Goal: Task Accomplishment & Management: Use online tool/utility

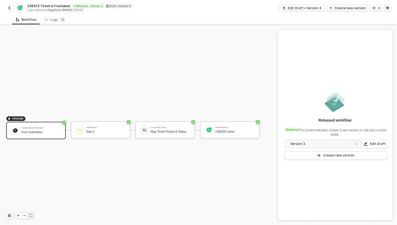
scroll to position [10, 0]
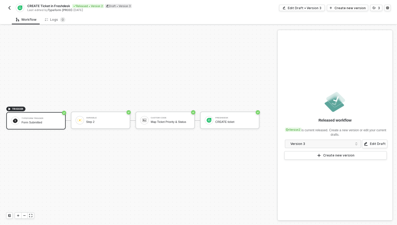
click at [10, 8] on img "button" at bounding box center [9, 8] width 4 height 4
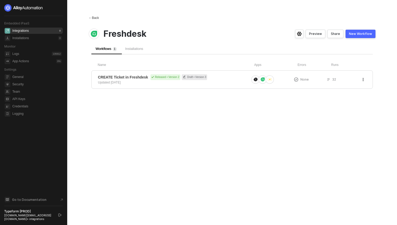
click at [93, 16] on div "← Back" at bounding box center [94, 18] width 10 height 4
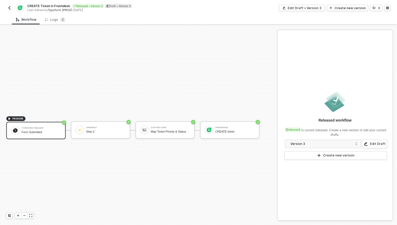
scroll to position [10, 0]
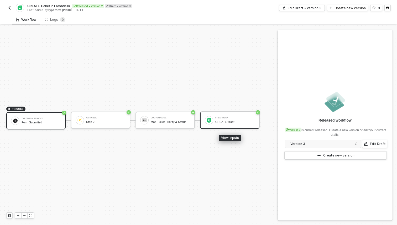
click at [213, 116] on div "Freshdesk CREATE ticket" at bounding box center [229, 120] width 59 height 17
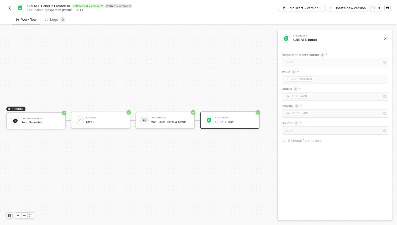
click at [10, 9] on img "button" at bounding box center [9, 8] width 4 height 4
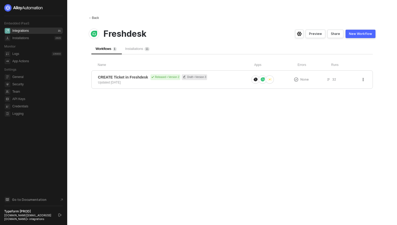
click at [95, 16] on div "← Back" at bounding box center [94, 18] width 10 height 4
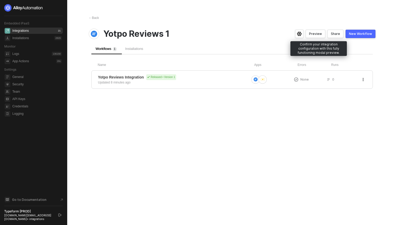
click at [319, 35] on div "Preview" at bounding box center [315, 34] width 13 height 4
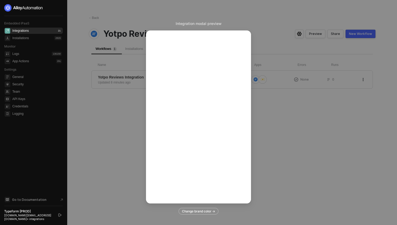
click at [273, 180] on div "Integration modal preview Change brand color ->" at bounding box center [198, 112] width 397 height 225
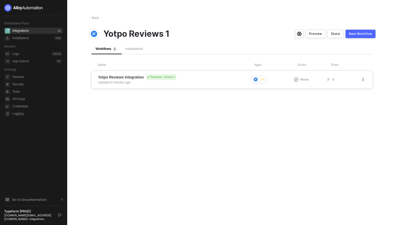
click at [201, 82] on div "Yotpo Reviews Integration Released • Version 1 Updated 8 minutes ago" at bounding box center [173, 79] width 151 height 11
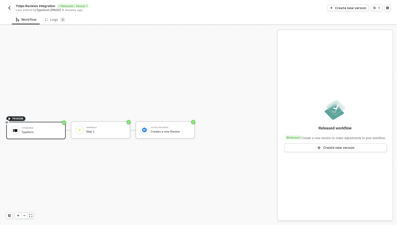
scroll to position [10, 0]
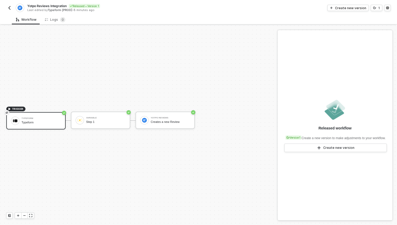
click at [7, 7] on img "button" at bounding box center [9, 8] width 4 height 4
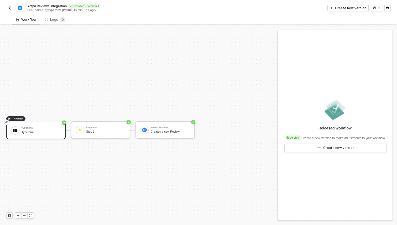
scroll to position [10, 0]
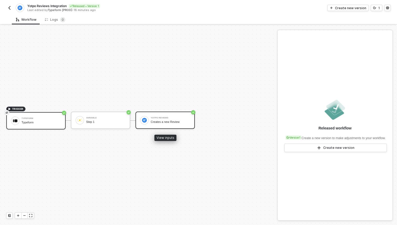
click at [177, 121] on div "Creates a new Review" at bounding box center [170, 121] width 39 height 3
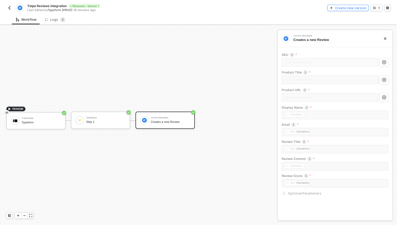
click at [345, 10] on div "Create new version" at bounding box center [350, 8] width 31 height 4
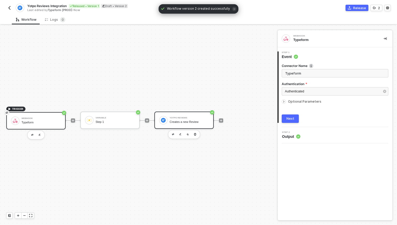
click at [186, 118] on div "Yotpo Reviews" at bounding box center [189, 118] width 39 height 2
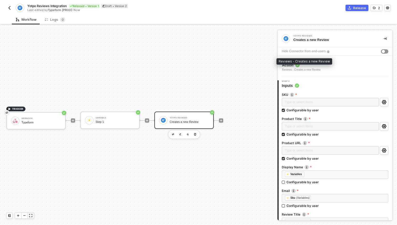
click at [316, 70] on div "Reviews - Creates a new Review" at bounding box center [301, 70] width 39 height 4
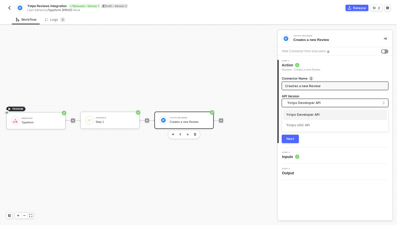
click at [312, 103] on span "Yotpo Developer API" at bounding box center [337, 103] width 98 height 6
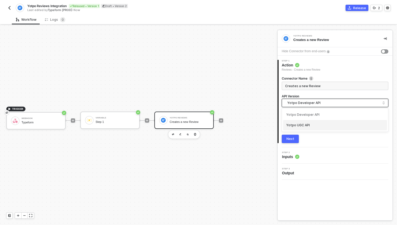
click at [310, 125] on div "Yotpo UGC API" at bounding box center [335, 125] width 98 height 5
click at [310, 102] on span "Yotpo UGC API" at bounding box center [337, 103] width 98 height 6
click at [318, 103] on span "Yotpo UGC API" at bounding box center [337, 103] width 98 height 6
drag, startPoint x: 311, startPoint y: 125, endPoint x: 287, endPoint y: 125, distance: 24.4
click at [286, 125] on div "Yotpo UGC API" at bounding box center [335, 125] width 98 height 5
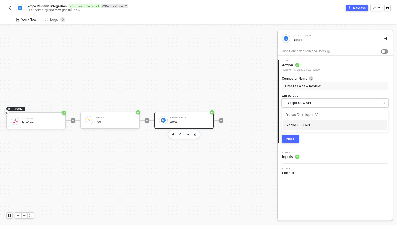
drag, startPoint x: 285, startPoint y: 103, endPoint x: 314, endPoint y: 103, distance: 28.1
click at [314, 103] on div "Yotpo UGC API" at bounding box center [335, 103] width 107 height 8
click at [314, 103] on span "Yotpo UGC API" at bounding box center [337, 103] width 98 height 6
click at [328, 102] on span "Yotpo UGC API" at bounding box center [337, 103] width 98 height 6
click at [316, 117] on div "Yotpo Developer API" at bounding box center [335, 114] width 98 height 5
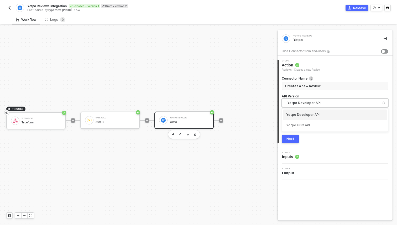
drag, startPoint x: 322, startPoint y: 103, endPoint x: 287, endPoint y: 103, distance: 35.0
click at [287, 103] on div "Yotpo Developer API" at bounding box center [335, 103] width 107 height 8
click at [316, 85] on input "Creates a new Review" at bounding box center [334, 86] width 99 height 6
click at [330, 103] on span "Yotpo Developer API" at bounding box center [337, 103] width 98 height 6
click at [324, 112] on div "Yotpo Developer API" at bounding box center [335, 114] width 98 height 5
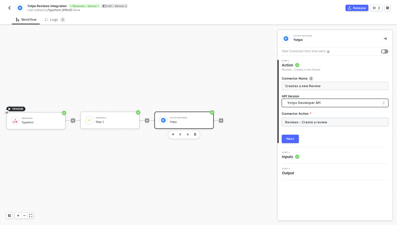
click at [317, 122] on input "Reviews - Create a review" at bounding box center [335, 122] width 107 height 8
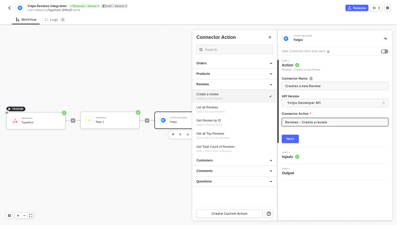
click at [288, 155] on span "Inputs" at bounding box center [290, 156] width 17 height 5
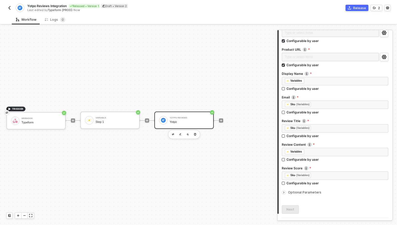
scroll to position [107, 0]
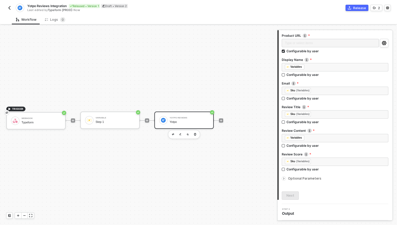
click at [310, 179] on span "Optional Parameters" at bounding box center [304, 179] width 33 height 4
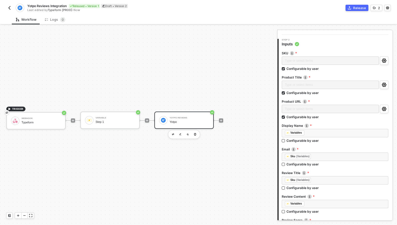
scroll to position [0, 0]
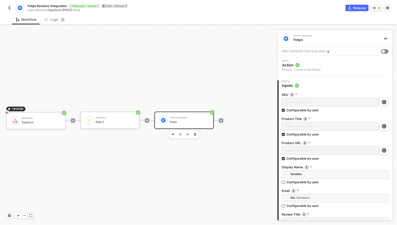
click at [384, 51] on div "button" at bounding box center [383, 51] width 3 height 3
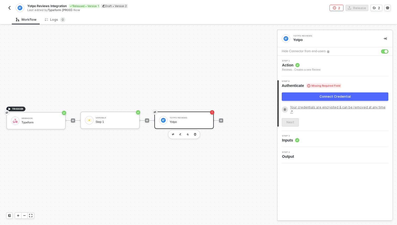
click at [332, 96] on div "Connect Credential" at bounding box center [335, 97] width 31 height 4
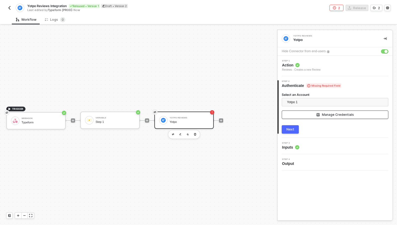
click at [316, 116] on button "Manage Credentials" at bounding box center [335, 115] width 107 height 8
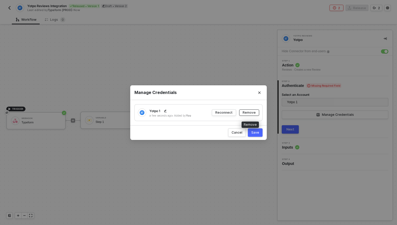
click at [252, 113] on div "Remove" at bounding box center [249, 112] width 13 height 4
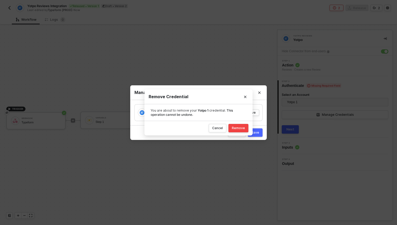
click at [247, 127] on button "Remove" at bounding box center [239, 128] width 20 height 8
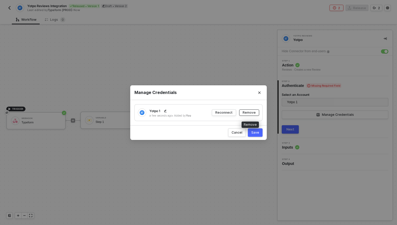
click at [251, 114] on div "Remove" at bounding box center [249, 112] width 13 height 4
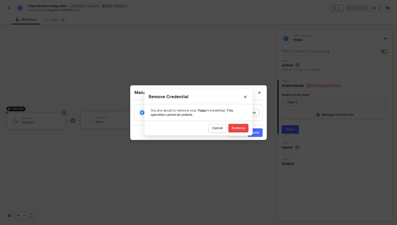
click at [242, 128] on div "Remove" at bounding box center [238, 128] width 13 height 4
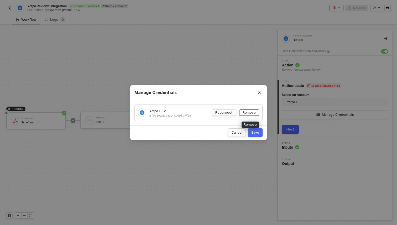
click at [253, 113] on div "Remove" at bounding box center [249, 112] width 13 height 4
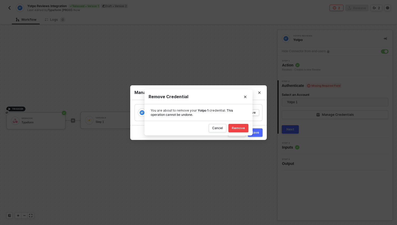
click at [241, 128] on div "Remove" at bounding box center [238, 128] width 13 height 4
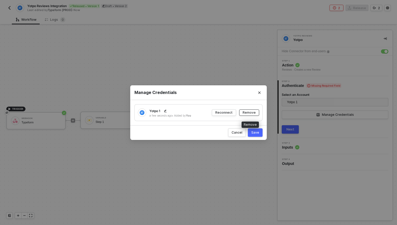
click at [253, 113] on div "Remove" at bounding box center [249, 112] width 13 height 4
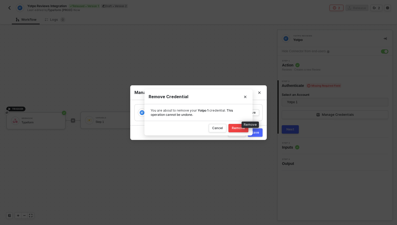
click at [245, 127] on div "Remove" at bounding box center [250, 125] width 17 height 6
click at [234, 130] on div "Remove" at bounding box center [238, 128] width 13 height 4
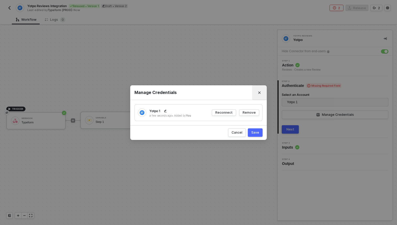
click at [261, 94] on button "Close" at bounding box center [259, 93] width 8 height 8
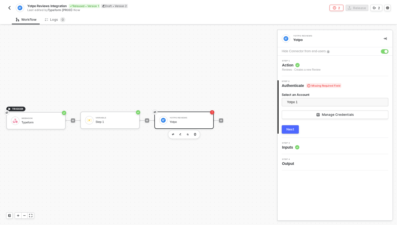
click at [385, 53] on div "button" at bounding box center [386, 51] width 3 height 3
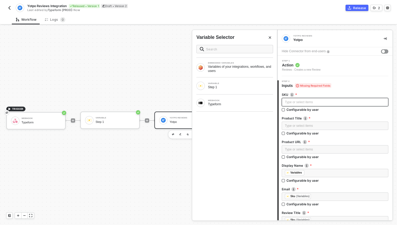
click at [313, 103] on div "Type or select items ﻿" at bounding box center [335, 102] width 100 height 5
click at [303, 113] on div "Type or select items ﻿ Configurable by user" at bounding box center [335, 106] width 107 height 16
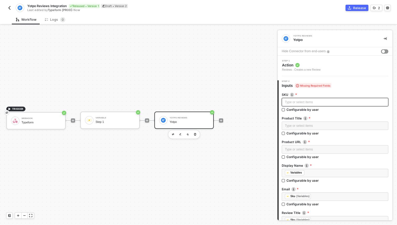
click at [306, 103] on div "Type or select items ﻿" at bounding box center [335, 102] width 100 height 5
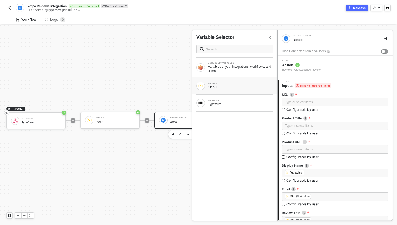
click at [244, 86] on div "Step 1" at bounding box center [240, 87] width 65 height 4
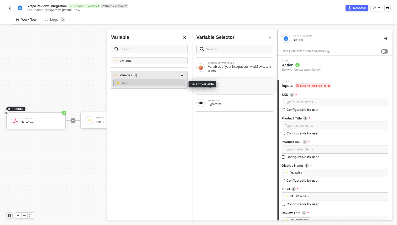
click at [161, 82] on div "sku -" at bounding box center [150, 83] width 72 height 7
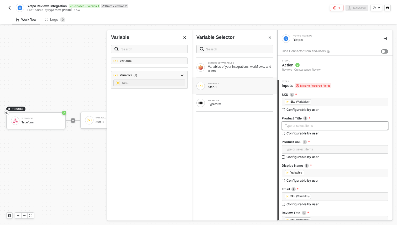
click at [302, 122] on div "Type or select items ﻿" at bounding box center [335, 126] width 107 height 8
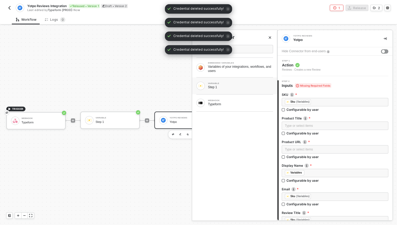
click at [246, 91] on div "VARIABLE Step 1" at bounding box center [234, 86] width 85 height 17
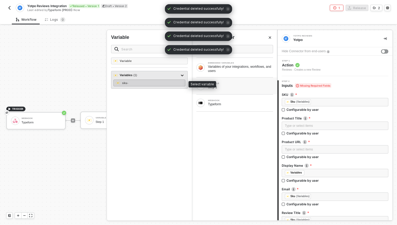
click at [151, 83] on div "sku -" at bounding box center [150, 83] width 72 height 7
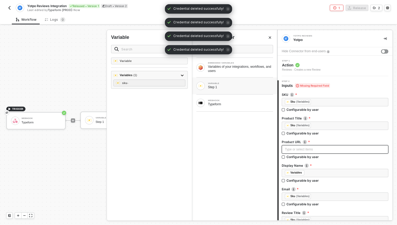
click at [304, 148] on div "Type or select items ﻿" at bounding box center [335, 149] width 100 height 5
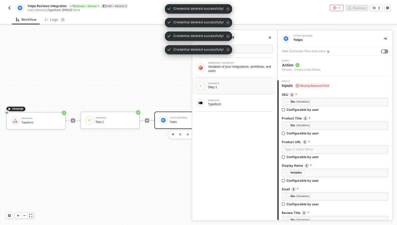
click at [244, 86] on div "Step 1" at bounding box center [240, 87] width 65 height 4
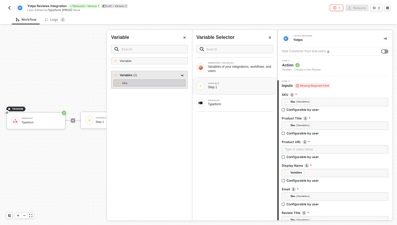
click at [147, 80] on div "sku -" at bounding box center [150, 83] width 72 height 7
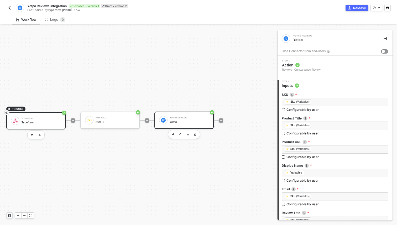
click at [43, 125] on div "Webhook Typeform" at bounding box center [41, 121] width 39 height 10
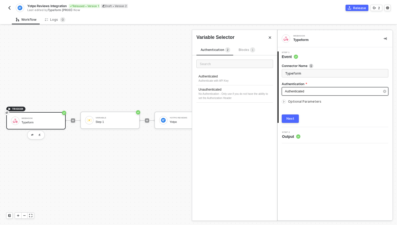
click at [296, 93] on div "Authenticated" at bounding box center [332, 91] width 95 height 5
click at [298, 101] on span "Optional Parameters" at bounding box center [304, 102] width 33 height 4
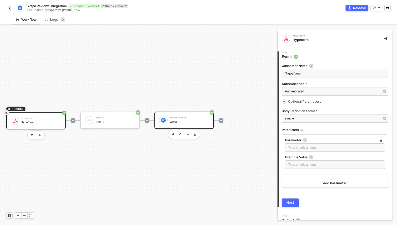
click at [178, 118] on div "Yotpo Reviews" at bounding box center [189, 118] width 39 height 2
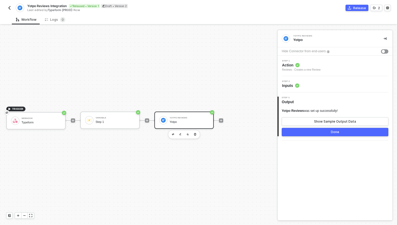
click at [311, 71] on div "Reviews - Creates a new Review" at bounding box center [301, 70] width 39 height 4
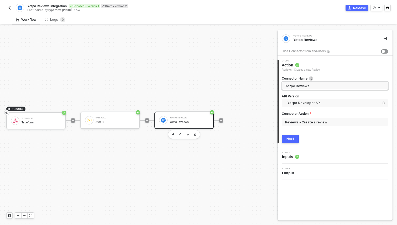
click at [9, 9] on img "button" at bounding box center [9, 8] width 4 height 4
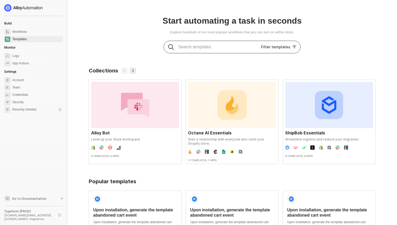
click at [195, 48] on input "text" at bounding box center [214, 47] width 72 height 8
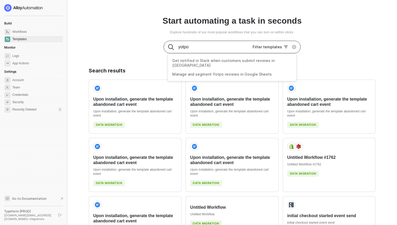
type input "yotpo"
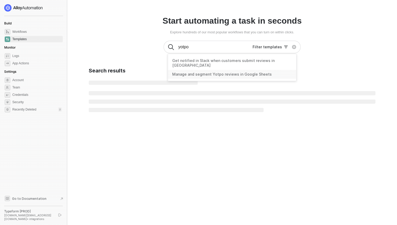
click at [193, 72] on div "Manage and segment Yotpo reviews in Google Sheets" at bounding box center [222, 74] width 100 height 5
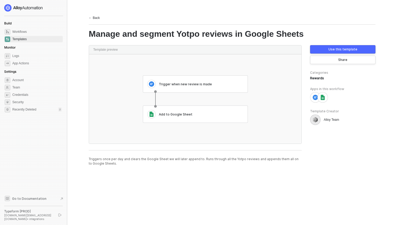
click at [98, 20] on div "← Back" at bounding box center [94, 18] width 11 height 4
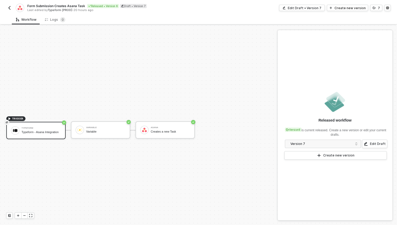
scroll to position [10, 0]
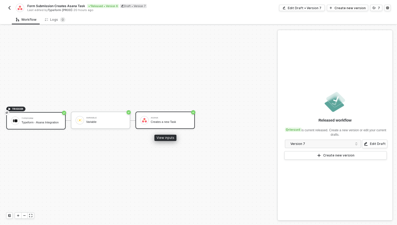
click at [164, 122] on div "Creates a new Task" at bounding box center [170, 121] width 39 height 3
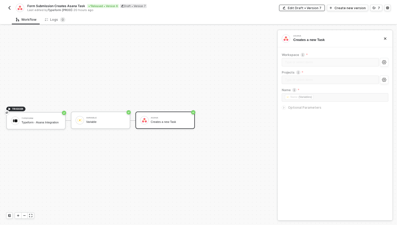
click at [317, 8] on div "Edit Draft • Version 7" at bounding box center [305, 8] width 34 height 4
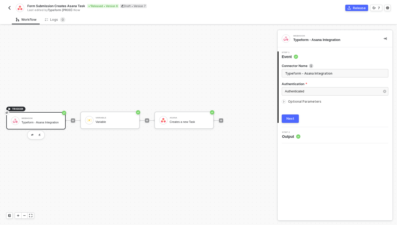
click at [301, 100] on span "Optional Parameters" at bounding box center [304, 102] width 33 height 4
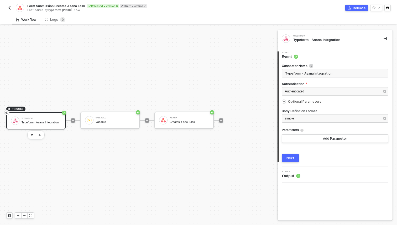
click at [301, 100] on span "Optional Parameters" at bounding box center [304, 102] width 33 height 4
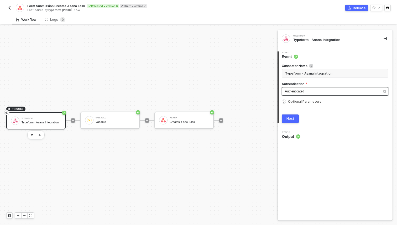
click at [302, 93] on span "Authenticated" at bounding box center [294, 92] width 19 height 4
click at [179, 124] on div "Creates a new Task" at bounding box center [189, 121] width 39 height 3
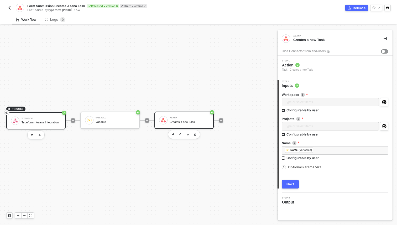
click at [55, 124] on div "Typeform - Asana Integration" at bounding box center [41, 122] width 39 height 3
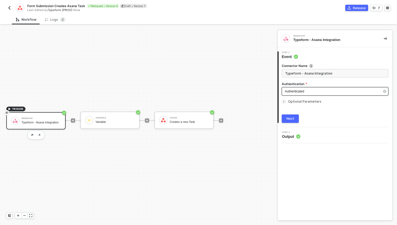
click at [314, 93] on div "Authenticated" at bounding box center [332, 91] width 95 height 5
click at [176, 123] on div "Creates a new Task" at bounding box center [189, 121] width 39 height 3
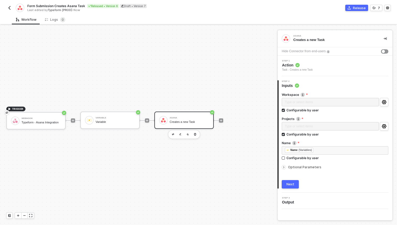
click at [302, 62] on span "Step 1" at bounding box center [297, 61] width 31 height 2
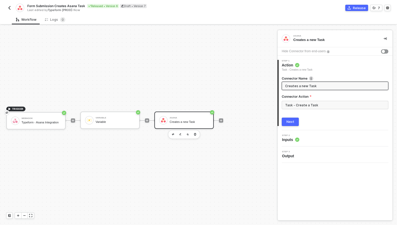
click at [300, 86] on input "Creates a new Task" at bounding box center [334, 86] width 99 height 6
click at [316, 84] on input "Creates a new Task" at bounding box center [334, 86] width 99 height 6
click at [309, 104] on input "Task - Create a Task" at bounding box center [335, 105] width 107 height 8
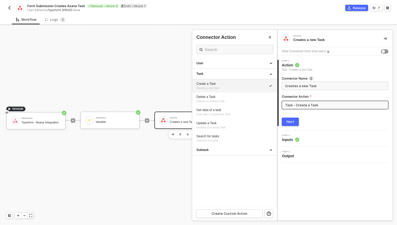
click at [295, 119] on button "Next" at bounding box center [290, 122] width 17 height 8
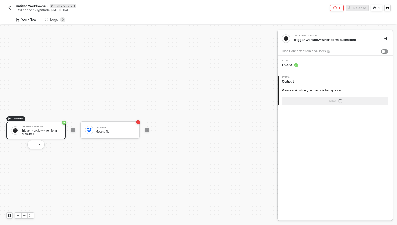
scroll to position [10, 0]
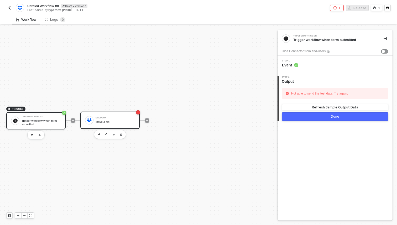
click at [114, 120] on div "Move a file" at bounding box center [115, 121] width 39 height 3
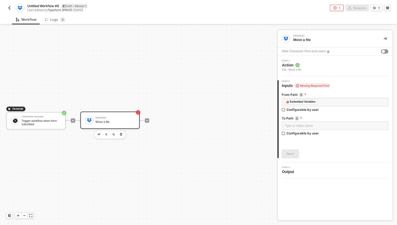
click at [306, 66] on div "Step 1 Action File - Move a file" at bounding box center [336, 66] width 114 height 12
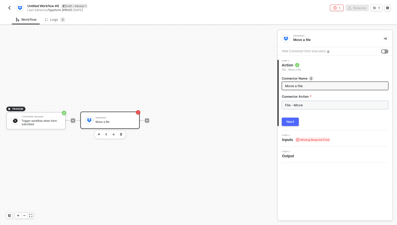
click at [304, 104] on input "File - Move" at bounding box center [335, 105] width 107 height 8
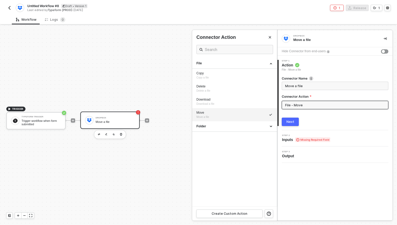
click at [309, 136] on span "Step 2" at bounding box center [306, 136] width 48 height 2
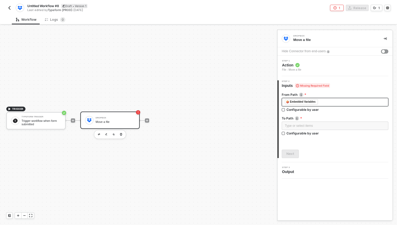
click at [327, 102] on div "﻿ ﻿ Embedded Variables ﻿" at bounding box center [335, 102] width 100 height 6
click at [74, 121] on icon "icon-play" at bounding box center [72, 120] width 3 height 3
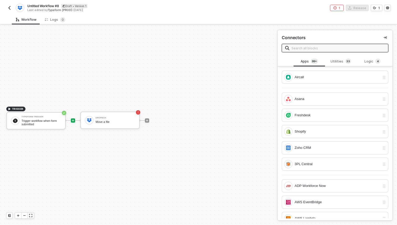
click at [324, 51] on input "text" at bounding box center [339, 48] width 94 height 6
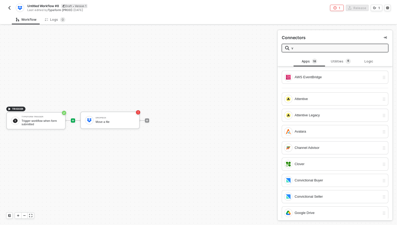
type input "va"
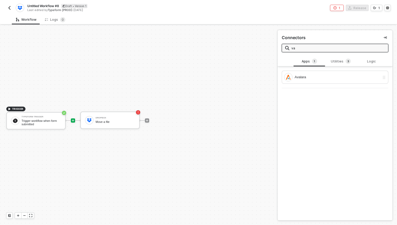
click at [313, 50] on input "va" at bounding box center [339, 48] width 94 height 6
type input "var"
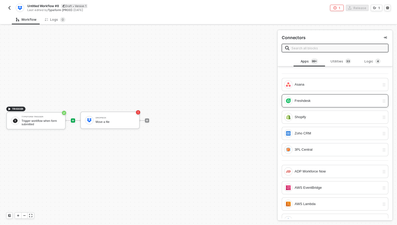
scroll to position [21, 0]
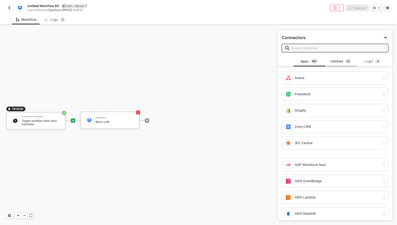
click at [344, 62] on div "Utilities 3 3" at bounding box center [341, 62] width 23 height 6
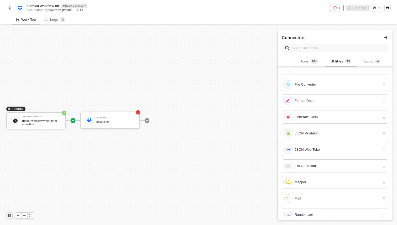
scroll to position [173, 0]
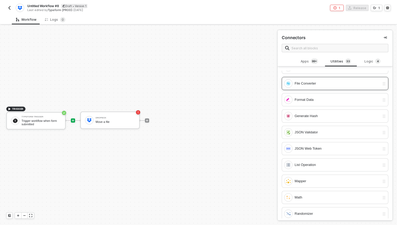
click at [316, 85] on div "File Converter" at bounding box center [337, 84] width 85 height 6
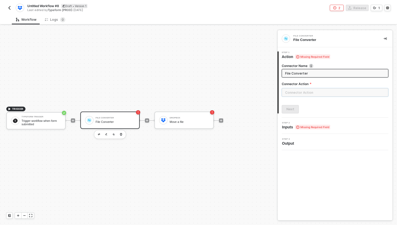
click at [307, 91] on input "text" at bounding box center [335, 92] width 107 height 8
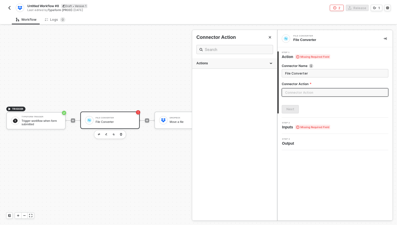
click at [260, 62] on div "Actions" at bounding box center [235, 63] width 76 height 4
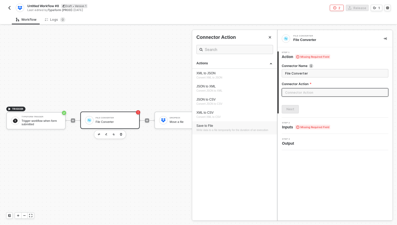
click at [247, 129] on span "Write data to a file temporarily for the duration of an execution" at bounding box center [233, 130] width 72 height 3
type input "Write data to a file temporarily for the duration of an execution"
type input "Save to File"
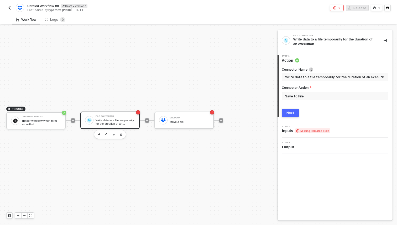
click at [294, 131] on span "Inputs Missing Required Field" at bounding box center [306, 130] width 48 height 5
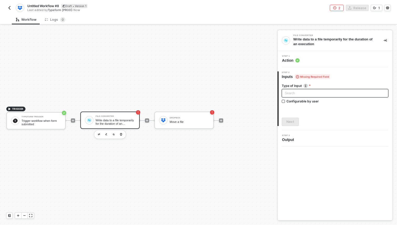
click at [303, 93] on input "search" at bounding box center [335, 93] width 100 height 8
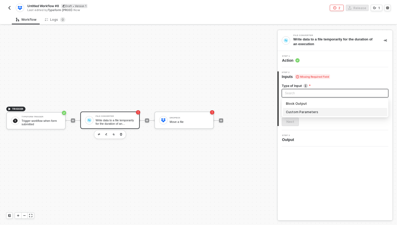
click at [301, 112] on div "Custom Parameters" at bounding box center [335, 112] width 98 height 6
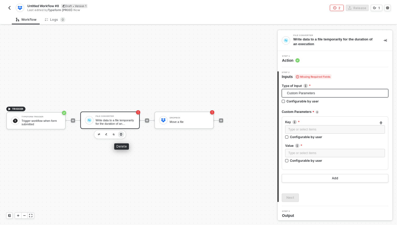
click at [123, 134] on button "button" at bounding box center [121, 134] width 6 height 6
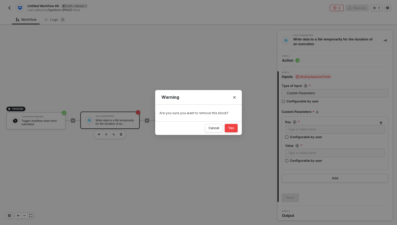
click at [232, 128] on div "Yes" at bounding box center [231, 128] width 6 height 4
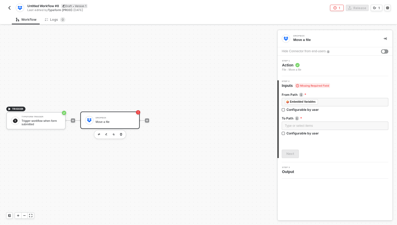
click at [11, 9] on img "button" at bounding box center [9, 8] width 4 height 4
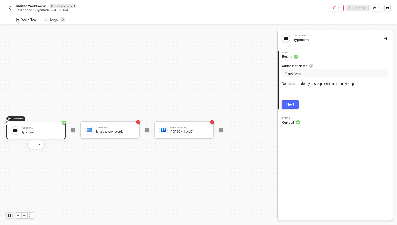
scroll to position [10, 0]
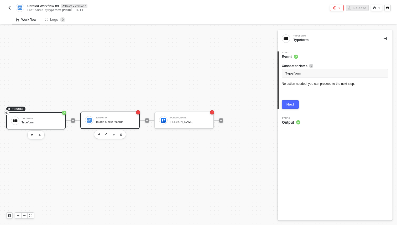
click at [116, 121] on div "To add a new records" at bounding box center [115, 121] width 39 height 3
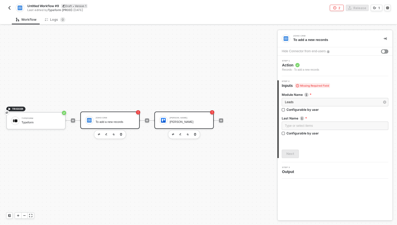
click at [179, 117] on div "Trello" at bounding box center [189, 118] width 39 height 2
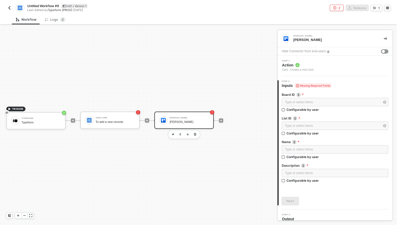
click at [7, 8] on img "button" at bounding box center [9, 8] width 4 height 4
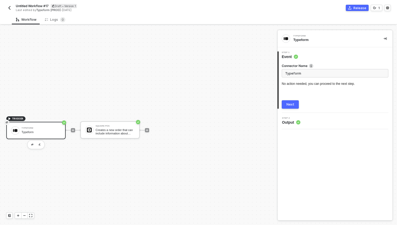
scroll to position [10, 0]
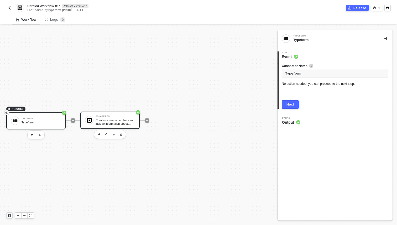
click at [122, 123] on div "Creates a new order that can include information about products for purchase" at bounding box center [115, 122] width 39 height 7
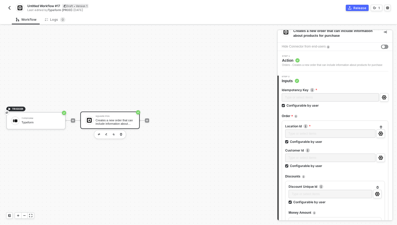
scroll to position [0, 0]
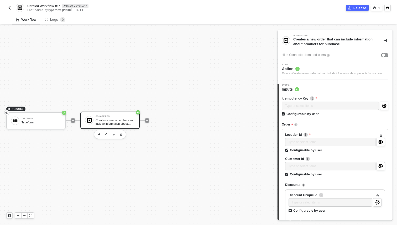
click at [311, 71] on span "Action" at bounding box center [332, 68] width 100 height 5
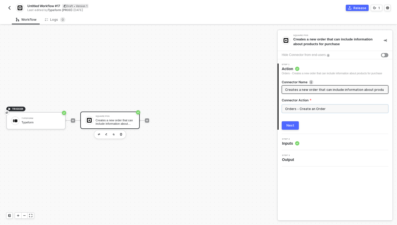
click at [311, 112] on input "Orders - Create an Order" at bounding box center [335, 109] width 107 height 8
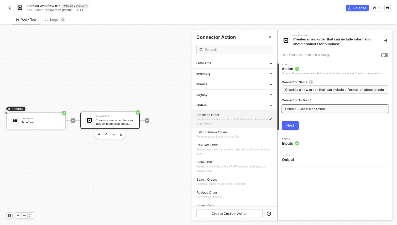
click at [292, 145] on div "Step 2 Inputs" at bounding box center [290, 142] width 17 height 8
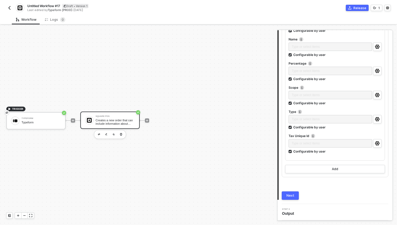
scroll to position [2239, 0]
click at [8, 10] on button "button" at bounding box center [9, 8] width 6 height 6
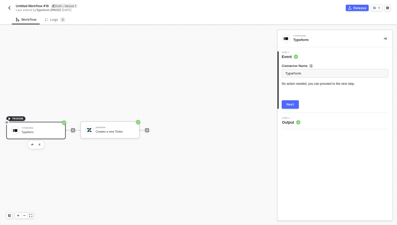
scroll to position [10, 0]
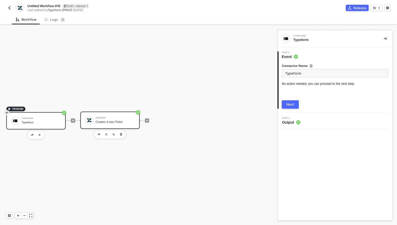
click at [116, 122] on div "Creates a new Ticket" at bounding box center [115, 121] width 39 height 3
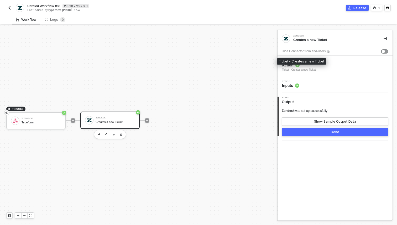
click at [306, 69] on div "Ticket - Creates a new Ticket" at bounding box center [299, 70] width 34 height 4
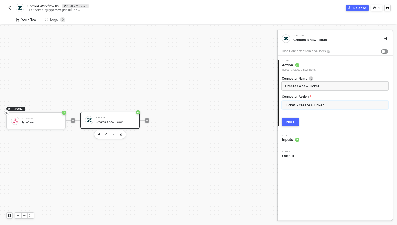
click at [310, 104] on input "Ticket - Create a Ticket" at bounding box center [335, 105] width 107 height 8
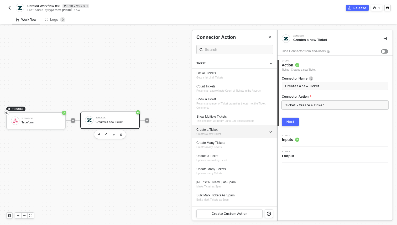
click at [301, 138] on div "Step 2 Inputs" at bounding box center [336, 139] width 114 height 8
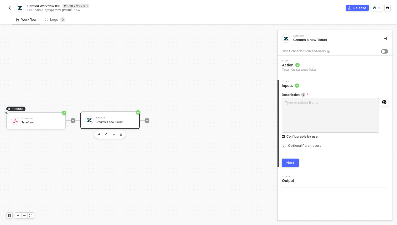
click at [306, 145] on span "Optional Parameters" at bounding box center [304, 146] width 33 height 4
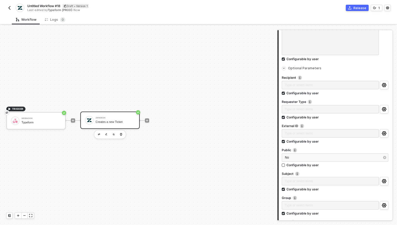
scroll to position [0, 0]
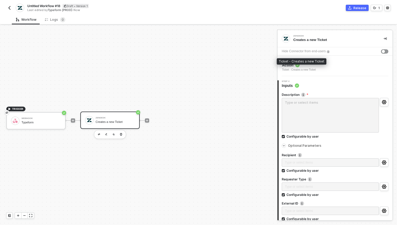
click at [313, 70] on div "Ticket - Creates a new Ticket" at bounding box center [299, 70] width 34 height 4
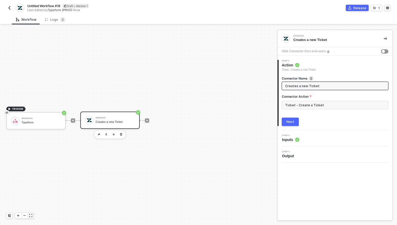
click at [290, 153] on span "Output" at bounding box center [289, 155] width 14 height 5
click at [292, 140] on span "Inputs" at bounding box center [290, 139] width 17 height 5
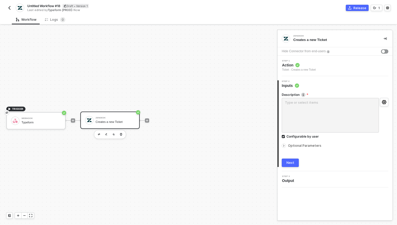
click at [316, 65] on span "Action" at bounding box center [299, 65] width 34 height 5
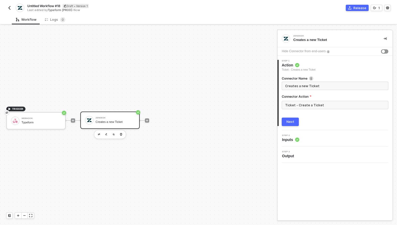
click at [293, 122] on div "Next" at bounding box center [291, 122] width 8 height 4
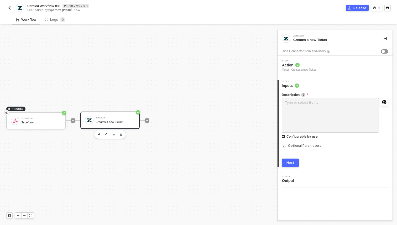
click at [293, 147] on span "Optional Parameters" at bounding box center [304, 146] width 33 height 4
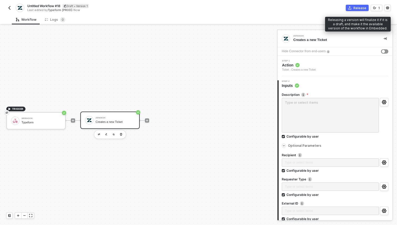
click at [361, 9] on div "Release" at bounding box center [360, 8] width 13 height 4
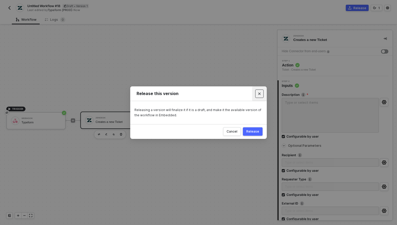
click at [261, 95] on icon "Close" at bounding box center [259, 93] width 3 height 3
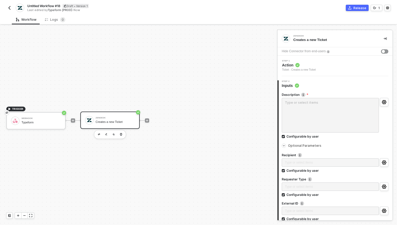
click at [9, 11] on div "Untitled Workflow #18 Draft • Version 1 Last edited by Typeform [PROD] - Now" at bounding box center [102, 8] width 192 height 8
click at [9, 10] on button "button" at bounding box center [9, 8] width 6 height 6
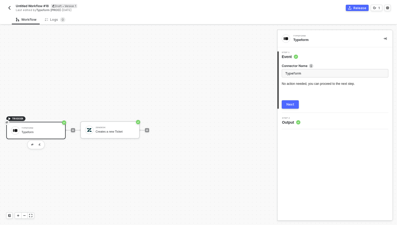
scroll to position [10, 0]
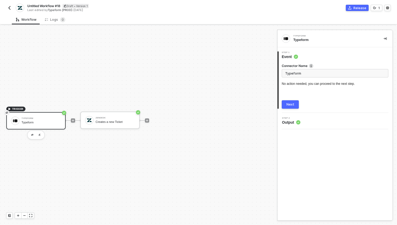
click at [56, 6] on span "Untitled Workflow #18" at bounding box center [43, 6] width 33 height 4
click at [59, 6] on input "Untitled Workflow #18" at bounding box center [71, 6] width 89 height 6
paste input "Typeform submission to Aircall user"
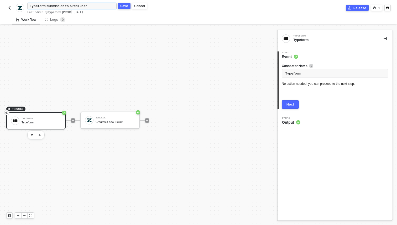
click at [71, 6] on input "Typeform submission to Aircall user" at bounding box center [71, 6] width 89 height 6
type input "Typeform submission to Aircall user"
click at [144, 6] on div "Cancel" at bounding box center [139, 6] width 11 height 4
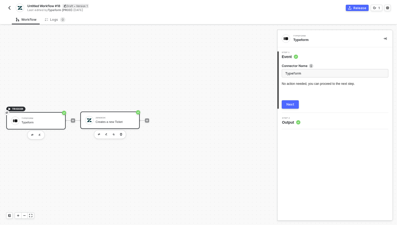
click at [123, 121] on div "Creates a new Ticket" at bounding box center [115, 121] width 39 height 3
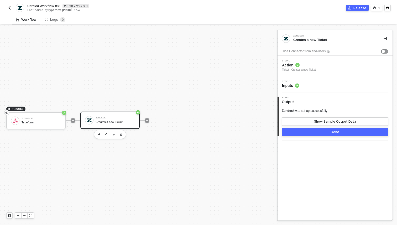
click at [310, 74] on div "Step 1 Action Ticket - Creates a new Ticket" at bounding box center [335, 66] width 115 height 20
click at [310, 72] on div "Step 1 Action Ticket - Creates a new Ticket" at bounding box center [335, 66] width 115 height 20
click at [310, 69] on div "Ticket - Creates a new Ticket" at bounding box center [299, 70] width 34 height 4
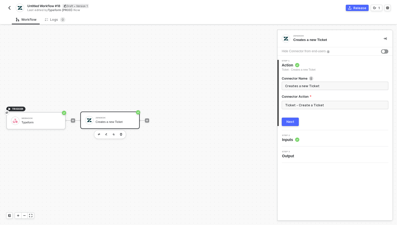
click at [56, 4] on span "Untitled Workflow #18" at bounding box center [43, 6] width 33 height 4
click at [62, 7] on input "Untitled Workflow #18" at bounding box center [71, 6] width 89 height 6
paste input "Typeform submission to Aircall user"
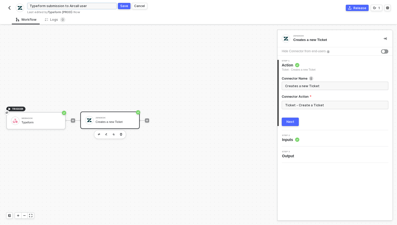
click at [66, 6] on input "Typeform submission to Aircall user" at bounding box center [71, 6] width 89 height 6
click at [70, 6] on input "Typeform submission to Aircall user" at bounding box center [71, 6] width 89 height 6
click at [83, 6] on input "Typeform submission to Zendesk user" at bounding box center [71, 6] width 89 height 6
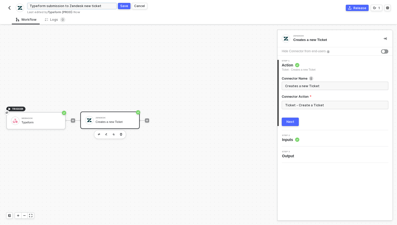
click at [84, 6] on input "Typeform submission to Zendesk new ticket" at bounding box center [71, 6] width 89 height 6
type input "Typeform submission to Zendesk ticket"
click at [124, 7] on div "Save" at bounding box center [124, 6] width 8 height 4
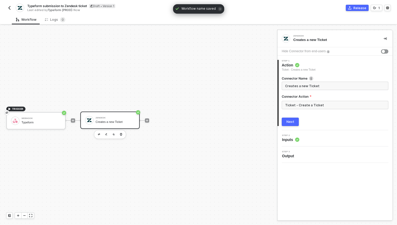
click at [301, 139] on div "Step 2 Inputs" at bounding box center [336, 139] width 114 height 8
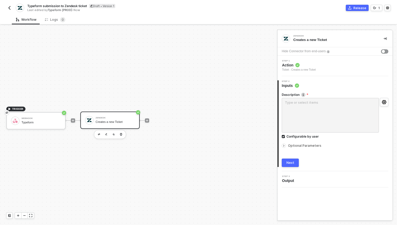
click at [298, 143] on div "Optional Parameters" at bounding box center [335, 146] width 107 height 6
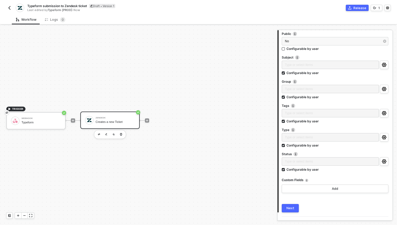
scroll to position [207, 0]
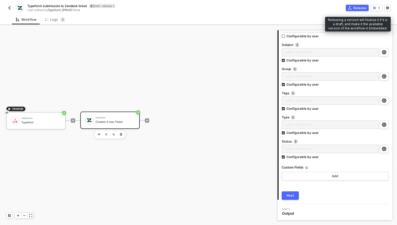
click at [359, 8] on div "Release" at bounding box center [360, 8] width 13 height 4
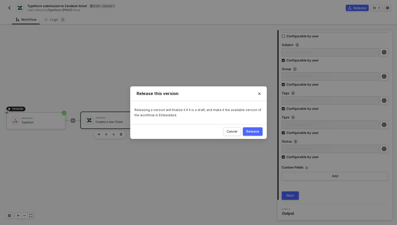
click at [257, 131] on div "Release" at bounding box center [253, 132] width 13 height 4
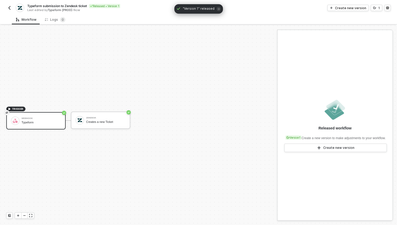
click at [9, 9] on img "button" at bounding box center [9, 8] width 4 height 4
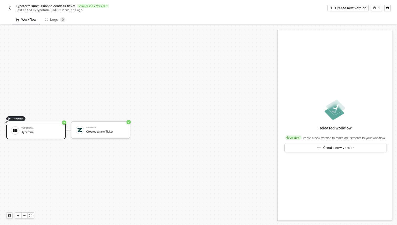
scroll to position [10, 0]
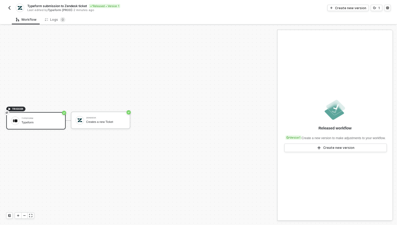
click at [7, 8] on button "button" at bounding box center [9, 8] width 6 height 6
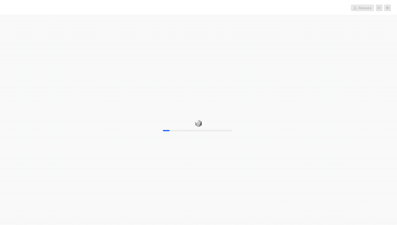
click at [366, 78] on div "10%" at bounding box center [198, 127] width 397 height 225
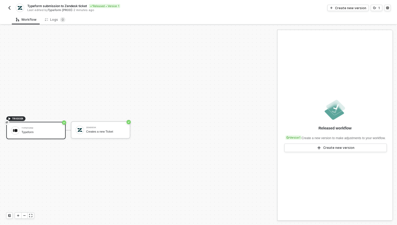
scroll to position [10, 0]
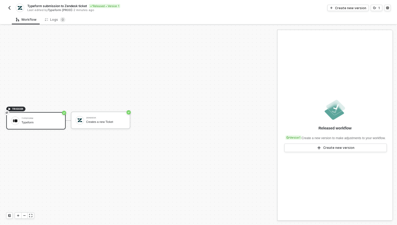
click at [8, 7] on img "button" at bounding box center [9, 8] width 4 height 4
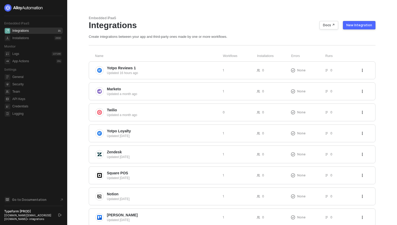
click at [372, 23] on button "New Integration" at bounding box center [359, 25] width 33 height 8
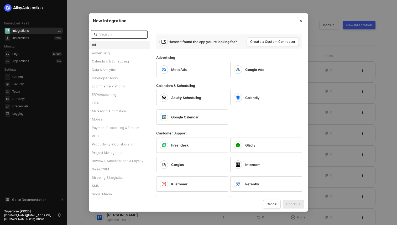
click at [106, 34] on input "text" at bounding box center [121, 35] width 45 height 6
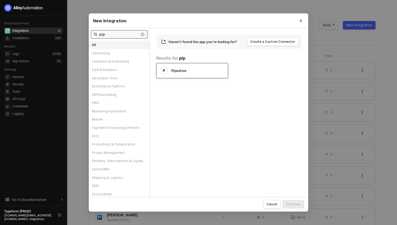
type input "pip"
click at [175, 74] on div "Pipedrive" at bounding box center [188, 70] width 57 height 8
click at [304, 206] on button "Continue" at bounding box center [293, 204] width 21 height 8
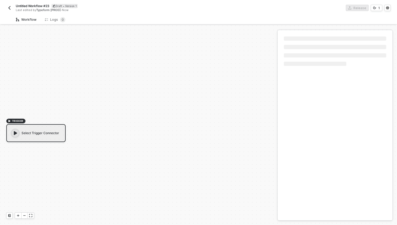
scroll to position [10, 0]
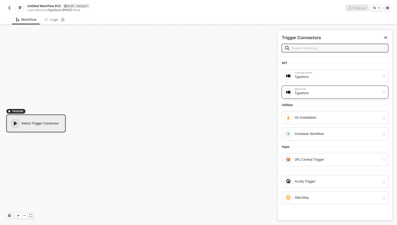
click at [317, 92] on div "Typeform" at bounding box center [337, 93] width 85 height 6
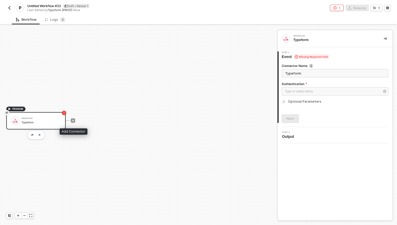
click at [75, 120] on div at bounding box center [73, 120] width 70 height 41
click at [313, 89] on div "Type or select items ﻿" at bounding box center [335, 91] width 107 height 8
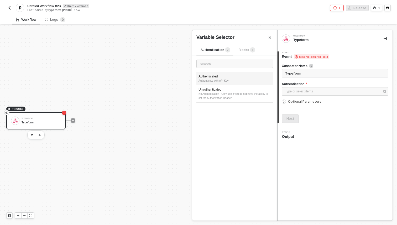
click at [239, 79] on div "Authenticate with API Key" at bounding box center [235, 81] width 73 height 4
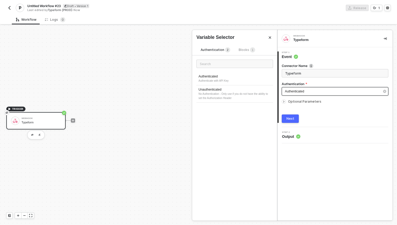
click at [300, 90] on span "Authenticated" at bounding box center [294, 92] width 19 height 4
click at [245, 49] on span "Blocks 1" at bounding box center [247, 50] width 17 height 4
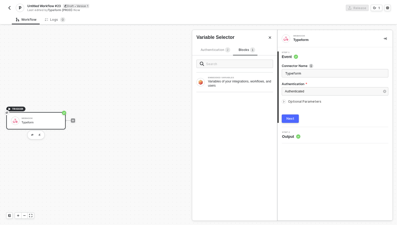
click at [210, 49] on span "Authentication 2" at bounding box center [216, 50] width 30 height 4
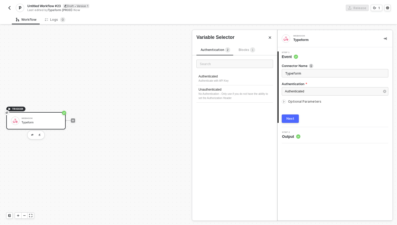
click at [300, 102] on span "Optional Parameters" at bounding box center [304, 102] width 33 height 4
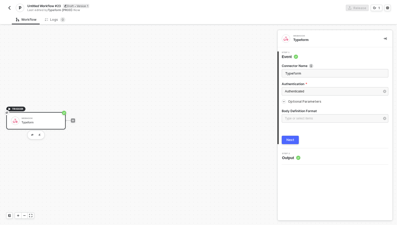
click at [300, 102] on span "Optional Parameters" at bounding box center [304, 102] width 33 height 4
click at [295, 119] on button "Next" at bounding box center [290, 119] width 17 height 8
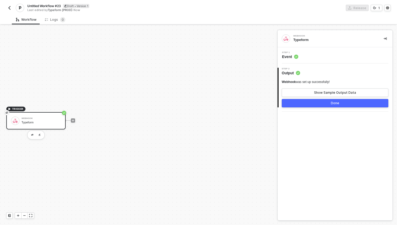
click at [323, 105] on button "Done" at bounding box center [335, 103] width 107 height 8
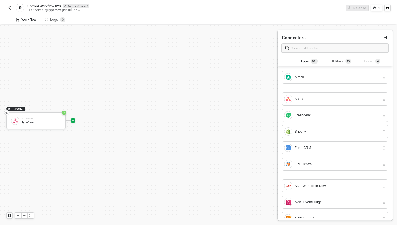
click at [330, 48] on input "text" at bounding box center [339, 48] width 94 height 6
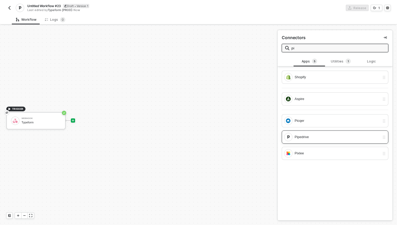
type input "pi"
click at [301, 139] on div "Pipedrive" at bounding box center [337, 137] width 85 height 6
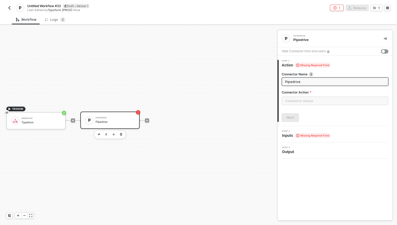
click at [317, 81] on input "Pipedrive" at bounding box center [334, 82] width 99 height 6
click at [314, 101] on input "text" at bounding box center [335, 101] width 107 height 8
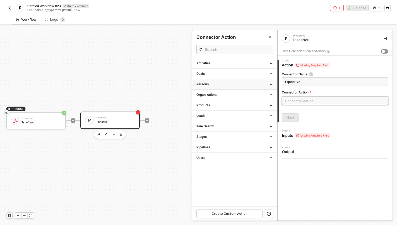
click at [229, 85] on div "Persons" at bounding box center [235, 84] width 76 height 4
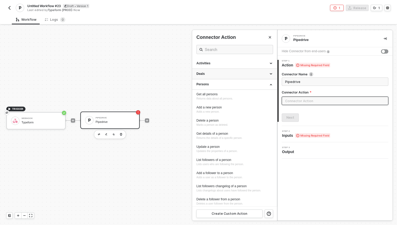
click at [236, 75] on div "Deals" at bounding box center [235, 74] width 76 height 4
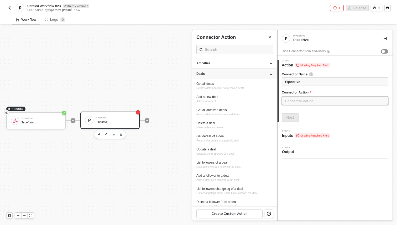
click at [236, 75] on div "Deals" at bounding box center [235, 74] width 76 height 4
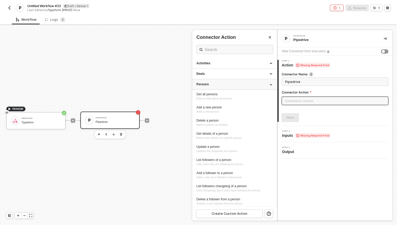
click at [232, 86] on div "Persons" at bounding box center [235, 84] width 76 height 4
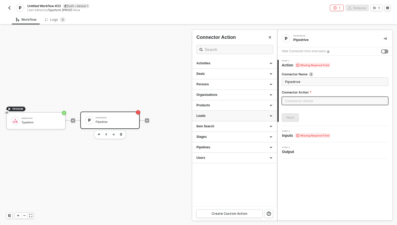
click at [224, 117] on div "Leads" at bounding box center [235, 116] width 76 height 4
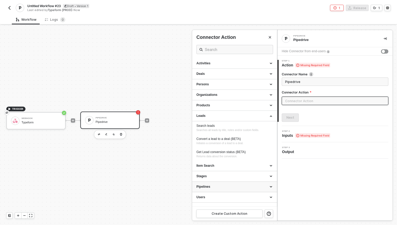
click at [212, 185] on div "Pipelines" at bounding box center [235, 187] width 76 height 4
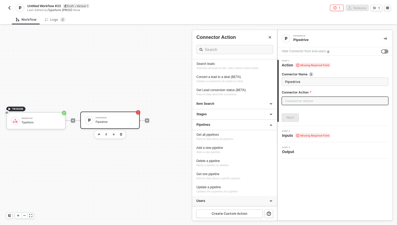
click at [207, 200] on div "Users" at bounding box center [235, 201] width 76 height 4
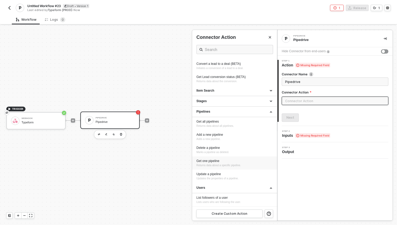
scroll to position [0, 0]
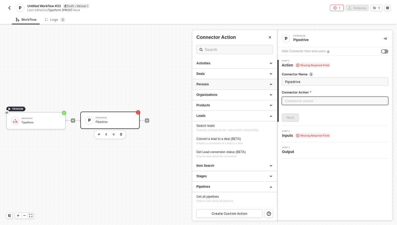
click at [227, 85] on div "Persons" at bounding box center [235, 84] width 76 height 4
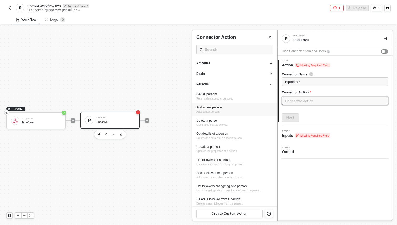
click at [224, 111] on div "Add a new person Adds a new person." at bounding box center [235, 109] width 76 height 9
type input "Adds a new person."
type input "Persons - Add a new person"
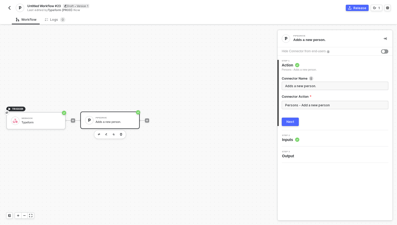
click at [294, 123] on div "Next" at bounding box center [291, 122] width 8 height 4
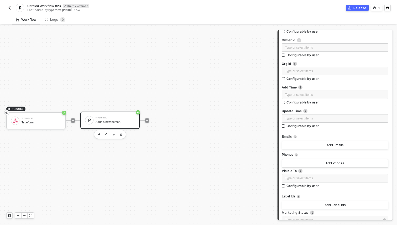
scroll to position [89, 0]
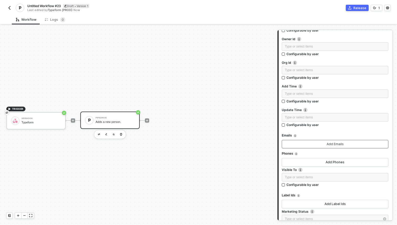
click at [308, 143] on button "Add Emails" at bounding box center [335, 144] width 107 height 8
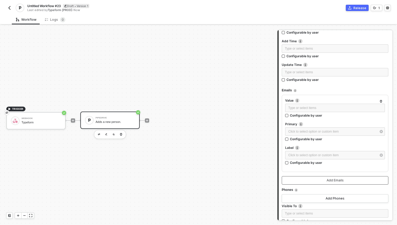
scroll to position [137, 0]
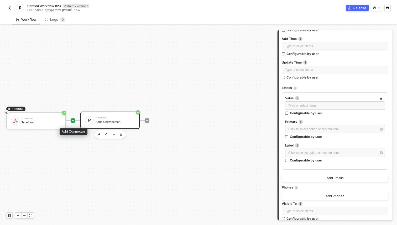
click at [73, 120] on icon "icon-play" at bounding box center [73, 120] width 2 height 2
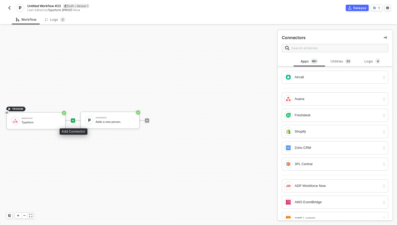
click at [75, 120] on div at bounding box center [73, 121] width 4 height 4
click at [343, 49] on input "text" at bounding box center [339, 48] width 94 height 6
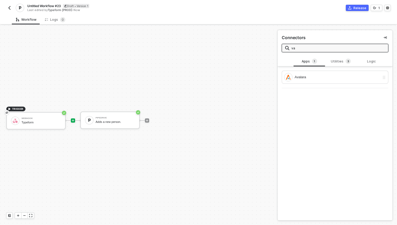
type input "va"
click at [73, 120] on icon "icon-play" at bounding box center [73, 120] width 2 height 2
click at [335, 64] on div "Utilities 3" at bounding box center [341, 62] width 23 height 6
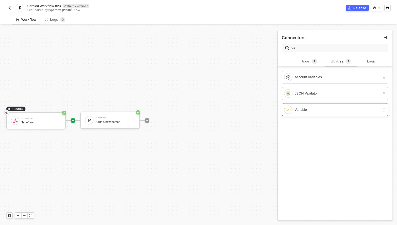
click at [306, 112] on div "Variable" at bounding box center [337, 110] width 85 height 6
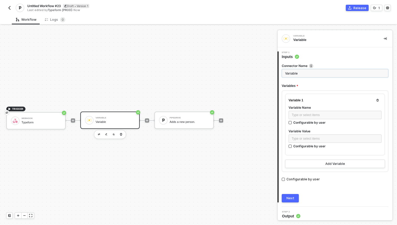
click at [294, 75] on input "Variable" at bounding box center [335, 73] width 107 height 8
type input "Ema"
type input "Step"
click at [290, 70] on input "Mappings" at bounding box center [335, 73] width 107 height 8
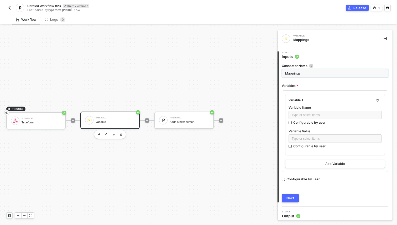
click at [290, 70] on input "Mappings" at bounding box center [335, 73] width 107 height 8
type input "Form mappings"
click at [295, 86] on span "Variables" at bounding box center [290, 86] width 16 height 7
click at [313, 122] on div "Configurable by user" at bounding box center [310, 122] width 32 height 4
click at [293, 122] on input "Configurable by user" at bounding box center [291, 123] width 4 height 4
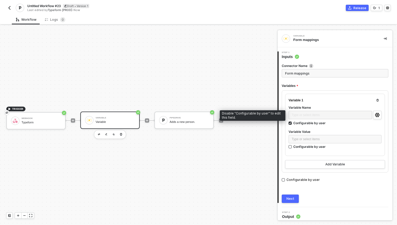
click at [313, 115] on div "Type or select items ﻿" at bounding box center [331, 115] width 84 height 9
click at [309, 124] on div "Configurable by user" at bounding box center [310, 123] width 32 height 4
click at [293, 124] on input "Configurable by user" at bounding box center [291, 124] width 4 height 4
checkbox input "false"
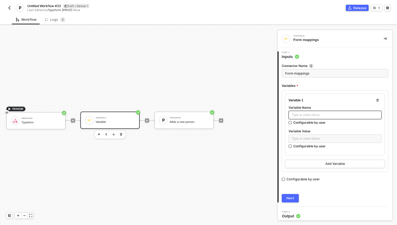
click at [310, 115] on div "Type or select items ﻿" at bounding box center [335, 115] width 87 height 5
click at [301, 145] on div "Configurable by user" at bounding box center [310, 146] width 32 height 4
click at [293, 145] on input "Configurable by user" at bounding box center [291, 147] width 4 height 4
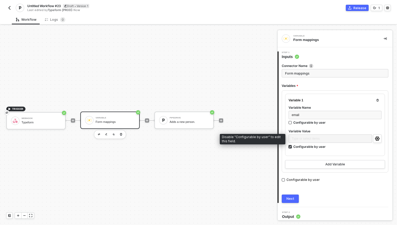
click at [320, 145] on div "Configurable by user" at bounding box center [310, 147] width 32 height 4
click at [293, 145] on input "Configurable by user" at bounding box center [291, 147] width 4 height 4
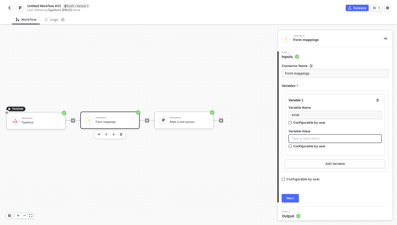
click at [378, 139] on div "Type or select items ﻿" at bounding box center [335, 138] width 87 height 5
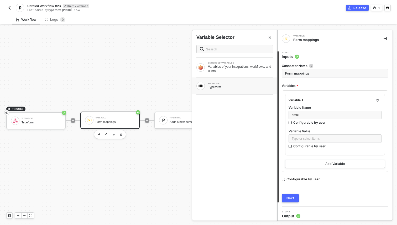
click at [244, 84] on div "WEBHOOK" at bounding box center [240, 84] width 65 height 2
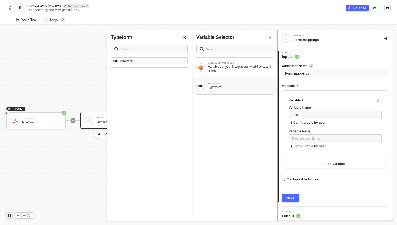
click at [269, 38] on icon "Close" at bounding box center [270, 37] width 3 height 3
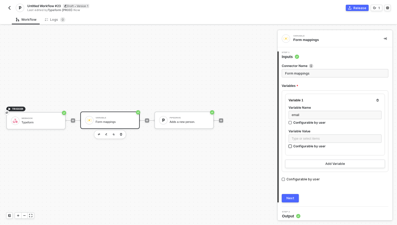
click at [315, 146] on div "Configurable by user" at bounding box center [310, 146] width 32 height 4
click at [293, 146] on input "Configurable by user" at bounding box center [291, 147] width 4 height 4
checkbox input "true"
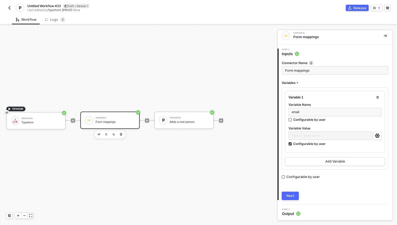
click at [293, 197] on div "Next" at bounding box center [291, 196] width 8 height 4
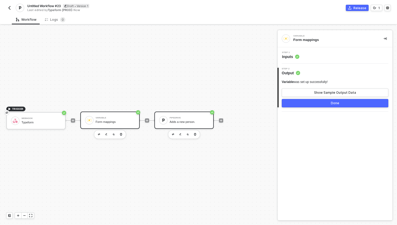
click at [194, 121] on div "Adds a new person." at bounding box center [189, 121] width 39 height 3
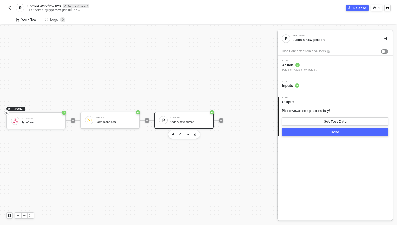
click at [302, 88] on div "Step 2 Inputs" at bounding box center [336, 84] width 114 height 8
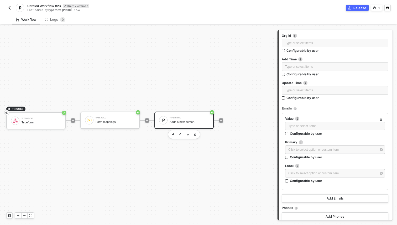
scroll to position [133, 0]
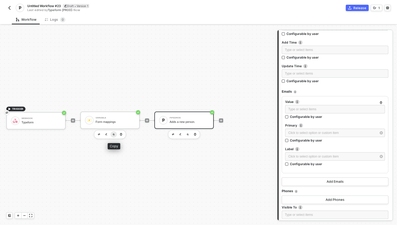
click at [112, 129] on div "Variable Form mappings" at bounding box center [109, 121] width 59 height 18
click at [114, 121] on div "Form mappings" at bounding box center [115, 121] width 39 height 3
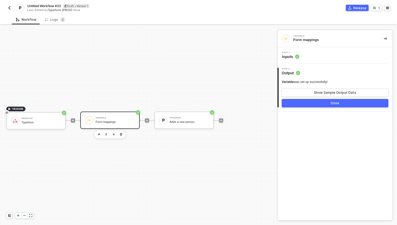
click at [315, 58] on div "Step 1 Inputs" at bounding box center [336, 56] width 114 height 8
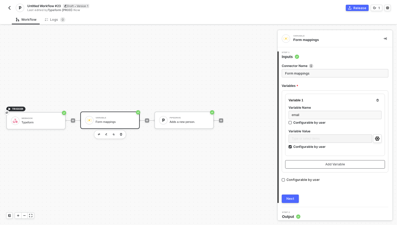
click at [345, 165] on button "Add Variable" at bounding box center [335, 164] width 100 height 8
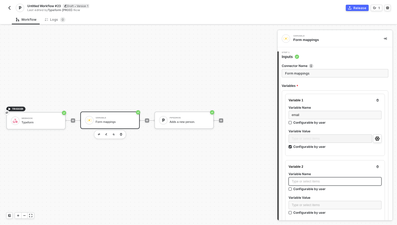
click at [314, 182] on div "Type or select items ﻿" at bounding box center [335, 181] width 87 height 5
click at [378, 137] on icon "icon-settings" at bounding box center [377, 139] width 4 height 4
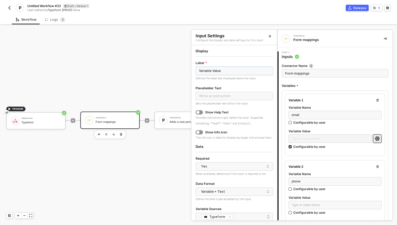
click at [234, 71] on input "Variable Value" at bounding box center [235, 71] width 78 height 8
type input "m"
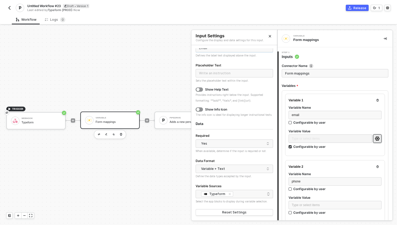
type input "Email"
click at [270, 36] on icon "Close" at bounding box center [270, 36] width 2 height 2
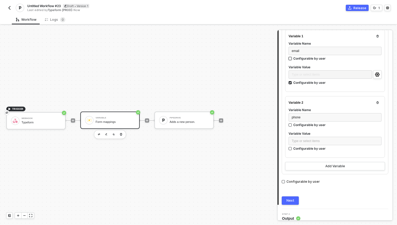
scroll to position [69, 0]
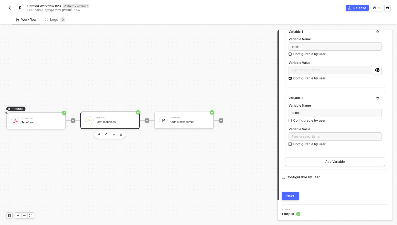
click at [320, 145] on div "Configurable by user" at bounding box center [310, 144] width 32 height 4
click at [293, 145] on input "Configurable by user" at bounding box center [291, 145] width 4 height 4
checkbox input "true"
click at [381, 134] on button "button" at bounding box center [377, 136] width 8 height 8
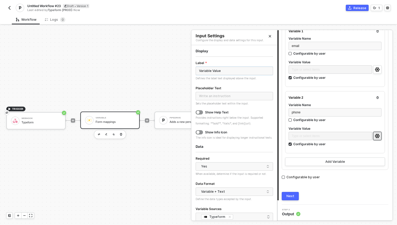
click at [228, 69] on input "Variable Value" at bounding box center [235, 71] width 78 height 8
click at [217, 165] on div "Yes" at bounding box center [233, 167] width 64 height 8
type input "Phone"
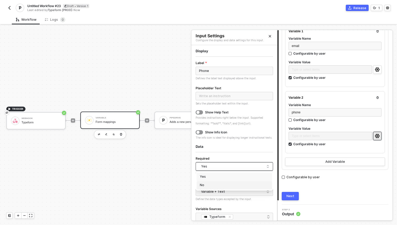
click at [208, 187] on div "No" at bounding box center [234, 185] width 69 height 5
click at [330, 149] on div at bounding box center [335, 149] width 93 height 2
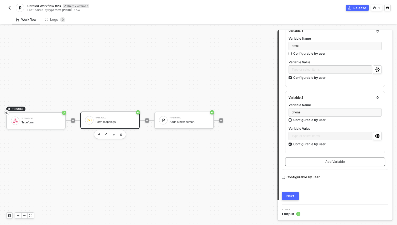
click at [332, 163] on div "Add Variable" at bounding box center [336, 162] width 20 height 4
click at [312, 113] on div "Type or select items ﻿" at bounding box center [335, 113] width 87 height 5
click at [303, 144] on div "Configurable by user" at bounding box center [310, 144] width 32 height 4
click at [293, 144] on input "Configurable by user" at bounding box center [291, 145] width 4 height 4
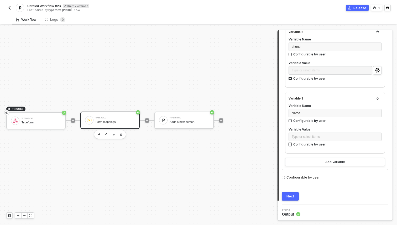
checkbox input "true"
click at [379, 134] on icon "icon-settings" at bounding box center [377, 136] width 4 height 4
click at [299, 110] on div "Name" at bounding box center [335, 112] width 87 height 5
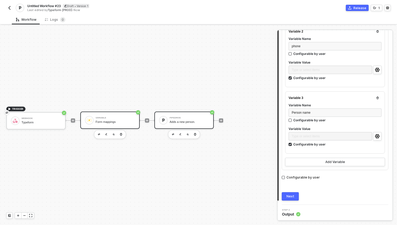
click at [178, 120] on div "Pipedrive Adds a new person." at bounding box center [189, 120] width 39 height 10
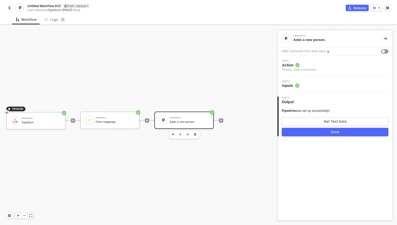
click at [292, 84] on span "Inputs" at bounding box center [290, 85] width 17 height 5
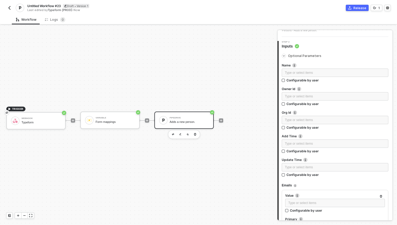
scroll to position [11, 0]
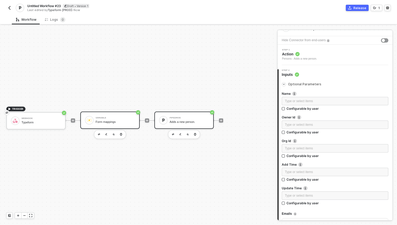
click at [108, 117] on div "Variable" at bounding box center [115, 118] width 39 height 2
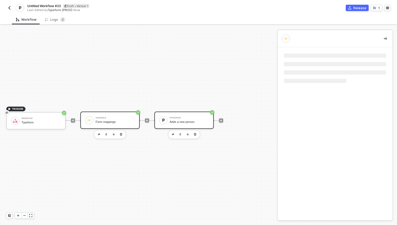
scroll to position [0, 0]
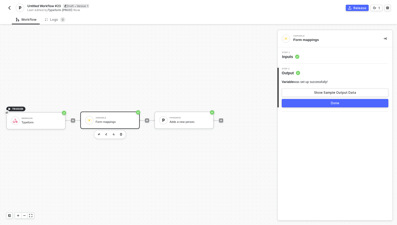
click at [293, 60] on div "Step 1 Inputs" at bounding box center [335, 55] width 115 height 16
click at [293, 54] on span "Inputs" at bounding box center [290, 56] width 17 height 5
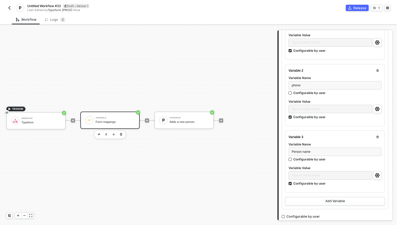
scroll to position [98, 0]
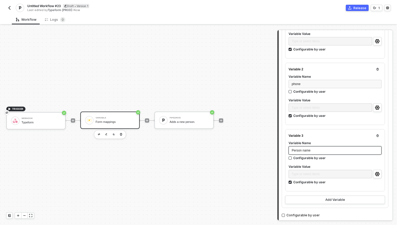
click at [308, 150] on span "Person name" at bounding box center [301, 151] width 19 height 4
click at [377, 174] on circle "icon-settings" at bounding box center [377, 174] width 1 height 1
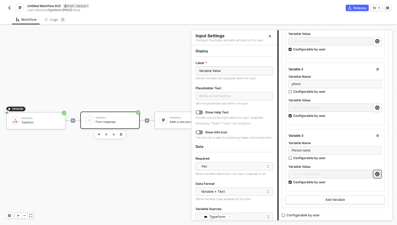
click at [235, 72] on input "Variable Value" at bounding box center [235, 71] width 78 height 8
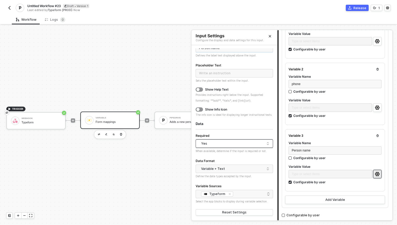
click at [227, 142] on div "Yes" at bounding box center [233, 144] width 64 height 8
type input "Person name"
click at [221, 161] on div "No" at bounding box center [234, 162] width 69 height 5
click at [319, 148] on div "Person name" at bounding box center [335, 150] width 87 height 5
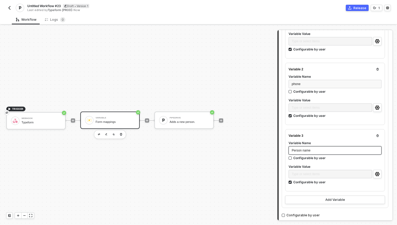
click at [318, 148] on div "Person name" at bounding box center [335, 150] width 87 height 5
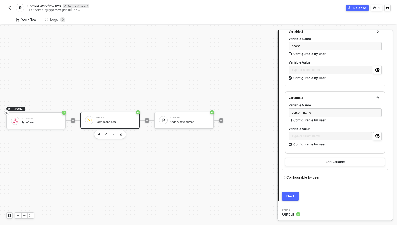
click at [293, 195] on div "Next" at bounding box center [291, 196] width 8 height 4
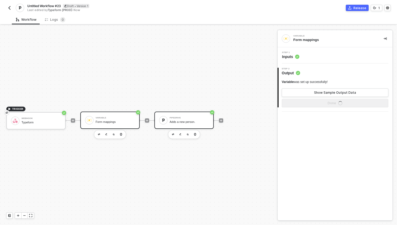
click at [185, 121] on div "Adds a new person." at bounding box center [189, 121] width 39 height 3
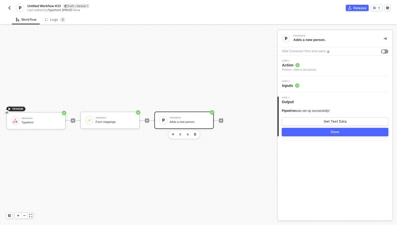
click at [293, 80] on div "Step 2 Inputs" at bounding box center [335, 84] width 115 height 16
click at [293, 84] on span "Inputs" at bounding box center [290, 85] width 17 height 5
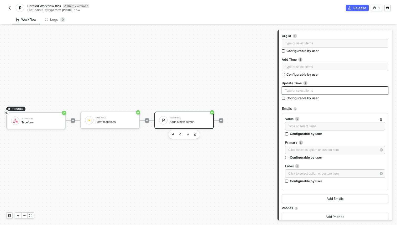
scroll to position [126, 0]
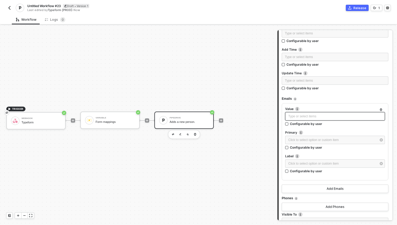
click at [318, 116] on div "Type or select items ﻿" at bounding box center [336, 116] width 94 height 5
click at [319, 145] on div "Click to select option or custom item ﻿" at bounding box center [335, 140] width 100 height 9
click at [319, 140] on div "Click to select option or custom item ﻿" at bounding box center [333, 140] width 88 height 5
click at [319, 119] on div "Type or select items ﻿" at bounding box center [336, 116] width 94 height 5
click at [296, 99] on img at bounding box center [295, 99] width 3 height 3
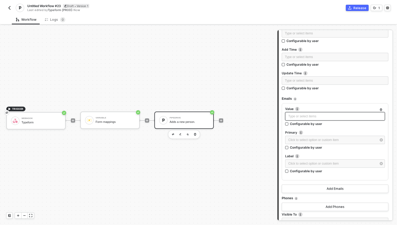
click at [307, 118] on div "Type or select items ﻿" at bounding box center [336, 116] width 94 height 5
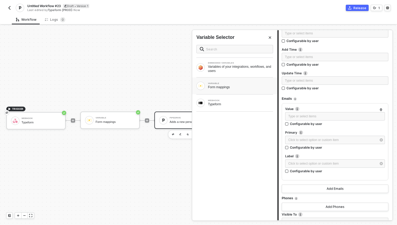
click at [228, 89] on div "Form mappings" at bounding box center [240, 87] width 65 height 4
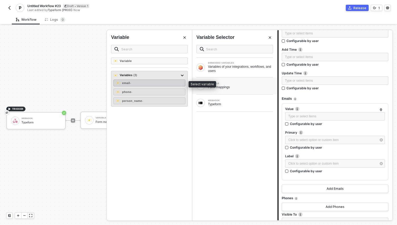
click at [146, 83] on div "email -" at bounding box center [150, 83] width 72 height 7
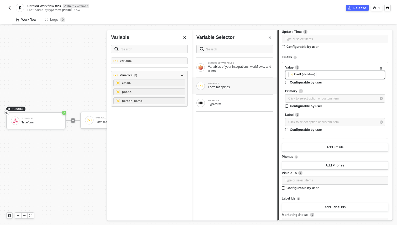
scroll to position [171, 0]
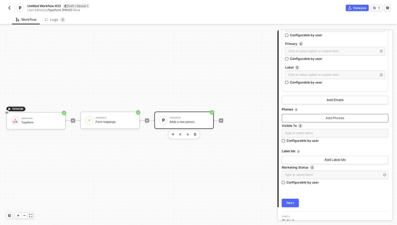
click at [336, 119] on div "Add Phones" at bounding box center [335, 118] width 19 height 4
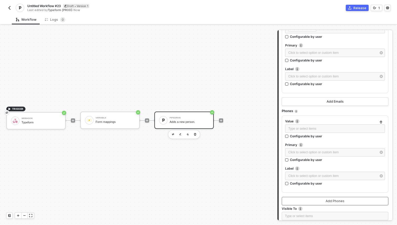
scroll to position [216, 0]
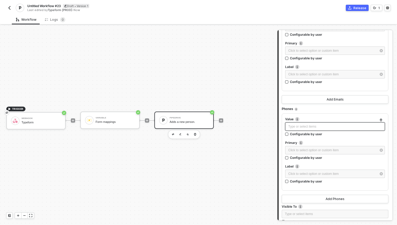
click at [314, 126] on div "Type or select items ﻿" at bounding box center [336, 126] width 94 height 5
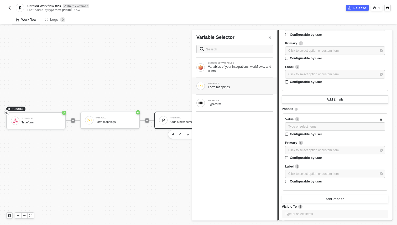
click at [258, 86] on div "Form mappings" at bounding box center [240, 87] width 65 height 4
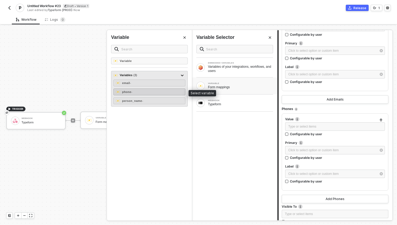
click at [173, 92] on div "phone -" at bounding box center [150, 92] width 72 height 7
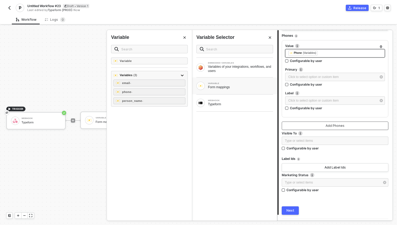
scroll to position [297, 0]
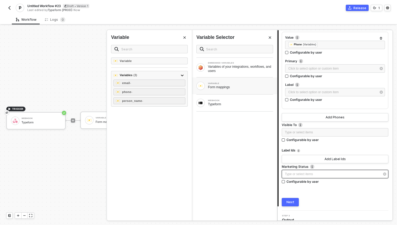
click at [300, 173] on div "Type or select items ﻿" at bounding box center [332, 174] width 95 height 5
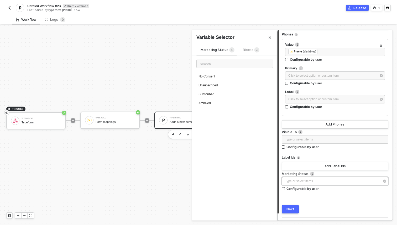
scroll to position [304, 0]
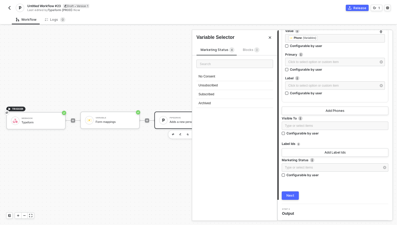
click at [295, 194] on button "Next" at bounding box center [290, 196] width 17 height 8
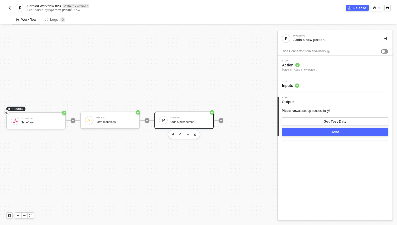
scroll to position [0, 0]
click at [295, 92] on div "Step 2 Inputs" at bounding box center [335, 84] width 115 height 16
click at [293, 82] on span "Step 2" at bounding box center [290, 81] width 17 height 2
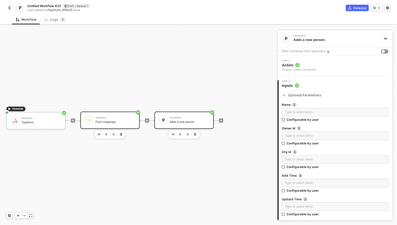
click at [103, 120] on div "Variable Form mappings" at bounding box center [115, 120] width 39 height 10
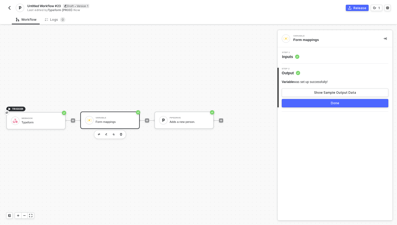
click at [301, 58] on div "Step 1 Inputs" at bounding box center [336, 56] width 114 height 8
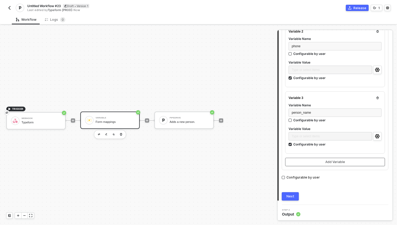
click at [323, 159] on button "Add Variable" at bounding box center [335, 162] width 100 height 8
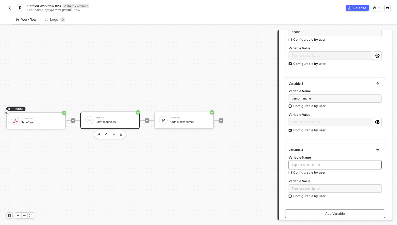
scroll to position [153, 0]
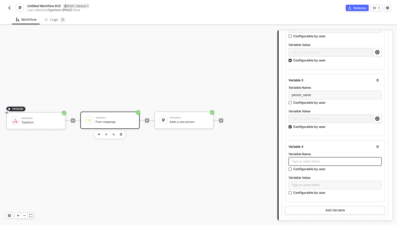
click at [307, 163] on div "Type or select items ﻿" at bounding box center [335, 161] width 87 height 5
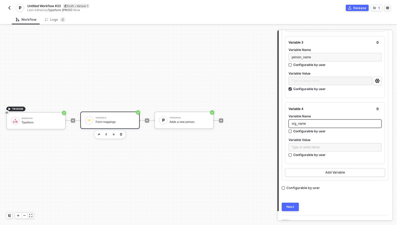
scroll to position [197, 0]
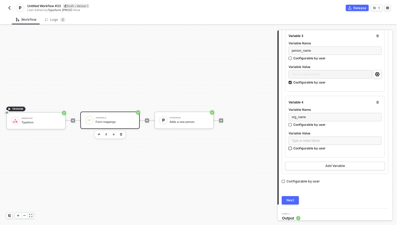
click at [312, 147] on div "Configurable by user" at bounding box center [310, 148] width 32 height 4
click at [293, 147] on input "Configurable by user" at bounding box center [291, 149] width 4 height 4
checkbox input "true"
click at [376, 138] on icon "icon-settings" at bounding box center [377, 140] width 4 height 4
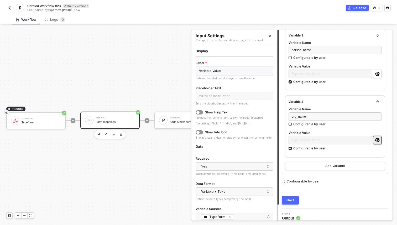
click at [236, 71] on input "Variable Value" at bounding box center [235, 71] width 78 height 8
type input "Organization name"
click at [212, 70] on input "Organization name" at bounding box center [235, 71] width 78 height 8
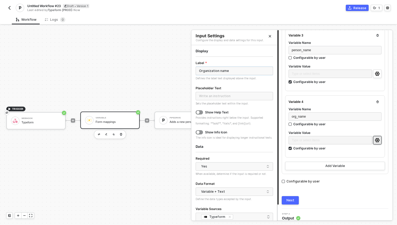
click at [212, 70] on input "Organization name" at bounding box center [235, 71] width 78 height 8
click at [245, 58] on div "Display Label Organization name Defines the label text displayed above the inpu…" at bounding box center [235, 144] width 78 height 191
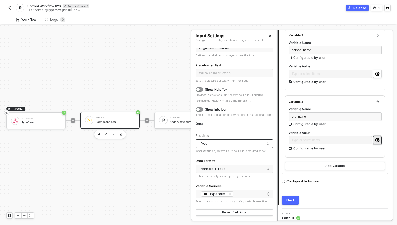
click at [243, 146] on div "Yes" at bounding box center [233, 144] width 64 height 8
click at [235, 161] on div "No" at bounding box center [234, 162] width 69 height 5
click at [298, 129] on div at bounding box center [335, 130] width 93 height 2
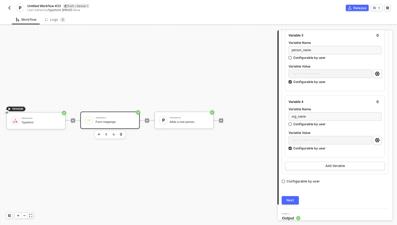
click at [287, 197] on button "Next" at bounding box center [290, 200] width 17 height 8
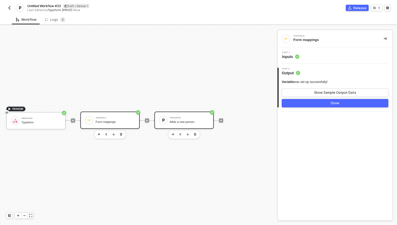
click at [195, 115] on div "Pipedrive Adds a new person." at bounding box center [184, 120] width 59 height 17
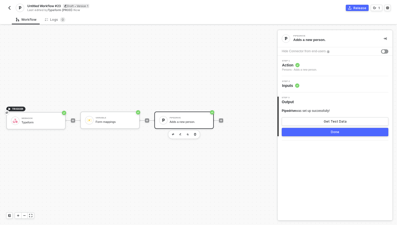
click at [303, 85] on div "Step 2 Inputs" at bounding box center [336, 84] width 114 height 8
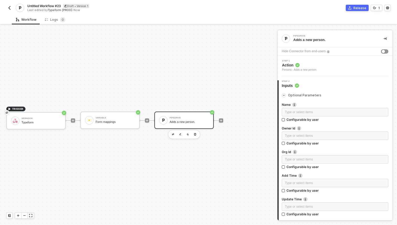
click at [307, 63] on span "Action" at bounding box center [299, 65] width 35 height 5
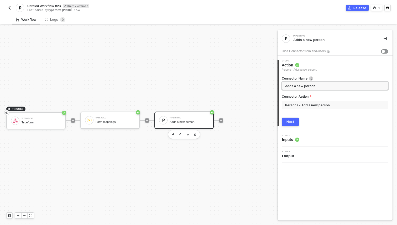
click at [295, 138] on span "Inputs" at bounding box center [290, 139] width 17 height 5
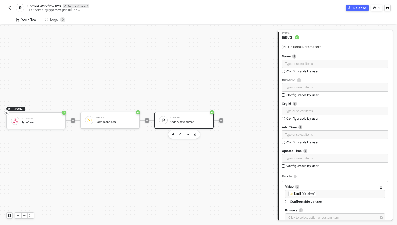
scroll to position [47, 0]
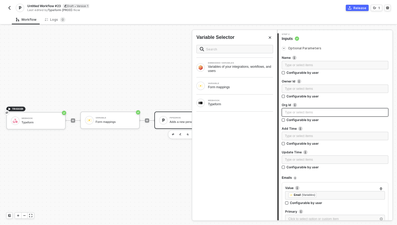
click at [293, 113] on div "Type or select items ﻿" at bounding box center [335, 112] width 100 height 5
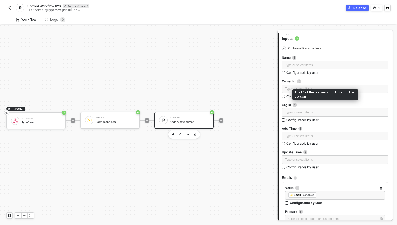
click at [295, 105] on img at bounding box center [295, 105] width 4 height 4
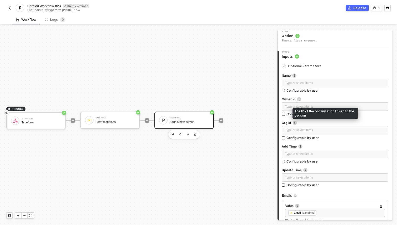
scroll to position [0, 0]
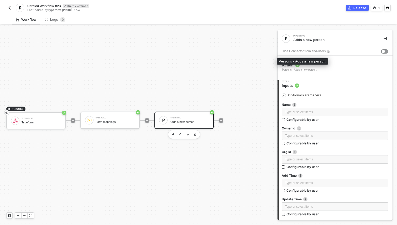
click at [299, 69] on div "Persons - Adds a new person." at bounding box center [299, 70] width 35 height 4
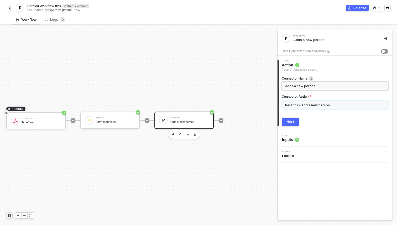
click at [294, 107] on input "Persons - Add a new person" at bounding box center [335, 105] width 107 height 8
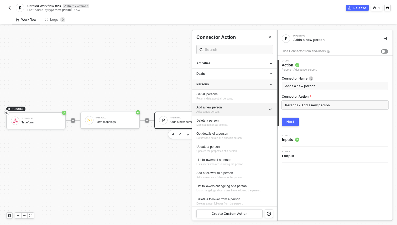
click at [242, 86] on div "Persons" at bounding box center [235, 84] width 76 height 4
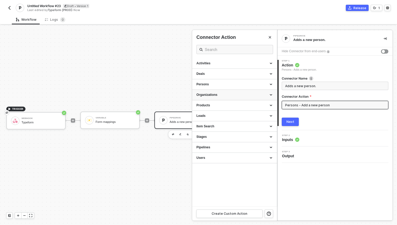
click at [242, 94] on div "Organizations" at bounding box center [235, 95] width 76 height 4
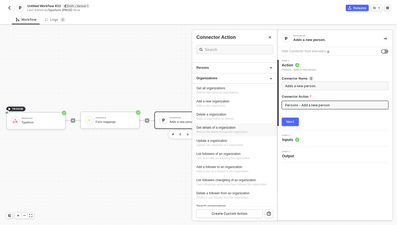
scroll to position [17, 0]
click at [158, 167] on div at bounding box center [198, 125] width 397 height 200
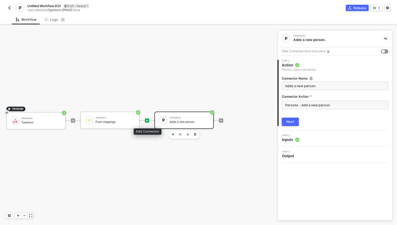
click at [148, 120] on icon "icon-play" at bounding box center [147, 120] width 3 height 3
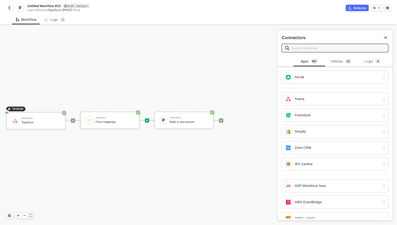
click at [328, 50] on input "text" at bounding box center [339, 48] width 94 height 6
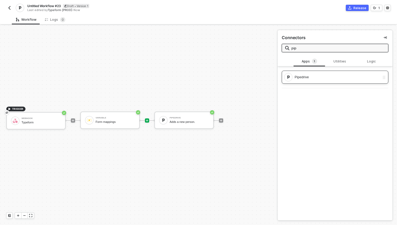
type input "pip"
click at [304, 77] on div "Pipedrive" at bounding box center [337, 77] width 85 height 6
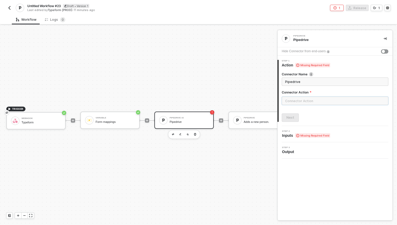
click at [300, 100] on input "text" at bounding box center [335, 101] width 107 height 8
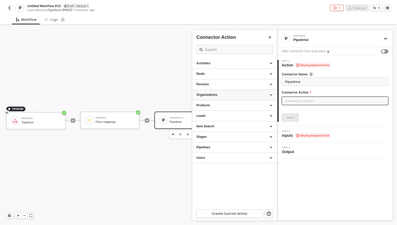
click at [253, 99] on div "Organizations" at bounding box center [234, 95] width 85 height 11
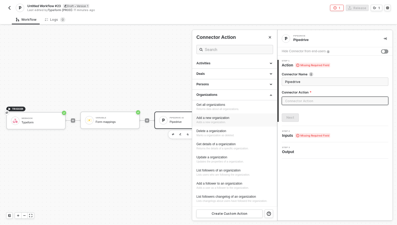
click at [241, 117] on div "Add a new organization" at bounding box center [235, 118] width 76 height 4
type input "Adds a new organization."
type input "Organizations - Add a new organization"
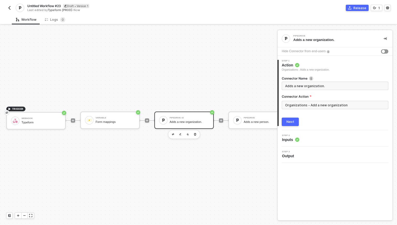
click at [292, 123] on div "Next" at bounding box center [291, 122] width 8 height 4
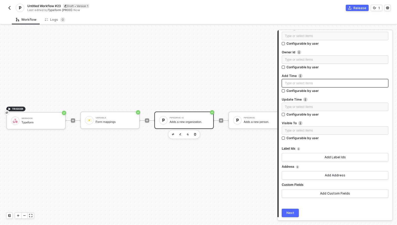
scroll to position [90, 0]
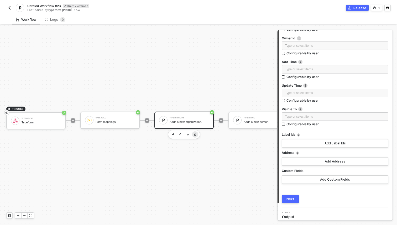
click at [196, 133] on icon "button" at bounding box center [195, 134] width 3 height 4
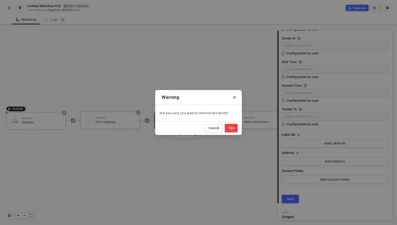
click at [234, 129] on div "Yes" at bounding box center [231, 128] width 6 height 4
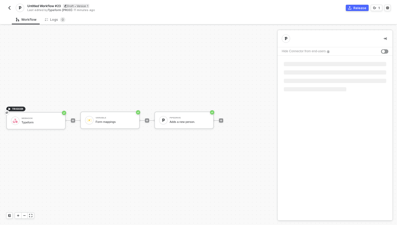
scroll to position [0, 0]
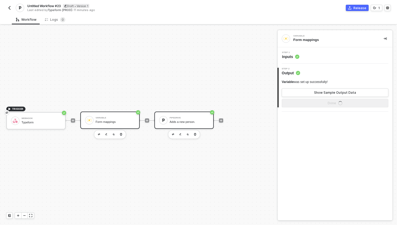
click at [194, 124] on div "Pipedrive Adds a new person." at bounding box center [189, 120] width 39 height 10
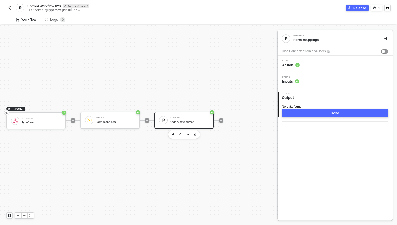
click at [290, 83] on span "Inputs" at bounding box center [290, 81] width 17 height 5
click at [291, 80] on span "Inputs" at bounding box center [290, 81] width 17 height 5
click at [294, 78] on span "Step 2" at bounding box center [290, 77] width 17 height 2
click at [291, 67] on span "Action" at bounding box center [291, 65] width 18 height 5
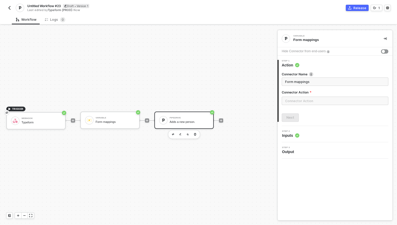
click at [286, 134] on span "Inputs" at bounding box center [290, 135] width 17 height 5
click at [286, 98] on input "text" at bounding box center [335, 101] width 107 height 8
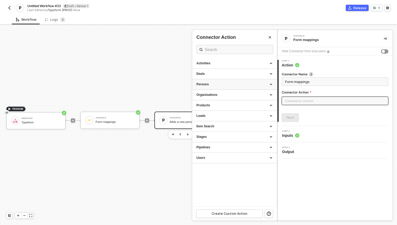
click at [260, 82] on div "Persons" at bounding box center [234, 84] width 85 height 11
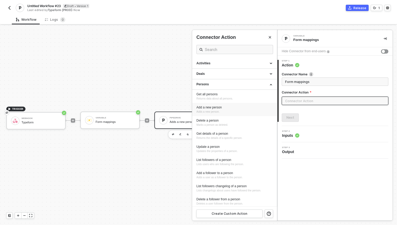
click at [243, 111] on div "Add a new person Adds a new person." at bounding box center [235, 109] width 76 height 9
type input "Persons - Add a new person"
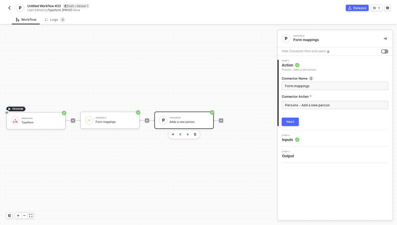
click at [293, 122] on div "Next" at bounding box center [291, 122] width 8 height 4
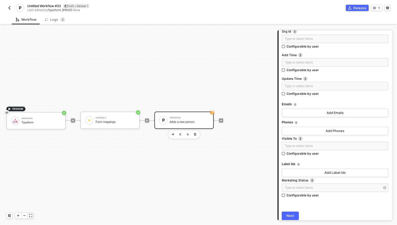
scroll to position [122, 0]
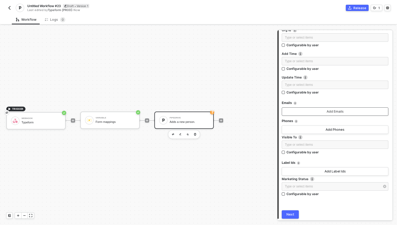
click at [329, 111] on div "Add Emails" at bounding box center [335, 112] width 17 height 4
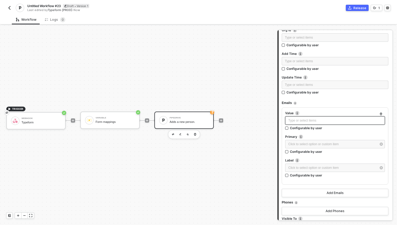
click at [317, 122] on div "Type or select items ﻿" at bounding box center [336, 120] width 94 height 5
click at [127, 124] on div "Variable Form mappings" at bounding box center [115, 120] width 39 height 10
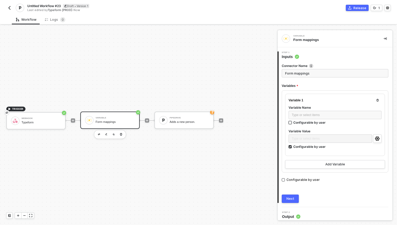
scroll to position [3, 0]
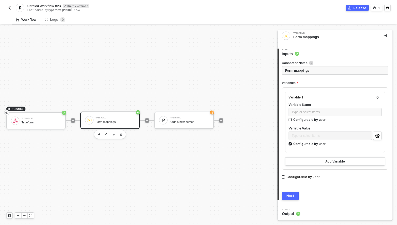
click at [311, 71] on input "Form mappings" at bounding box center [335, 70] width 107 height 8
click at [377, 8] on button "1" at bounding box center [377, 8] width 12 height 6
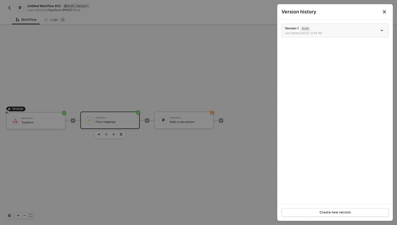
click at [334, 30] on div "Version 1 Draft Last Edited 10/01/2025 12:45 PM" at bounding box center [331, 30] width 93 height 9
click at [334, 32] on div "Last Edited 10/01/2025 12:57 PM" at bounding box center [331, 33] width 93 height 4
click at [203, 91] on div at bounding box center [198, 112] width 397 height 225
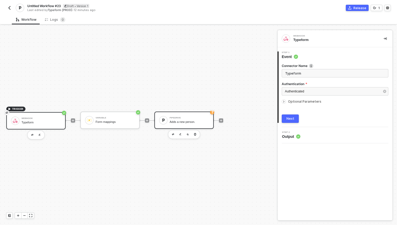
click at [186, 117] on div "Pipedrive" at bounding box center [189, 118] width 39 height 2
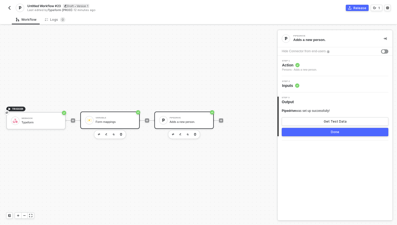
click at [125, 122] on div "Form mappings" at bounding box center [115, 121] width 39 height 3
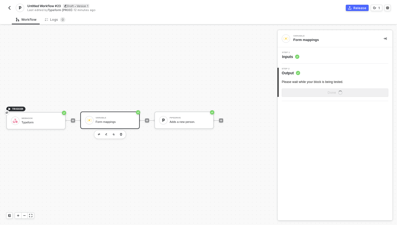
click at [305, 59] on div "Step 1 Inputs" at bounding box center [336, 56] width 114 height 8
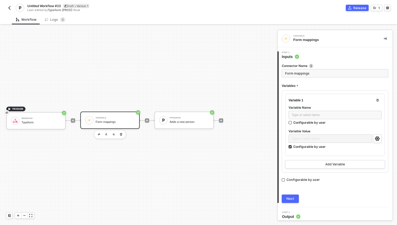
scroll to position [3, 0]
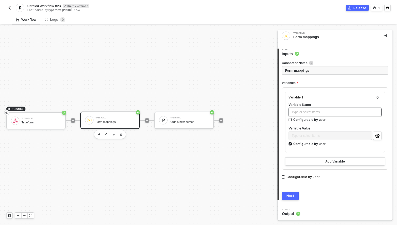
click at [304, 114] on div "Type or select items ﻿" at bounding box center [335, 112] width 87 height 5
click at [378, 137] on icon "icon-settings" at bounding box center [377, 136] width 5 height 4
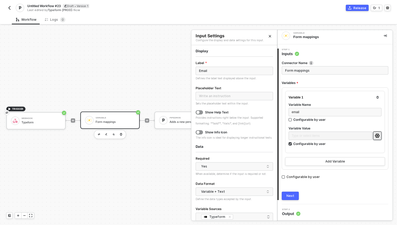
scroll to position [23, 0]
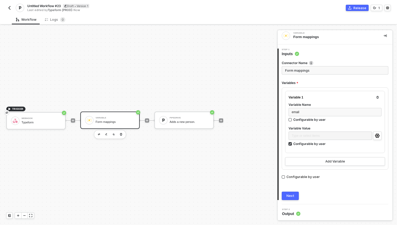
click at [294, 146] on div "Configurable by user" at bounding box center [310, 144] width 32 height 4
click at [293, 146] on input "Configurable by user" at bounding box center [291, 144] width 4 height 4
click at [294, 146] on div "Configurable by user" at bounding box center [310, 144] width 32 height 4
click at [293, 146] on input "Configurable by user" at bounding box center [291, 144] width 4 height 4
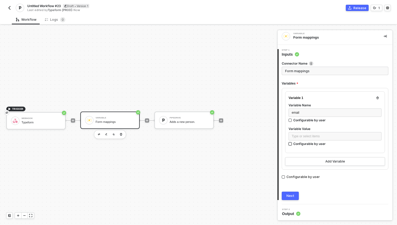
checkbox input "true"
click at [322, 163] on button "Add Variable" at bounding box center [335, 162] width 100 height 8
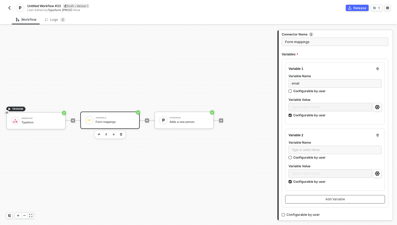
scroll to position [69, 0]
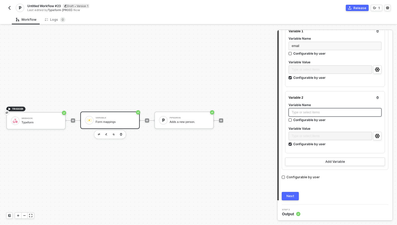
click at [328, 112] on div "Type or select items ﻿" at bounding box center [335, 112] width 87 height 5
click at [381, 134] on button "button" at bounding box center [377, 136] width 8 height 8
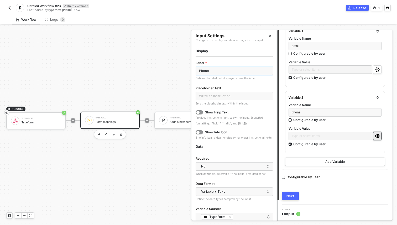
click at [207, 74] on input "Phone" at bounding box center [235, 71] width 78 height 8
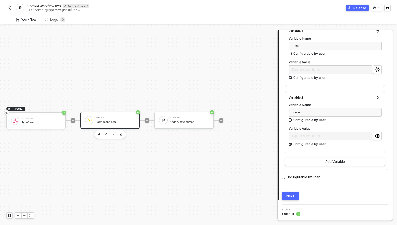
click at [284, 143] on div "Variable 1 Variable Name email Configurable by user Variable Value Type or sele…" at bounding box center [335, 95] width 107 height 149
click at [328, 163] on div "Add Variable" at bounding box center [336, 162] width 20 height 4
click at [318, 111] on div "Type or select items ﻿" at bounding box center [335, 112] width 87 height 5
click at [377, 138] on button "button" at bounding box center [377, 136] width 8 height 8
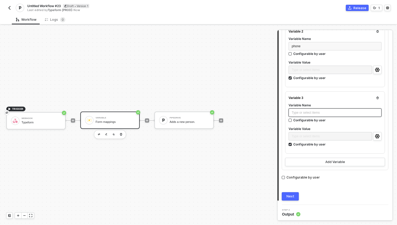
click at [328, 109] on div "Type or select items ﻿" at bounding box center [335, 113] width 93 height 8
click at [327, 115] on div "Type or select items ﻿" at bounding box center [335, 113] width 93 height 8
click at [294, 195] on button "Next" at bounding box center [290, 196] width 17 height 8
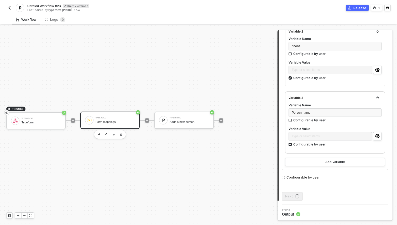
scroll to position [0, 0]
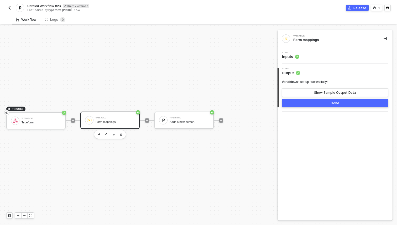
click at [315, 104] on button "Done" at bounding box center [335, 103] width 107 height 8
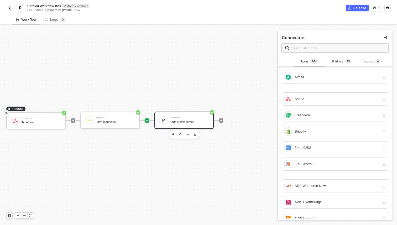
click at [193, 121] on div "Adds a new person." at bounding box center [189, 121] width 39 height 3
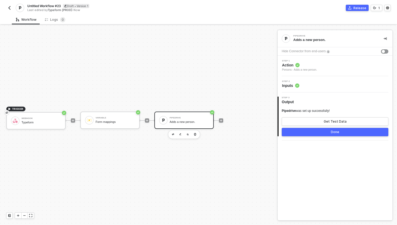
click at [302, 70] on div "Persons - Adds a new person." at bounding box center [299, 70] width 35 height 4
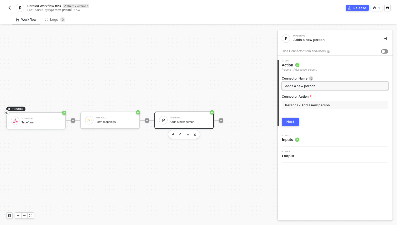
click at [292, 138] on span "Inputs" at bounding box center [290, 139] width 17 height 5
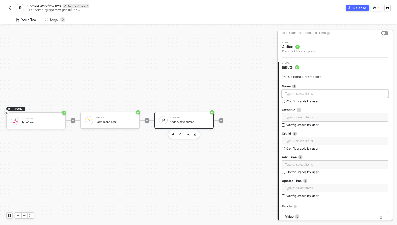
scroll to position [17, 0]
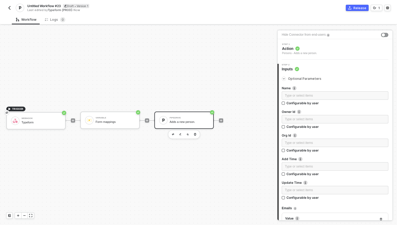
click at [305, 79] on span "Optional Parameters" at bounding box center [304, 79] width 33 height 4
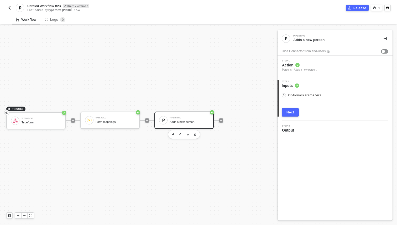
scroll to position [0, 0]
click at [304, 96] on span "Optional Parameters" at bounding box center [304, 95] width 33 height 4
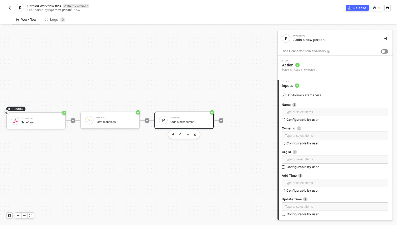
click at [306, 69] on div "Persons - Adds a new person." at bounding box center [299, 70] width 35 height 4
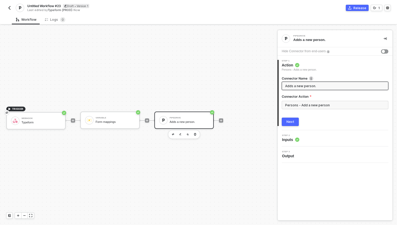
click at [296, 141] on circle at bounding box center [297, 140] width 4 height 4
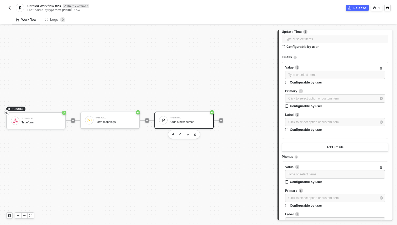
scroll to position [169, 0]
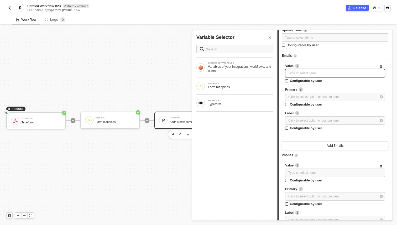
click at [322, 74] on div "Type or select items ﻿" at bounding box center [336, 73] width 94 height 5
click at [250, 88] on div "Form mappings" at bounding box center [240, 87] width 65 height 4
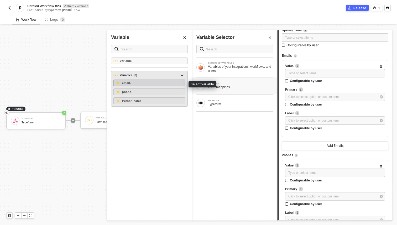
click at [162, 82] on div "email -" at bounding box center [150, 83] width 72 height 7
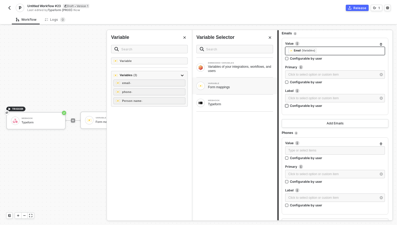
scroll to position [203, 0]
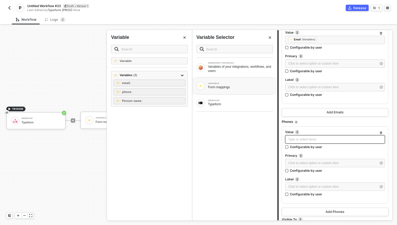
click at [333, 137] on div "Type or select items ﻿" at bounding box center [336, 139] width 94 height 5
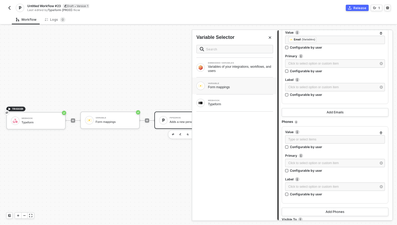
click at [236, 92] on div "VARIABLE Form mappings" at bounding box center [234, 86] width 85 height 17
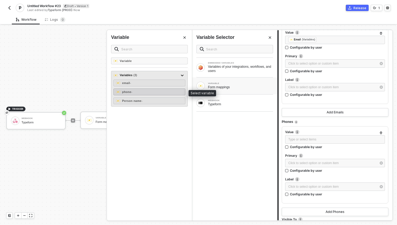
click at [153, 90] on div "phone -" at bounding box center [150, 92] width 72 height 7
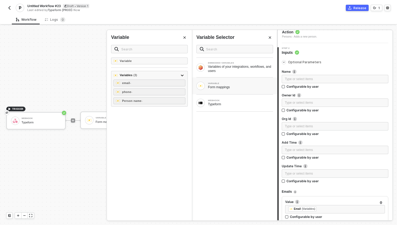
scroll to position [13, 0]
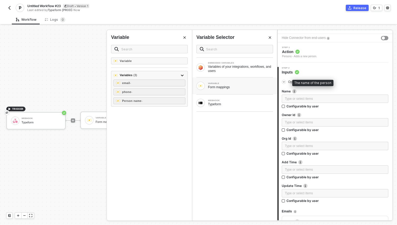
click at [294, 91] on img at bounding box center [295, 91] width 4 height 4
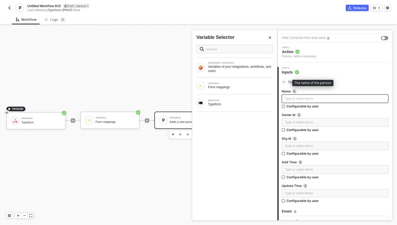
click at [296, 99] on div "Type or select items ﻿" at bounding box center [335, 98] width 100 height 5
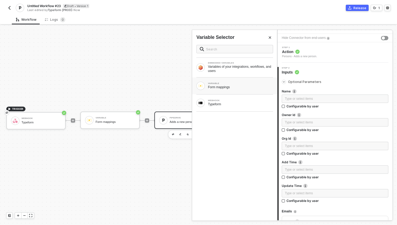
click at [241, 88] on div "Form mappings" at bounding box center [240, 87] width 65 height 4
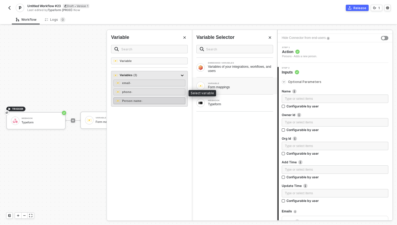
click at [147, 102] on div "Person name -" at bounding box center [150, 101] width 72 height 7
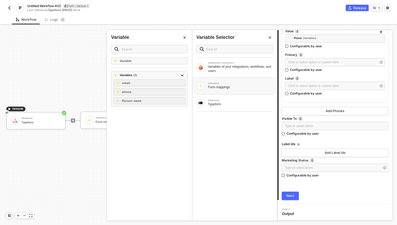
scroll to position [304, 0]
click at [292, 194] on div "Next" at bounding box center [291, 196] width 8 height 4
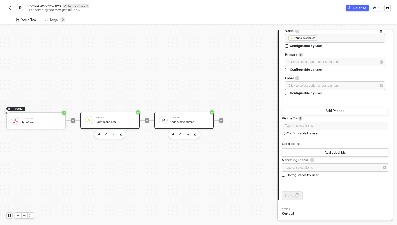
click at [107, 116] on div "Variable Form mappings" at bounding box center [115, 120] width 39 height 10
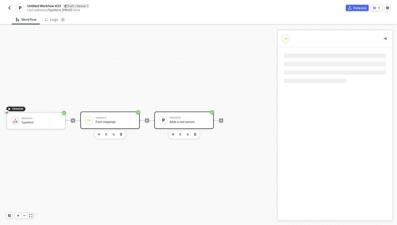
scroll to position [0, 0]
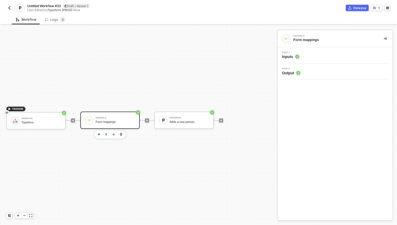
click at [303, 64] on div "Step 2 Output" at bounding box center [335, 72] width 115 height 16
click at [287, 55] on span "Inputs" at bounding box center [290, 56] width 17 height 5
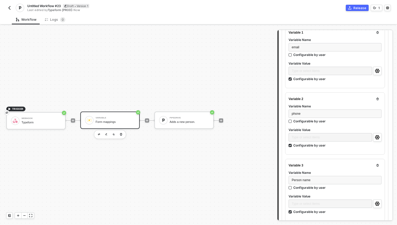
scroll to position [124, 0]
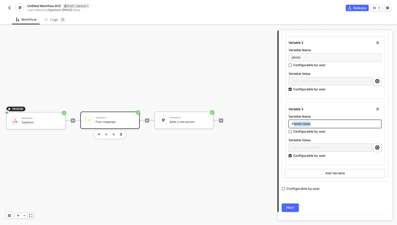
drag, startPoint x: 316, startPoint y: 122, endPoint x: 293, endPoint y: 122, distance: 23.1
click at [293, 122] on div "Person name" at bounding box center [335, 124] width 87 height 5
click at [385, 148] on div "Variable 3 Variable Name person_name Configurable by user Variable Value Type o…" at bounding box center [335, 134] width 100 height 62
click at [379, 147] on icon "icon-settings" at bounding box center [377, 148] width 4 height 4
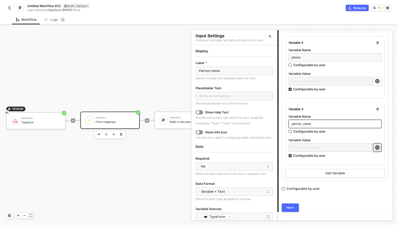
click at [379, 147] on icon "icon-settings" at bounding box center [377, 148] width 4 height 4
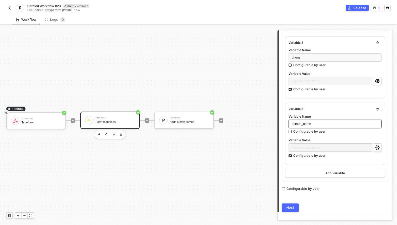
click at [294, 208] on button "Next" at bounding box center [290, 208] width 17 height 8
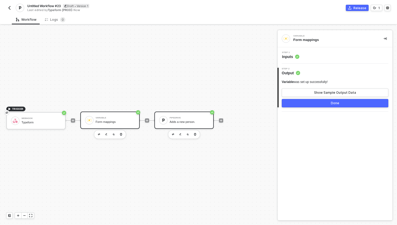
click at [195, 119] on div "Pipedrive Adds a new person." at bounding box center [189, 120] width 39 height 10
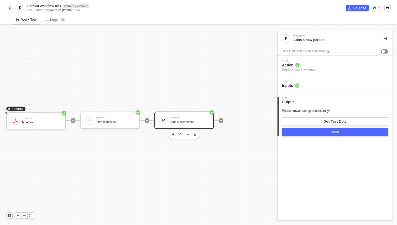
click at [288, 82] on span "Step 2" at bounding box center [290, 81] width 17 height 2
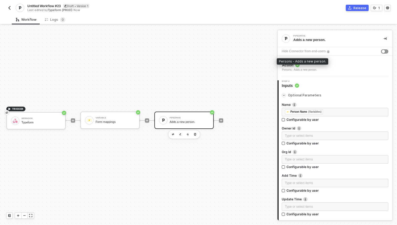
click at [294, 70] on div "Persons - Adds a new person." at bounding box center [299, 70] width 35 height 4
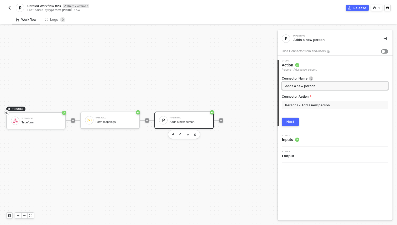
click at [292, 140] on span "Inputs" at bounding box center [290, 139] width 17 height 5
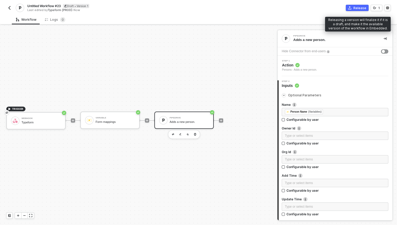
click at [358, 9] on div "Release" at bounding box center [360, 8] width 13 height 4
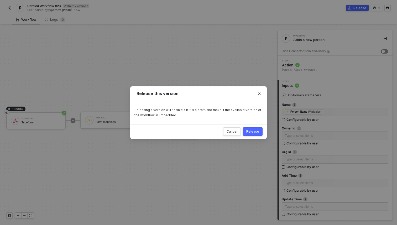
click at [256, 133] on div "Release" at bounding box center [253, 132] width 13 height 4
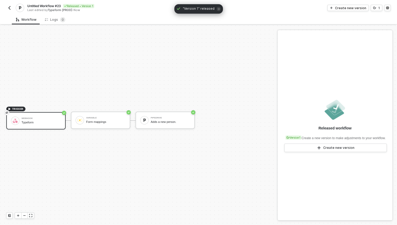
click at [41, 3] on div "Untitled Workflow #23 Released • Version 1 Last edited by Typeform [PROD] - Now…" at bounding box center [198, 7] width 385 height 15
click at [43, 7] on span "Untitled Workflow #23" at bounding box center [44, 6] width 34 height 4
click at [50, 6] on input "Untitled Workflow #23" at bounding box center [71, 6] width 89 height 6
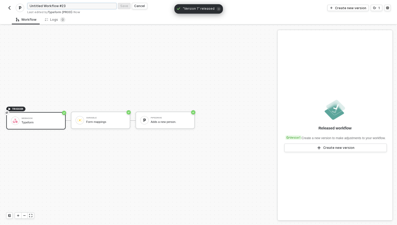
click at [50, 6] on input "Untitled Workflow #23" at bounding box center [71, 6] width 89 height 6
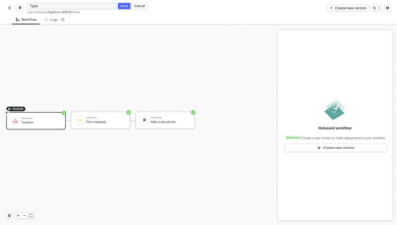
click at [90, 6] on input "Type" at bounding box center [71, 6] width 89 height 6
paste input "form submission to Zendesk ticket"
click at [74, 5] on input "Typeform submission to Zendesk ticket" at bounding box center [71, 6] width 89 height 6
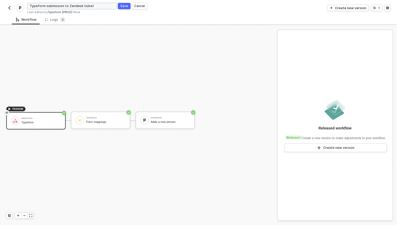
click at [74, 5] on input "Typeform submission to Zendesk ticket" at bounding box center [71, 6] width 89 height 6
click at [86, 6] on input "Typeform submission to Pipedrive ticket" at bounding box center [71, 6] width 89 height 6
click at [66, 6] on input "Typeform submission to Pipedrive person record" at bounding box center [71, 6] width 89 height 6
drag, startPoint x: 100, startPoint y: 7, endPoint x: 134, endPoint y: 7, distance: 34.2
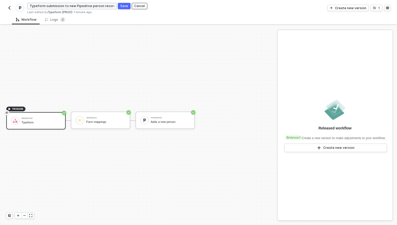
click at [134, 7] on form "Typeform submission to new Pipedrive person record Save Cancel" at bounding box center [112, 6] width 171 height 8
click at [90, 7] on input "Typeform submission to new Pipedrive person" at bounding box center [71, 6] width 89 height 6
type input "Typeform submission to new Pipedrive person"
click at [123, 7] on div "Save" at bounding box center [124, 6] width 8 height 4
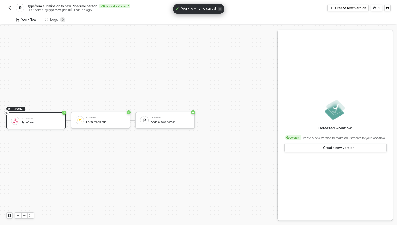
click at [93, 6] on span "Typeform submission to new Pipedrive person" at bounding box center [62, 6] width 70 height 4
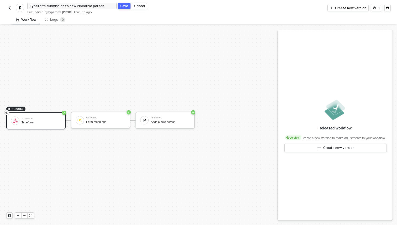
click at [139, 7] on div "Cancel" at bounding box center [139, 6] width 11 height 4
click at [9, 5] on button "button" at bounding box center [9, 8] width 6 height 6
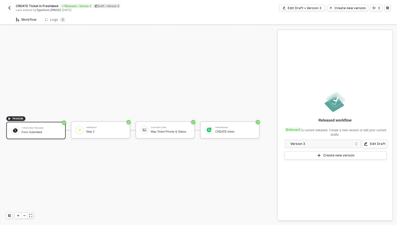
scroll to position [10, 0]
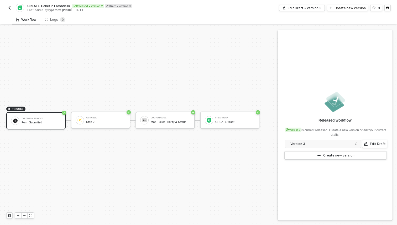
click at [8, 7] on img "button" at bounding box center [9, 8] width 4 height 4
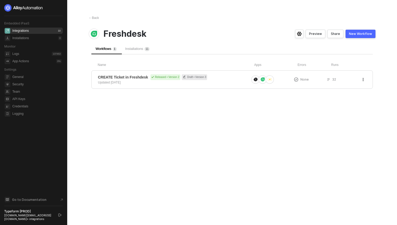
click at [95, 20] on div "← Back Freshdesk Preview Share New Workflow Workflows 1 Installations 1 1 Name …" at bounding box center [233, 112] width 300 height 225
click at [95, 18] on div "← Back" at bounding box center [94, 18] width 10 height 4
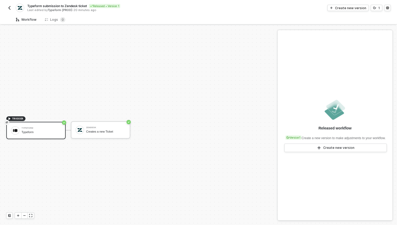
scroll to position [10, 0]
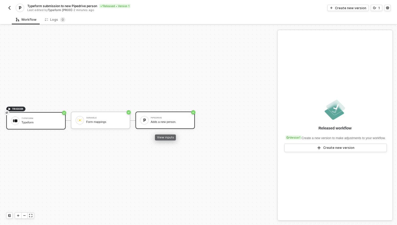
click at [136, 122] on div "Pipedrive Adds a new person." at bounding box center [165, 120] width 59 height 17
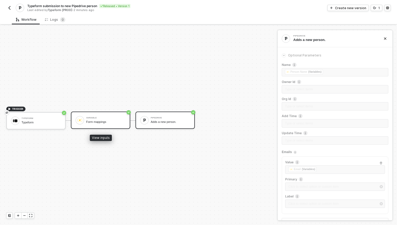
click at [122, 123] on div "Form mappings" at bounding box center [105, 121] width 39 height 3
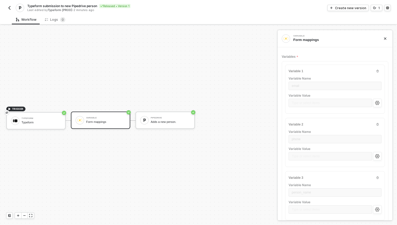
click at [386, 38] on icon "icon-close" at bounding box center [385, 38] width 3 height 3
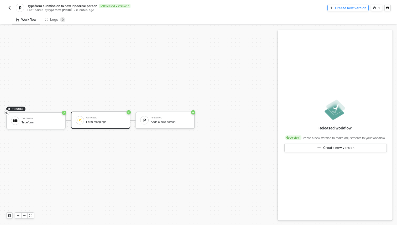
click at [364, 8] on div "Create new version" at bounding box center [350, 8] width 31 height 4
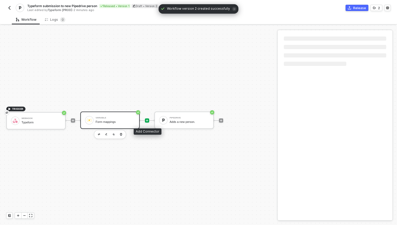
click at [148, 121] on icon "icon-play" at bounding box center [147, 120] width 3 height 3
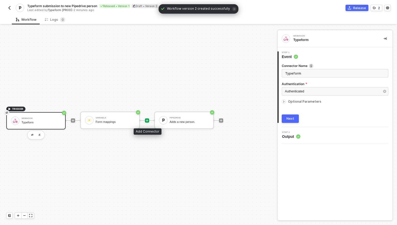
click at [149, 120] on div at bounding box center [147, 121] width 4 height 4
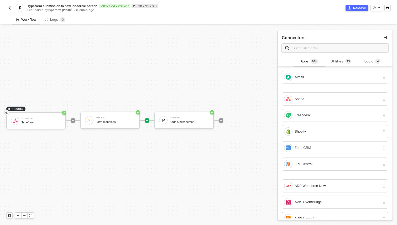
click at [331, 49] on input "text" at bounding box center [339, 48] width 94 height 6
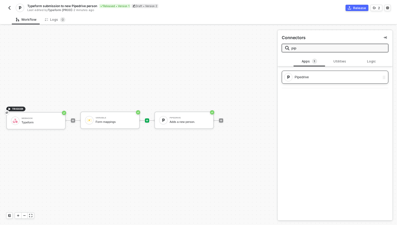
type input "pip"
click at [309, 76] on div "Pipedrive" at bounding box center [337, 77] width 85 height 6
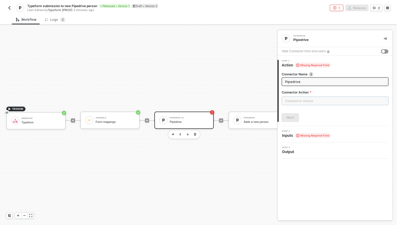
click at [302, 101] on input "text" at bounding box center [335, 101] width 107 height 8
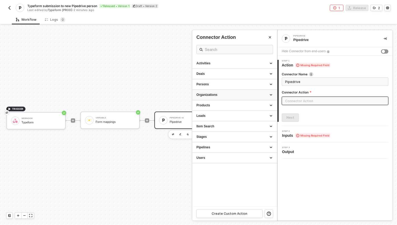
click at [248, 95] on div "Organizations" at bounding box center [235, 95] width 76 height 4
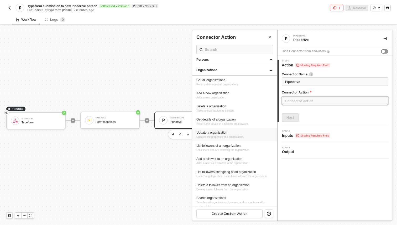
scroll to position [24, 0]
click at [245, 99] on div "Add a new organization Adds a new organization." at bounding box center [235, 96] width 76 height 9
type input "Adds a new organization."
type input "Organizations - Add a new organization"
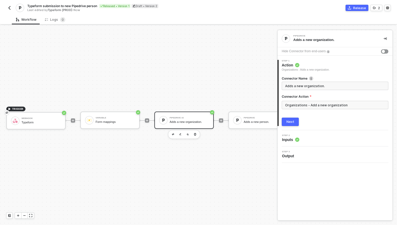
click at [295, 122] on button "Next" at bounding box center [290, 122] width 17 height 8
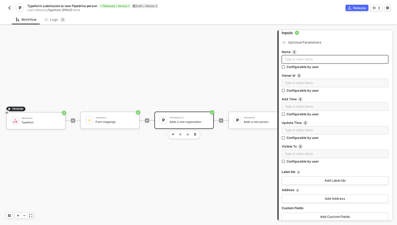
scroll to position [58, 0]
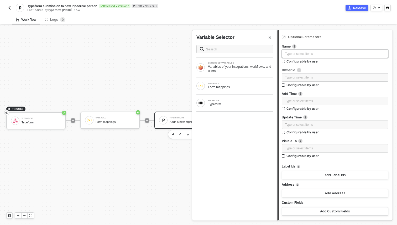
click at [308, 54] on div "Type or select items ﻿" at bounding box center [335, 54] width 100 height 5
click at [228, 90] on div "VARIABLE Form mappings" at bounding box center [235, 86] width 77 height 8
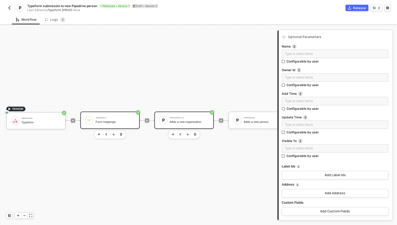
click at [107, 122] on div "Form mappings" at bounding box center [115, 121] width 39 height 3
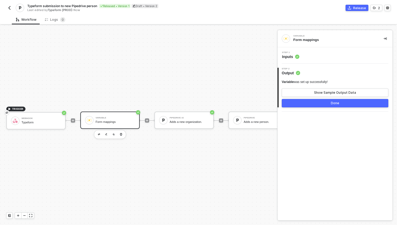
click at [308, 60] on div "Step 1 Inputs" at bounding box center [335, 55] width 115 height 16
click at [294, 57] on span "Inputs" at bounding box center [290, 56] width 17 height 5
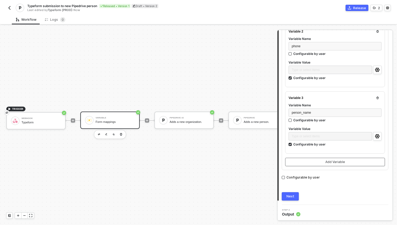
click at [320, 161] on button "Add Variable" at bounding box center [335, 162] width 100 height 8
click at [377, 135] on icon "icon-settings" at bounding box center [377, 137] width 5 height 4
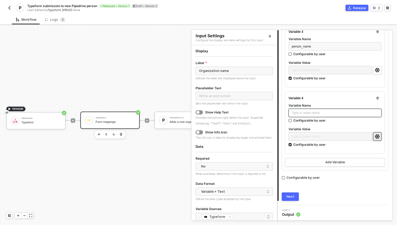
click at [329, 113] on div "Type or select items ﻿" at bounding box center [335, 113] width 87 height 5
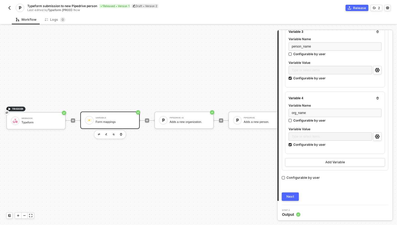
click at [290, 196] on div "Next" at bounding box center [291, 197] width 8 height 4
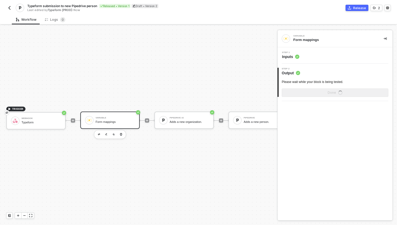
scroll to position [0, 0]
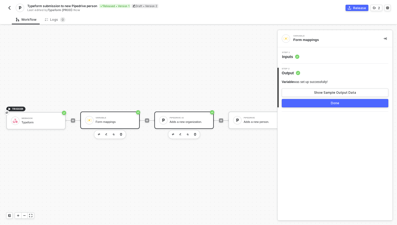
click at [191, 117] on div "Pipedrive #2" at bounding box center [189, 118] width 39 height 2
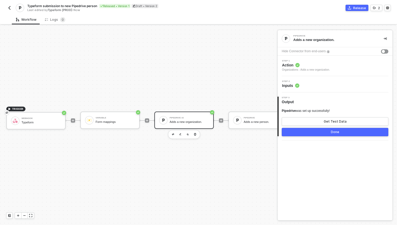
click at [304, 71] on div "Organizations - Adds a new organization." at bounding box center [306, 70] width 48 height 4
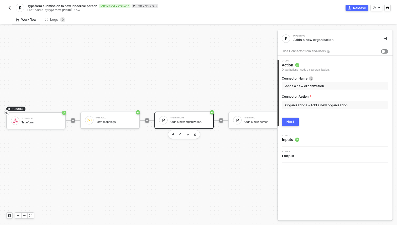
click at [288, 140] on span "Inputs" at bounding box center [290, 139] width 17 height 5
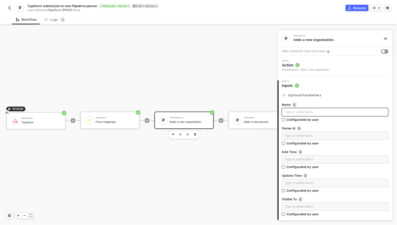
click at [298, 114] on div "Type or select items ﻿" at bounding box center [335, 112] width 100 height 5
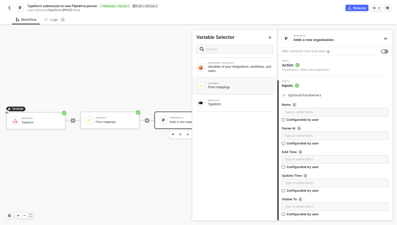
click at [237, 86] on div "Form mappings" at bounding box center [240, 87] width 65 height 4
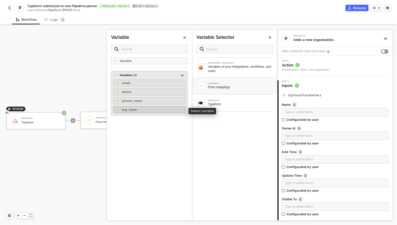
click at [162, 110] on div "org_name -" at bounding box center [150, 109] width 72 height 7
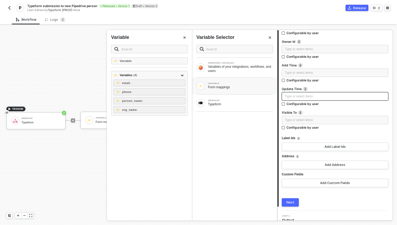
scroll to position [94, 0]
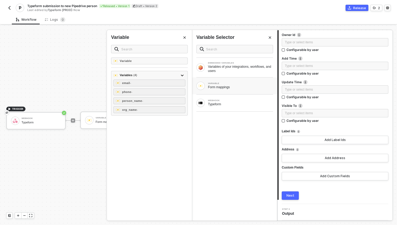
click at [295, 198] on button "Next" at bounding box center [290, 196] width 17 height 8
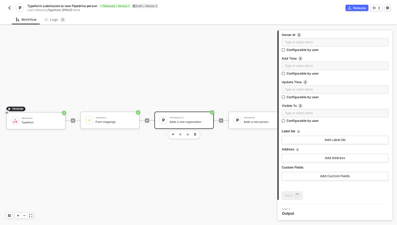
scroll to position [0, 0]
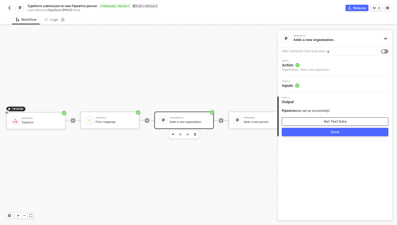
click at [332, 122] on div "Get Test Data" at bounding box center [335, 122] width 23 height 4
click at [307, 123] on button "Show Sample Output Data" at bounding box center [335, 121] width 107 height 8
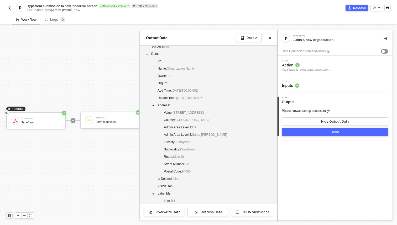
scroll to position [44, 0]
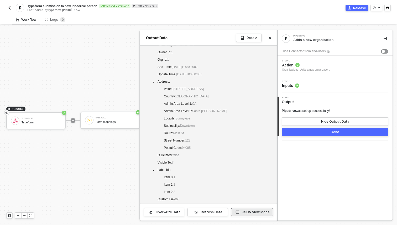
click at [248, 210] on button "JSON View Mode" at bounding box center [252, 212] width 42 height 8
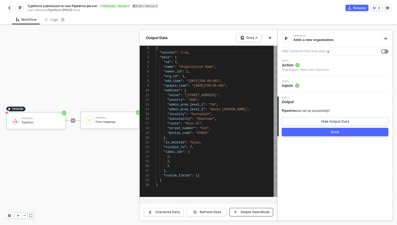
scroll to position [47, 0]
click at [270, 38] on icon "icon-close" at bounding box center [270, 38] width 2 height 2
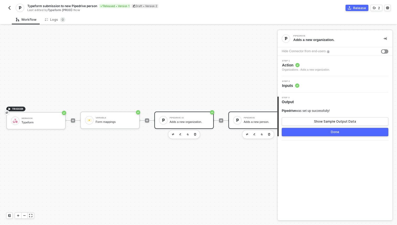
click at [247, 121] on div "Adds a new person." at bounding box center [263, 121] width 39 height 3
click at [309, 85] on div "Step 2 Inputs" at bounding box center [336, 84] width 114 height 8
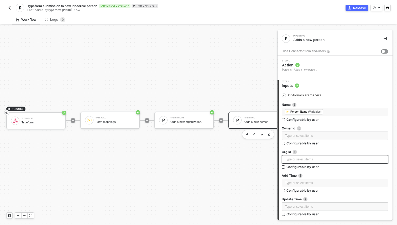
scroll to position [17, 0]
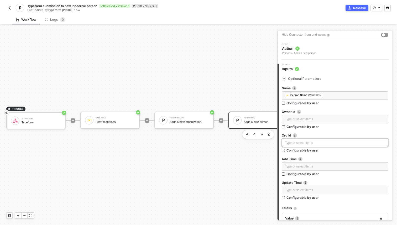
click at [305, 143] on div "Type or select items ﻿" at bounding box center [335, 143] width 100 height 5
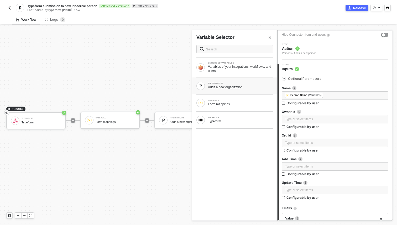
click at [241, 89] on div "PIPEDRIVE #2 Adds a new organization." at bounding box center [235, 86] width 77 height 8
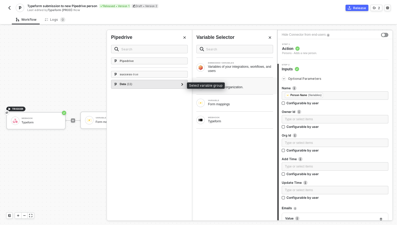
click at [170, 83] on div "Data ( 11 )" at bounding box center [147, 84] width 66 height 6
click at [182, 83] on icon at bounding box center [183, 84] width 2 height 3
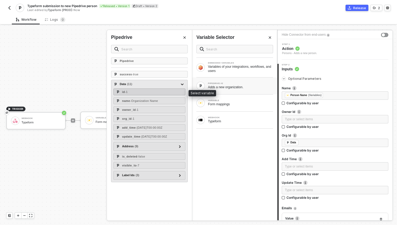
click at [170, 94] on div "id - 1" at bounding box center [150, 92] width 72 height 7
click at [145, 90] on div "id - 1" at bounding box center [150, 92] width 72 height 7
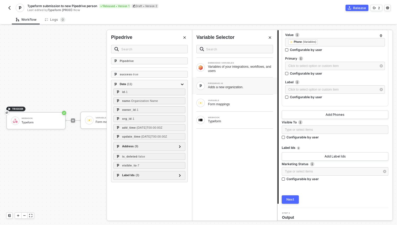
scroll to position [304, 0]
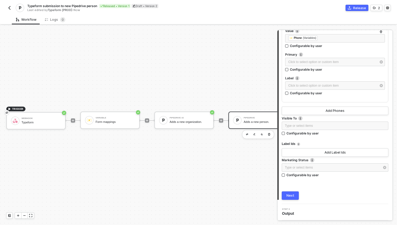
click at [291, 194] on div "Next" at bounding box center [291, 196] width 8 height 4
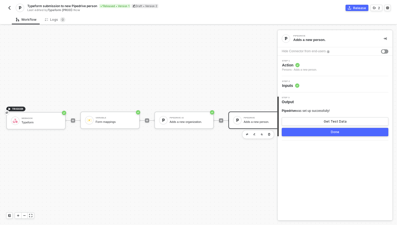
scroll to position [0, 0]
click at [320, 122] on button "Get Test Data" at bounding box center [335, 121] width 107 height 8
click at [323, 124] on button "Show Sample Output Data" at bounding box center [335, 121] width 107 height 8
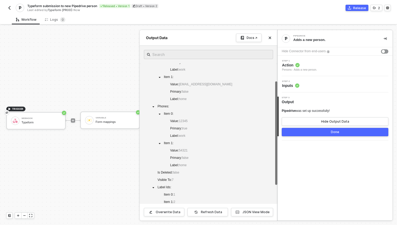
scroll to position [217, 0]
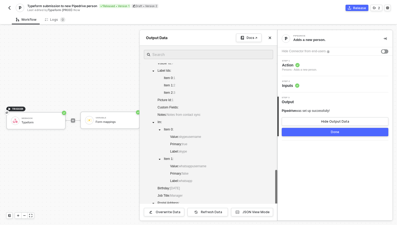
click at [132, 165] on div at bounding box center [198, 125] width 397 height 200
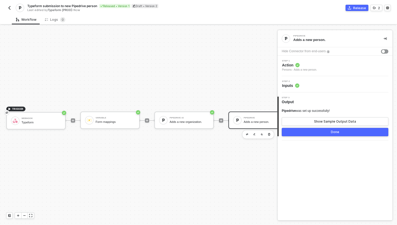
click at [312, 131] on button "Done" at bounding box center [335, 132] width 107 height 8
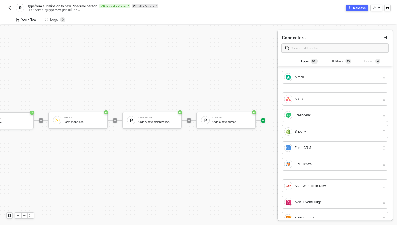
scroll to position [10, 32]
click at [343, 62] on div "Utilities 3 3" at bounding box center [341, 62] width 23 height 6
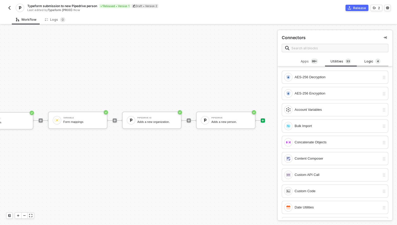
click at [376, 59] on span "4" at bounding box center [378, 62] width 5 height 6
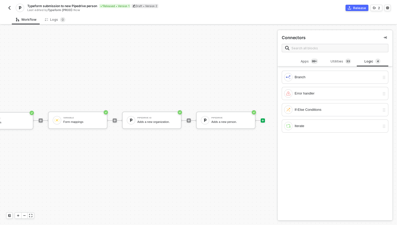
click at [254, 149] on div "TRIGGER Webhook Typeform Variable Form mappings Pipedrive #2 Adds a new organiz…" at bounding box center [117, 120] width 298 height 209
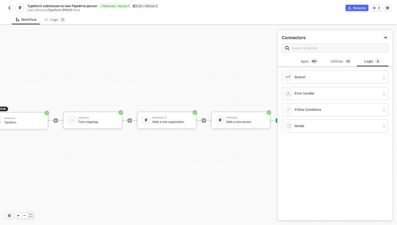
scroll to position [10, 19]
drag, startPoint x: 205, startPoint y: 67, endPoint x: 215, endPoint y: 66, distance: 10.0
click at [215, 66] on div "TRIGGER Webhook Typeform Variable Form mappings Pipedrive #2 Adds a new organiz…" at bounding box center [130, 120] width 298 height 209
click at [385, 37] on icon "icon-collapse-right" at bounding box center [385, 37] width 3 height 3
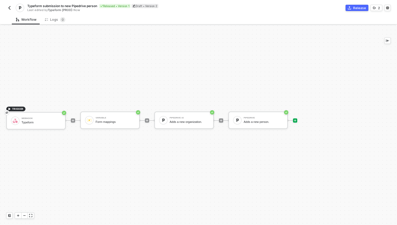
click at [11, 9] on img "button" at bounding box center [9, 8] width 4 height 4
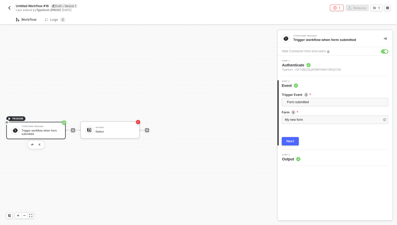
scroll to position [10, 0]
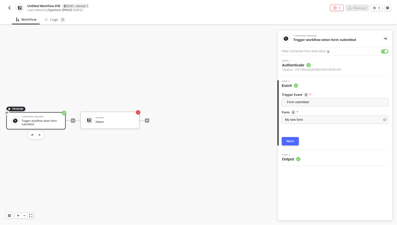
click at [311, 160] on div "Step 3 Output" at bounding box center [336, 158] width 114 height 8
click at [297, 159] on circle at bounding box center [298, 159] width 4 height 4
click at [294, 156] on div "Step 3 Output" at bounding box center [291, 158] width 18 height 8
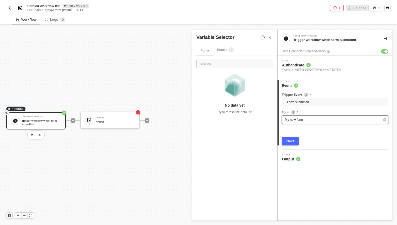
click at [301, 119] on span "My new form" at bounding box center [294, 120] width 18 height 4
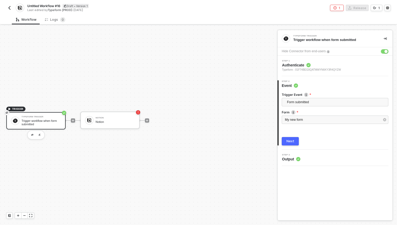
click at [384, 50] on button "button" at bounding box center [384, 51] width 7 height 4
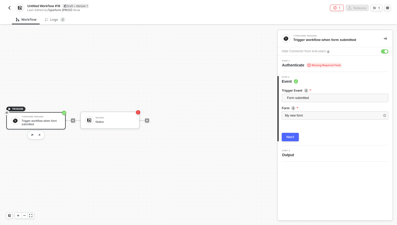
click at [297, 66] on span "Authenticate Missing Required Field" at bounding box center [312, 65] width 60 height 5
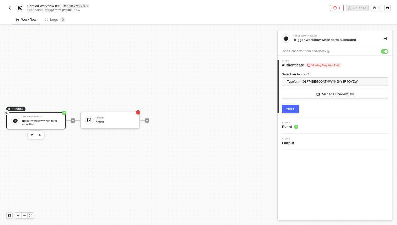
click at [385, 51] on div "button" at bounding box center [386, 51] width 3 height 3
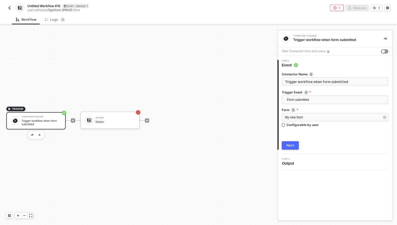
click at [196, 121] on div "TRIGGER Typeform Trigger Trigger workflow when form submitted Notion Notion" at bounding box center [137, 120] width 275 height 209
click at [147, 120] on icon "icon-play" at bounding box center [147, 120] width 3 height 3
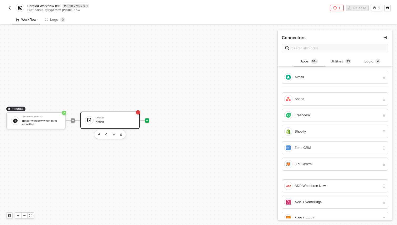
click at [121, 119] on div "Notion Notion" at bounding box center [115, 120] width 39 height 10
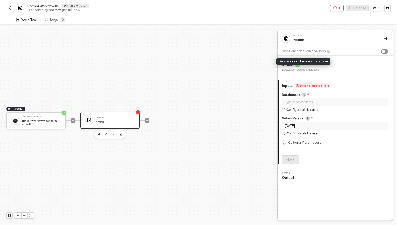
click at [298, 70] on div "Databases - Update a database" at bounding box center [300, 70] width 37 height 4
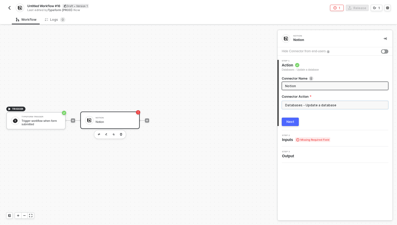
click at [302, 103] on input "Databases - Update a database" at bounding box center [335, 105] width 107 height 8
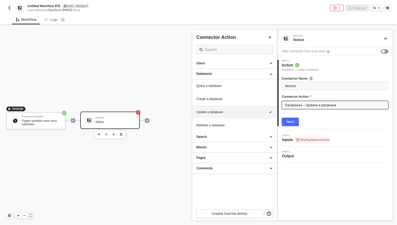
click at [310, 119] on div "Next" at bounding box center [335, 122] width 107 height 8
click at [289, 120] on div "Next" at bounding box center [291, 122] width 8 height 4
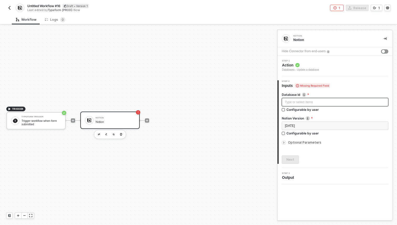
click at [320, 103] on div "Type or select items ﻿" at bounding box center [335, 102] width 100 height 5
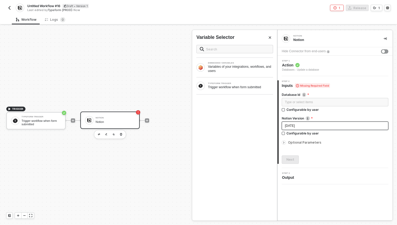
click at [309, 127] on div "[DATE]" at bounding box center [335, 126] width 100 height 5
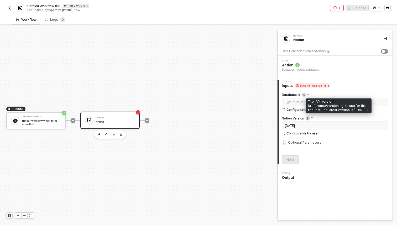
click at [308, 119] on img at bounding box center [308, 118] width 4 height 4
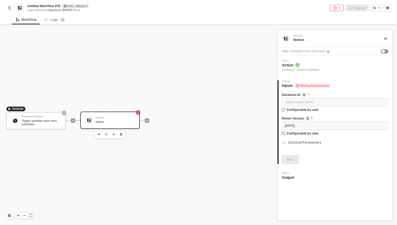
click at [9, 8] on img "button" at bounding box center [9, 8] width 4 height 4
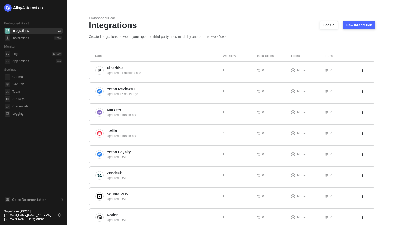
click at [370, 24] on div "New Integration" at bounding box center [360, 25] width 26 height 4
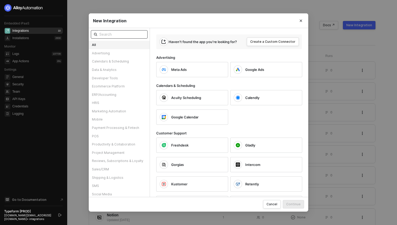
click at [129, 36] on input "text" at bounding box center [121, 35] width 45 height 6
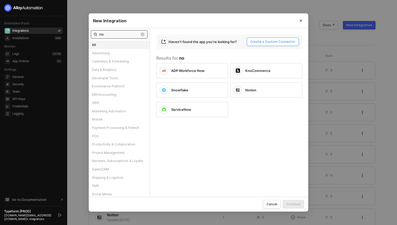
type input "no"
click at [271, 42] on div "Create a Custom Connector" at bounding box center [272, 42] width 45 height 4
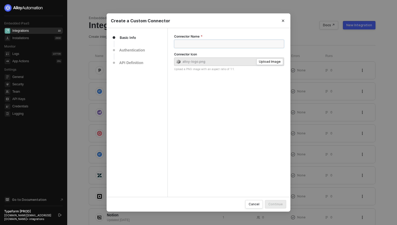
click at [207, 45] on input "Connector Name" at bounding box center [229, 44] width 110 height 8
type input "notion"
type input "Notion Custom Connector"
click at [266, 60] on div "Upload Image" at bounding box center [270, 61] width 22 height 4
click at [271, 202] on button "Continue" at bounding box center [275, 204] width 21 height 8
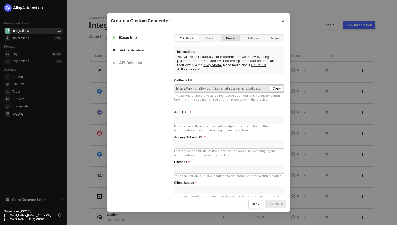
click at [231, 38] on div "Bearer" at bounding box center [230, 41] width 15 height 8
click at [222, 35] on input "Bearer" at bounding box center [222, 35] width 0 height 0
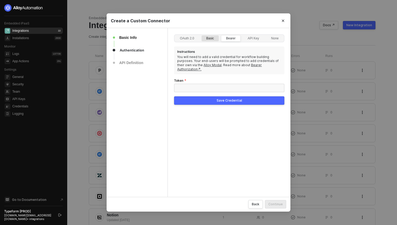
click at [211, 38] on div "Basic" at bounding box center [210, 41] width 13 height 8
click at [202, 35] on input "Basic" at bounding box center [202, 35] width 0 height 0
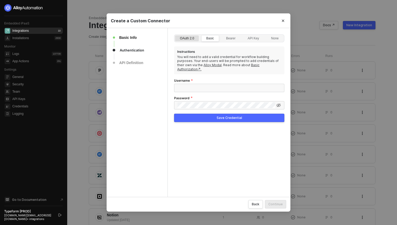
click at [191, 38] on div "OAuth 2.0" at bounding box center [187, 41] width 20 height 8
click at [175, 35] on input "OAuth 2.0" at bounding box center [175, 35] width 0 height 0
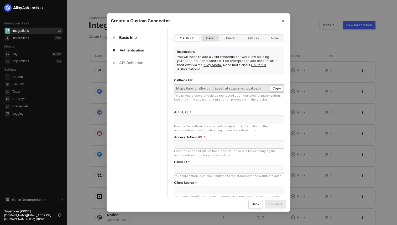
click at [215, 39] on div "Basic" at bounding box center [210, 41] width 13 height 8
click at [202, 35] on input "Basic" at bounding box center [202, 35] width 0 height 0
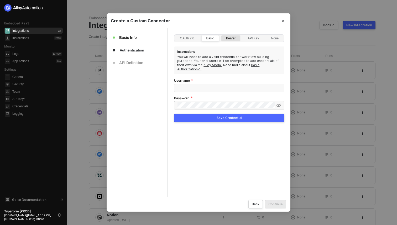
click at [230, 38] on div "Bearer" at bounding box center [230, 41] width 15 height 8
click at [222, 35] on input "Bearer" at bounding box center [222, 35] width 0 height 0
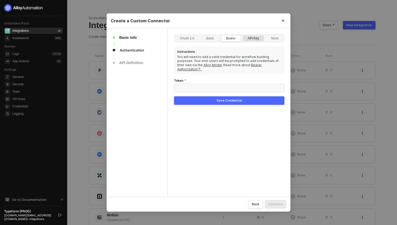
click at [252, 38] on div "API Key" at bounding box center [253, 41] width 17 height 8
click at [243, 35] on input "API Key" at bounding box center [243, 35] width 0 height 0
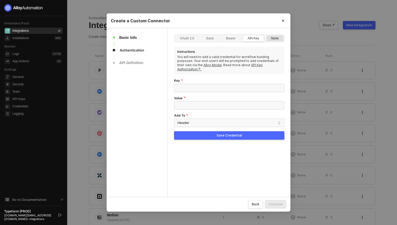
click at [279, 38] on div "None" at bounding box center [275, 41] width 13 height 8
click at [267, 35] on input "None" at bounding box center [267, 35] width 0 height 0
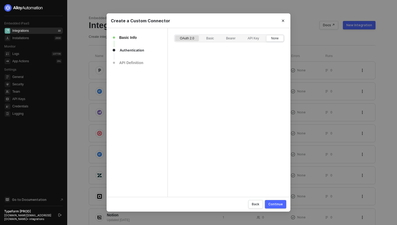
click at [192, 37] on div "OAuth 2.0" at bounding box center [187, 41] width 20 height 8
click at [175, 35] on input "OAuth 2.0" at bounding box center [175, 35] width 0 height 0
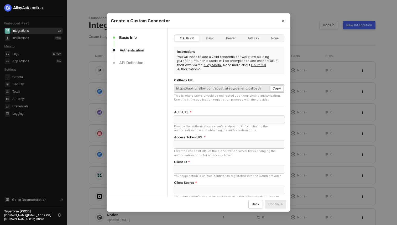
click at [238, 116] on input "Auth URL" at bounding box center [229, 120] width 110 height 8
click at [272, 42] on div "None" at bounding box center [275, 41] width 13 height 8
click at [267, 35] on input "None" at bounding box center [267, 35] width 0 height 0
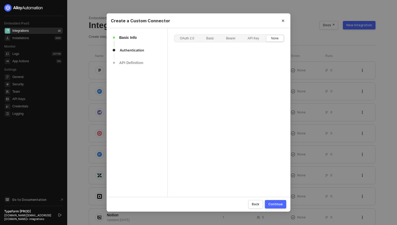
click at [276, 201] on button "Continue" at bounding box center [275, 204] width 21 height 8
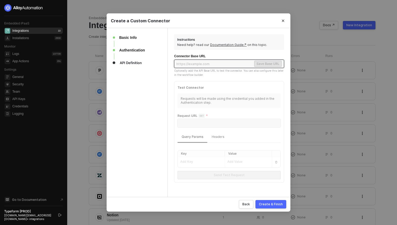
click at [234, 63] on input "text" at bounding box center [215, 64] width 77 height 6
click at [190, 66] on input "text" at bounding box center [215, 64] width 77 height 6
paste input "https://api.notion.com/v1/data_sources"
type input "https://api.notion.com/v1/data_sources"
paste input "https://api.notion.com/v1/data_sources"
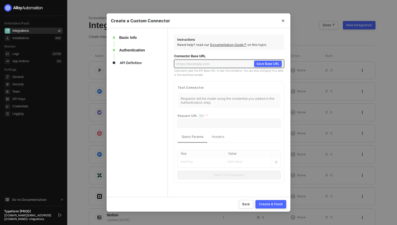
type input "https://api.notion.com/v1/data_sources"
paste input "https://api.notion.com/v1/data_sources"
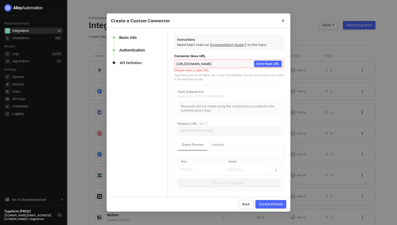
drag, startPoint x: 211, startPoint y: 64, endPoint x: 249, endPoint y: 64, distance: 38.1
click at [249, 64] on input "https://api.notion.com/v1/data_sources" at bounding box center [215, 64] width 77 height 6
type input "https://api.notion.com"
click at [223, 91] on div "Test Connector Request URL: https://api.notion.com" at bounding box center [225, 93] width 95 height 9
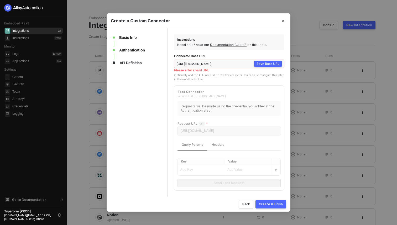
click at [265, 64] on div "Save Base URL" at bounding box center [268, 63] width 23 height 5
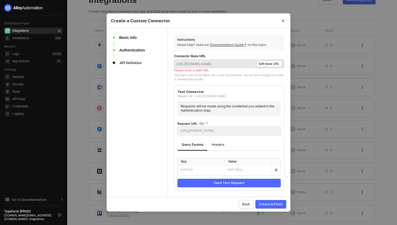
scroll to position [31, 0]
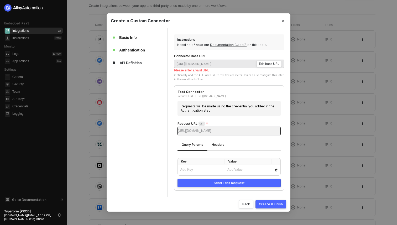
click at [214, 129] on input "text" at bounding box center [245, 131] width 69 height 8
paste input "/v1/data_sources"
type input "/v1/data_sources"
click at [219, 109] on div "Requests will be made using the credential you added in the Authentication step." at bounding box center [229, 108] width 103 height 14
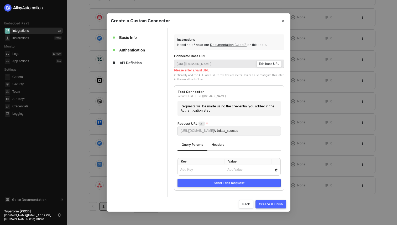
scroll to position [117, 0]
click at [234, 170] on input "text" at bounding box center [248, 170] width 47 height 10
click at [219, 171] on td at bounding box center [201, 170] width 47 height 11
click at [205, 167] on input "text" at bounding box center [201, 170] width 47 height 10
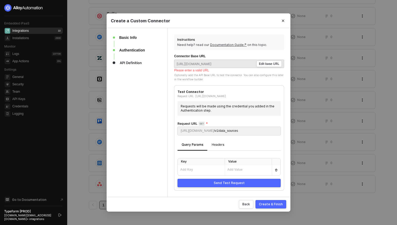
click at [213, 145] on div "Headers" at bounding box center [218, 145] width 13 height 4
click at [191, 145] on div "Query Params" at bounding box center [193, 145] width 22 height 4
click at [229, 45] on link "Documentation Guide↗" at bounding box center [228, 45] width 37 height 4
click at [252, 204] on button "Back" at bounding box center [246, 204] width 14 height 8
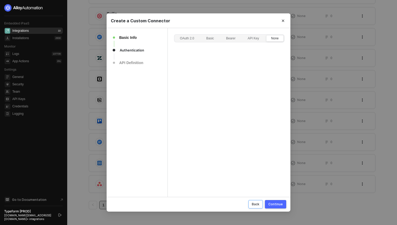
click at [250, 204] on button "Back" at bounding box center [256, 204] width 14 height 8
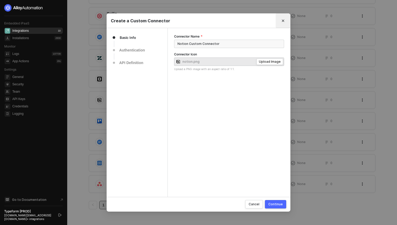
click at [283, 17] on button "Close" at bounding box center [283, 21] width 8 height 8
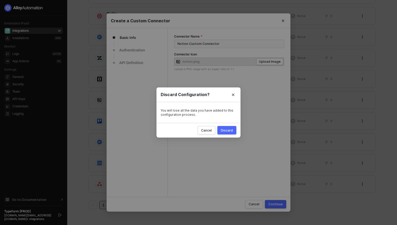
click at [224, 134] on button "Discard" at bounding box center [227, 130] width 19 height 8
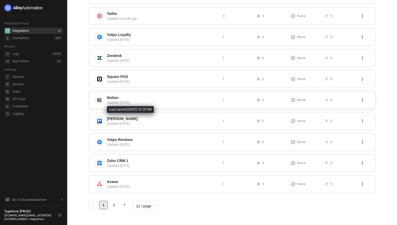
click at [120, 102] on div "Updated 3 months ago" at bounding box center [163, 102] width 112 height 5
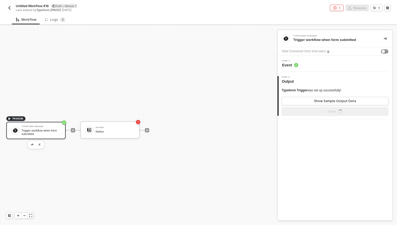
scroll to position [10, 0]
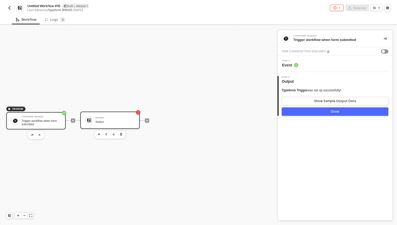
click at [120, 117] on div "Notion" at bounding box center [115, 118] width 39 height 2
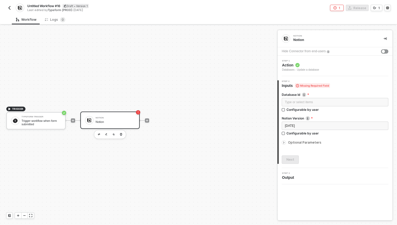
click at [315, 66] on span "Action" at bounding box center [300, 65] width 37 height 5
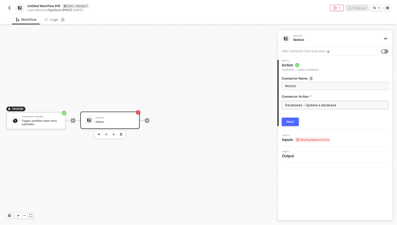
click at [306, 106] on input "Databases - Update a database" at bounding box center [335, 105] width 107 height 8
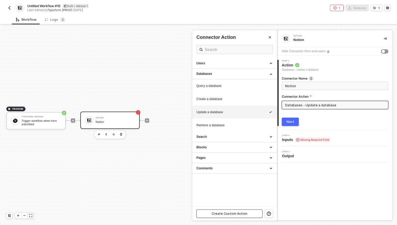
click at [239, 216] on button "Create Custom Action" at bounding box center [230, 214] width 66 height 8
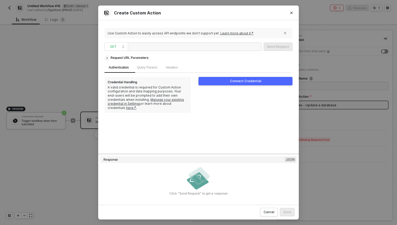
click at [207, 45] on div at bounding box center [195, 47] width 134 height 8
click at [207, 44] on div at bounding box center [195, 47] width 134 height 8
click at [119, 45] on span "GET" at bounding box center [117, 47] width 15 height 8
click at [120, 66] on div "POST" at bounding box center [116, 66] width 19 height 6
click at [178, 47] on div at bounding box center [156, 47] width 53 height 8
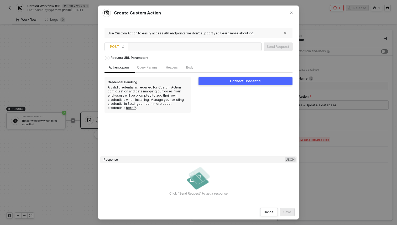
paste div
click at [125, 56] on div "Request URL Parameters" at bounding box center [129, 57] width 43 height 9
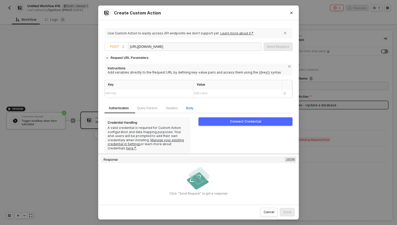
click at [192, 107] on span "Body" at bounding box center [189, 108] width 7 height 4
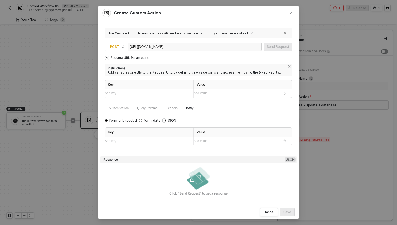
click at [163, 120] on input "JSON" at bounding box center [164, 120] width 3 height 3
radio input "true"
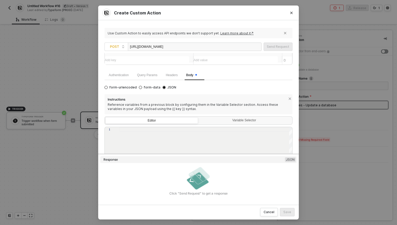
scroll to position [35, 0]
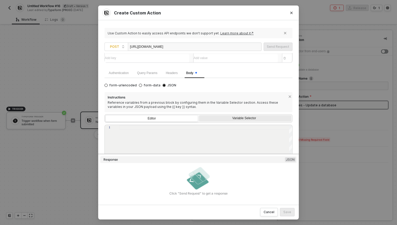
click at [229, 118] on div "Variable Selector" at bounding box center [245, 118] width 86 height 4
click at [199, 115] on input "Variable Selector" at bounding box center [199, 115] width 0 height 0
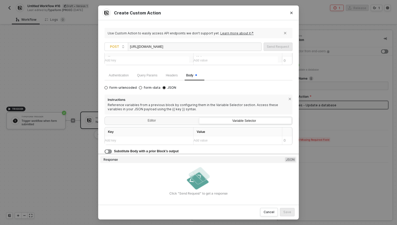
click at [160, 141] on div "Add key ﻿" at bounding box center [144, 140] width 79 height 5
click at [207, 139] on div "Add value ﻿" at bounding box center [236, 140] width 84 height 5
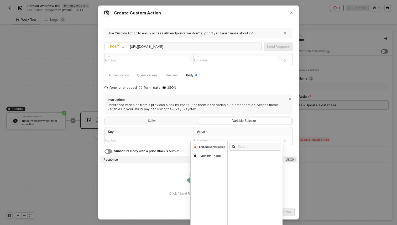
click at [155, 140] on div "Add key ﻿" at bounding box center [144, 140] width 79 height 5
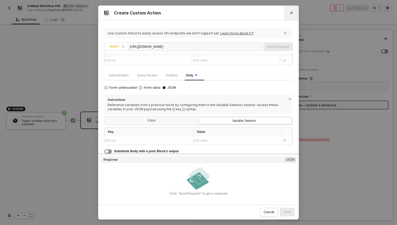
click at [294, 12] on button "Close" at bounding box center [292, 13] width 8 height 8
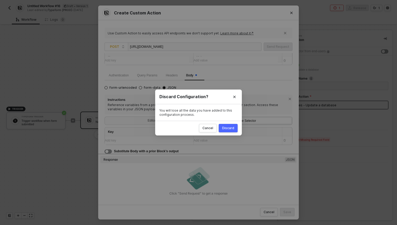
click at [236, 129] on button "Discard" at bounding box center [228, 128] width 19 height 8
radio input "true"
radio input "false"
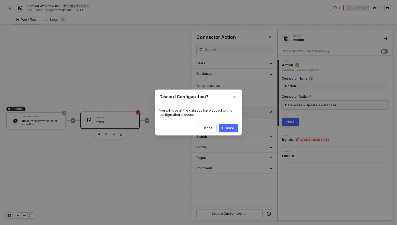
scroll to position [0, 0]
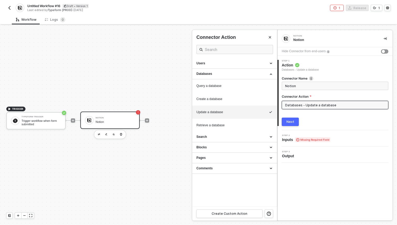
click at [74, 119] on div at bounding box center [198, 125] width 397 height 200
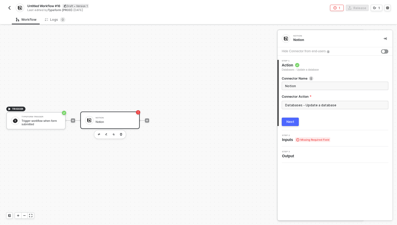
click at [74, 120] on icon "icon-play" at bounding box center [73, 120] width 2 height 2
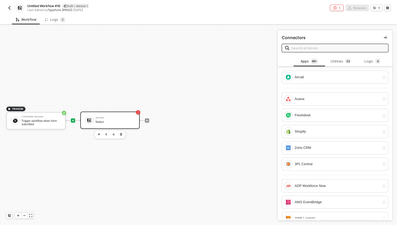
click at [124, 123] on div "Notion" at bounding box center [115, 121] width 39 height 3
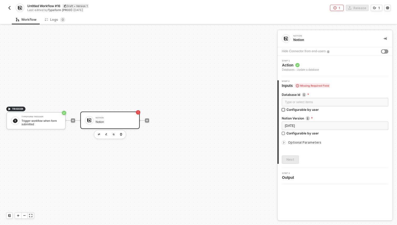
click at [298, 109] on div "Configurable by user" at bounding box center [303, 109] width 32 height 4
click at [286, 109] on input "Configurable by user" at bounding box center [284, 110] width 4 height 4
checkbox input "true"
click at [295, 161] on button "Next" at bounding box center [290, 160] width 17 height 8
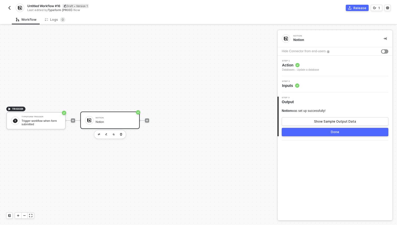
click at [307, 86] on div "Step 2 Inputs" at bounding box center [336, 84] width 114 height 8
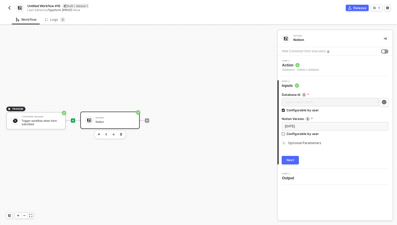
click at [74, 121] on icon "icon-play" at bounding box center [72, 120] width 3 height 3
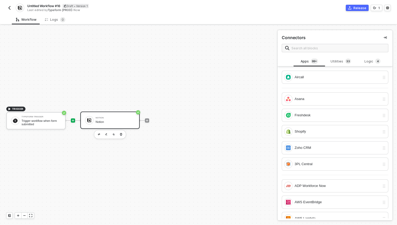
click at [115, 121] on div "Notion" at bounding box center [115, 121] width 39 height 3
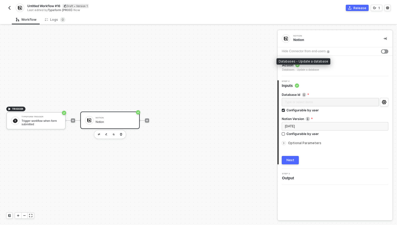
click at [312, 70] on div "Databases - Update a database" at bounding box center [300, 70] width 37 height 4
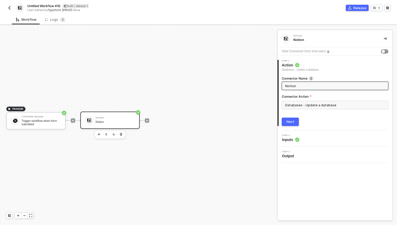
click at [318, 63] on span "Action" at bounding box center [300, 65] width 37 height 5
click at [304, 103] on input "Databases - Update a database" at bounding box center [335, 105] width 107 height 8
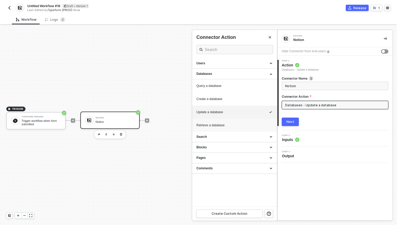
click at [222, 125] on div "Retrieve a database" at bounding box center [235, 125] width 76 height 4
type input "Databases - Retrieve a database"
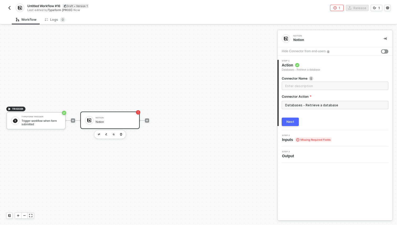
click at [299, 140] on icon at bounding box center [297, 139] width 3 height 3
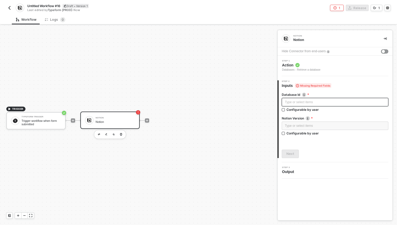
click at [315, 100] on div "Type or select items ﻿" at bounding box center [335, 102] width 100 height 5
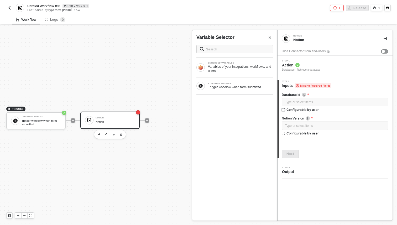
click at [312, 109] on div "Configurable by user" at bounding box center [303, 109] width 32 height 4
click at [286, 109] on input "Configurable by user" at bounding box center [284, 110] width 4 height 4
checkbox input "true"
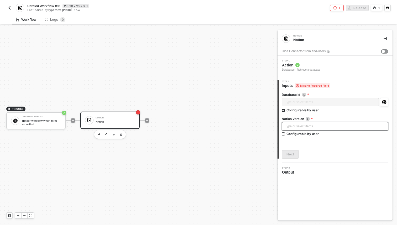
click at [305, 126] on div "Type or select items ﻿" at bounding box center [335, 126] width 100 height 5
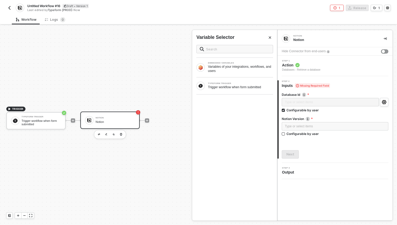
click at [309, 118] on img at bounding box center [308, 119] width 4 height 4
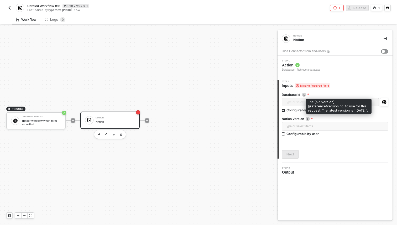
drag, startPoint x: 314, startPoint y: 110, endPoint x: 331, endPoint y: 112, distance: 17.1
click at [331, 112] on div "The [API version](/reference/versioning) to use for this request. The latest ve…" at bounding box center [339, 106] width 66 height 15
copy div "022-06-28"
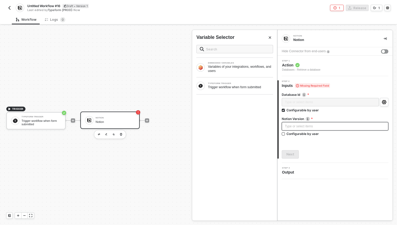
click at [311, 125] on div "Type or select items ﻿" at bounding box center [335, 126] width 100 height 5
click at [284, 126] on div "022-06-28" at bounding box center [335, 126] width 107 height 8
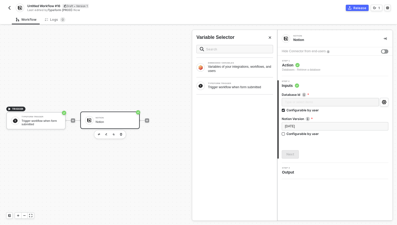
click at [297, 143] on div "Database Id Type or select items ﻿ Configurable by user Notion Version The [API…" at bounding box center [335, 123] width 107 height 70
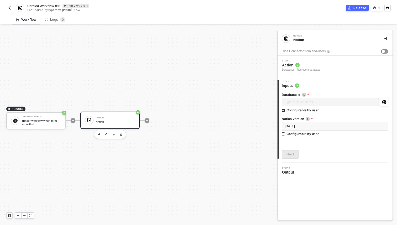
click at [389, 101] on div "Database Id Type or select items ﻿ Configurable by user Notion Version The [API…" at bounding box center [336, 123] width 114 height 70
click at [386, 102] on icon "icon-settings" at bounding box center [384, 102] width 5 height 4
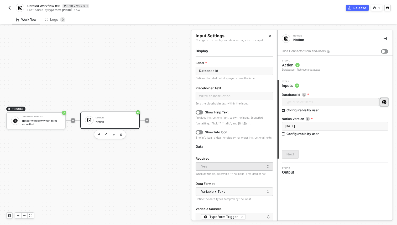
scroll to position [23, 0]
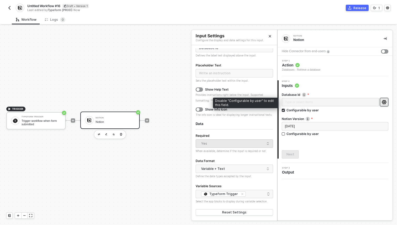
click at [349, 118] on label "Notion Version The [API version](/reference/versioning) to use for this request…" at bounding box center [335, 119] width 107 height 4
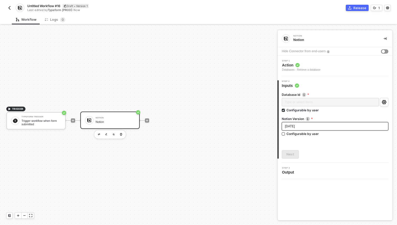
click at [314, 129] on div "[DATE]" at bounding box center [335, 126] width 100 height 5
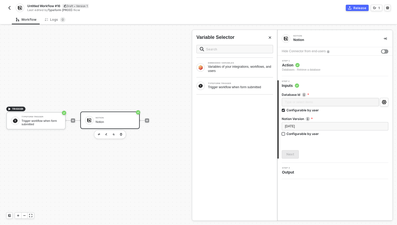
click at [307, 135] on div "Configurable by user" at bounding box center [303, 134] width 32 height 4
click at [286, 135] on input "Configurable by user" at bounding box center [284, 134] width 4 height 4
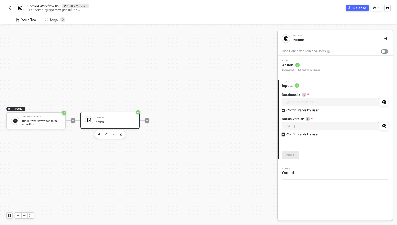
click at [307, 135] on div "Configurable by user" at bounding box center [303, 134] width 32 height 4
click at [286, 135] on input "Configurable by user" at bounding box center [284, 135] width 4 height 4
checkbox input "false"
click at [311, 126] on div "[DATE]" at bounding box center [335, 126] width 100 height 5
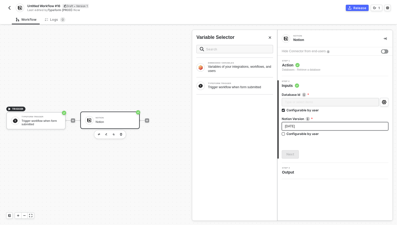
click at [316, 129] on div "[DATE]" at bounding box center [335, 126] width 107 height 8
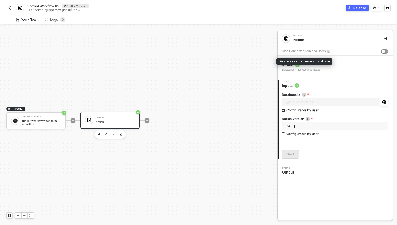
click at [314, 68] on div "Databases - Retrieve a database" at bounding box center [301, 70] width 38 height 4
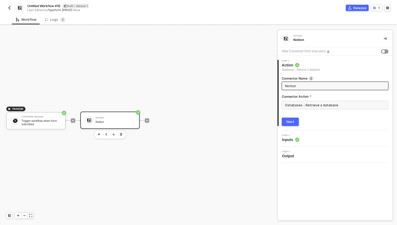
click at [304, 139] on div "Step 2 Inputs" at bounding box center [336, 139] width 114 height 8
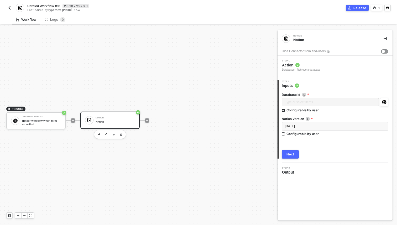
click at [294, 153] on button "Next" at bounding box center [290, 154] width 17 height 8
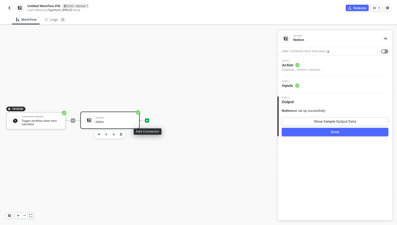
click at [147, 120] on icon "icon-play" at bounding box center [147, 120] width 2 height 2
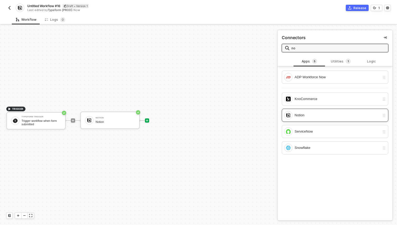
type input "no"
click at [306, 116] on div "Notion" at bounding box center [337, 115] width 85 height 6
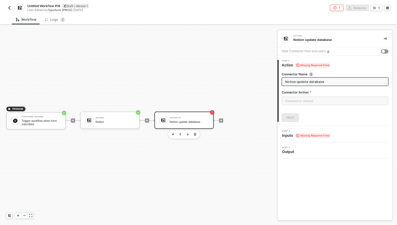
type input "Notion update database"
click at [305, 102] on input "text" at bounding box center [335, 101] width 107 height 8
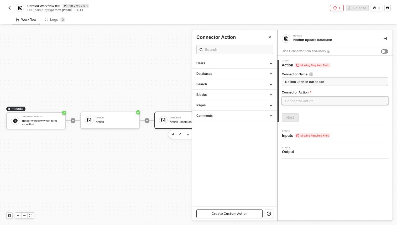
click at [239, 213] on div "Create Custom Action" at bounding box center [230, 214] width 36 height 4
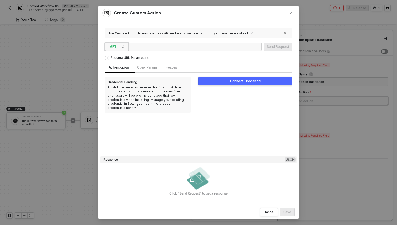
click at [118, 44] on span "GET" at bounding box center [117, 47] width 15 height 8
click at [119, 66] on div "POST" at bounding box center [116, 66] width 19 height 6
click at [148, 40] on div "Use Custom Action to easily access API endpoints we don’t support yet. Learn mo…" at bounding box center [199, 113] width 188 height 172
click at [148, 48] on div at bounding box center [156, 47] width 53 height 8
paste div
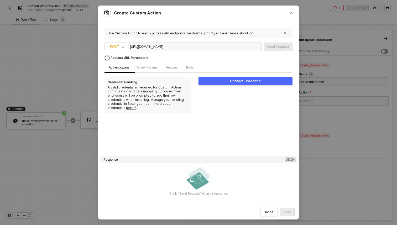
click at [128, 57] on div "Request URL Parameters" at bounding box center [129, 57] width 43 height 9
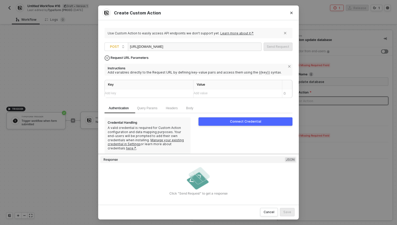
click at [129, 60] on div "Request URL Parameters" at bounding box center [129, 57] width 43 height 9
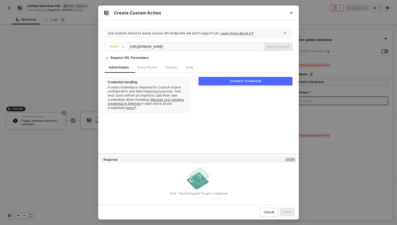
click at [219, 80] on button "Connect Credential" at bounding box center [246, 81] width 94 height 8
click at [153, 100] on link "Manage your existing credential in Settings" at bounding box center [146, 102] width 76 height 8
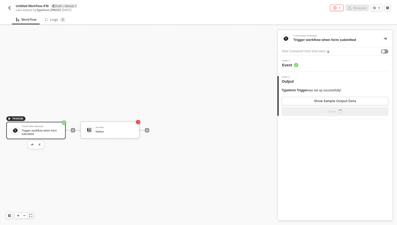
scroll to position [10, 0]
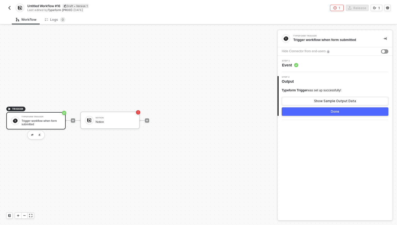
click at [119, 118] on div "Notion" at bounding box center [115, 118] width 39 height 2
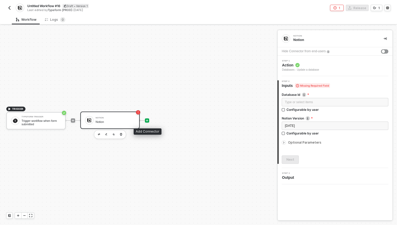
click at [147, 120] on icon "icon-play" at bounding box center [147, 120] width 2 height 2
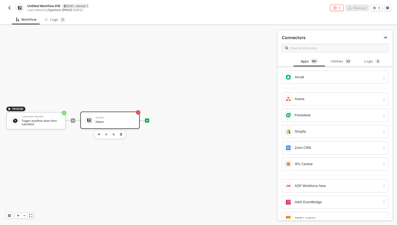
click at [121, 121] on div "Notion" at bounding box center [115, 121] width 39 height 3
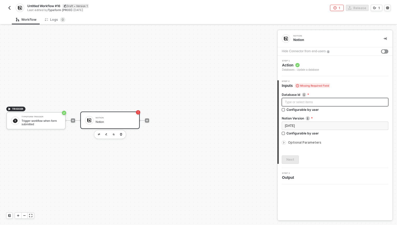
click at [307, 106] on div "Type or select items ﻿" at bounding box center [335, 102] width 107 height 8
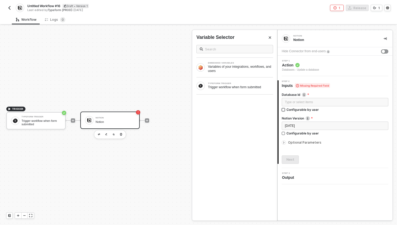
click at [307, 110] on div "Configurable by user" at bounding box center [303, 109] width 32 height 4
click at [286, 110] on input "Configurable by user" at bounding box center [284, 110] width 4 height 4
checkbox input "true"
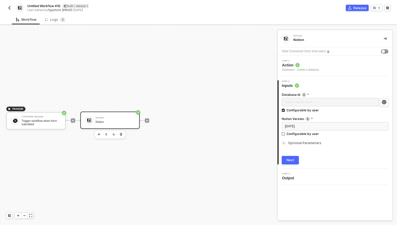
click at [291, 163] on button "Next" at bounding box center [290, 160] width 17 height 8
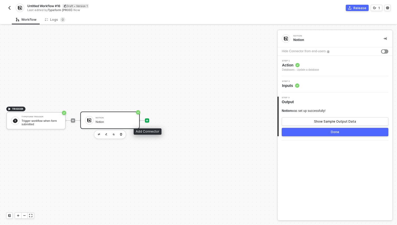
click at [148, 120] on icon "icon-play" at bounding box center [147, 120] width 2 height 2
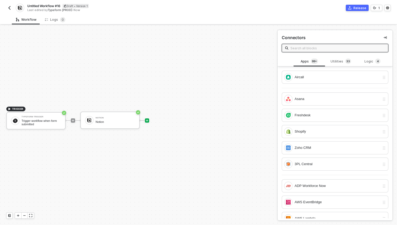
click at [321, 48] on input "text" at bounding box center [338, 48] width 95 height 6
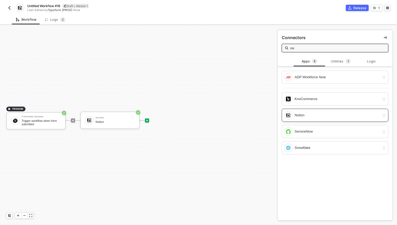
type input "no"
click at [302, 116] on div "Notion" at bounding box center [337, 115] width 85 height 6
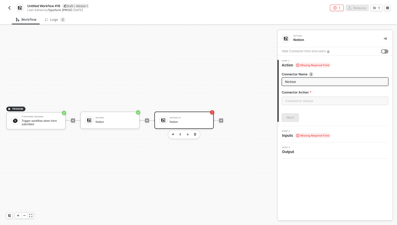
click at [304, 81] on input "Notion" at bounding box center [334, 82] width 99 height 6
click at [299, 102] on input "text" at bounding box center [335, 101] width 107 height 8
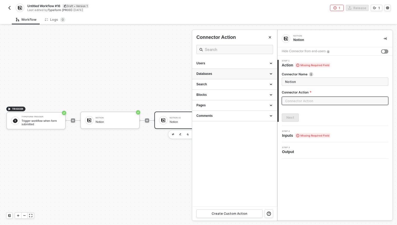
click at [256, 74] on div "Databases" at bounding box center [235, 74] width 76 height 4
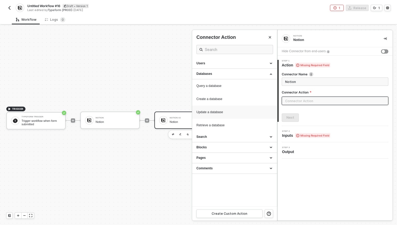
click at [219, 114] on div "Update a database" at bounding box center [235, 112] width 76 height 4
type input "Databases - Update a database"
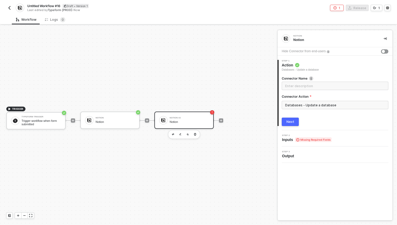
click at [288, 121] on div "Next" at bounding box center [291, 122] width 8 height 4
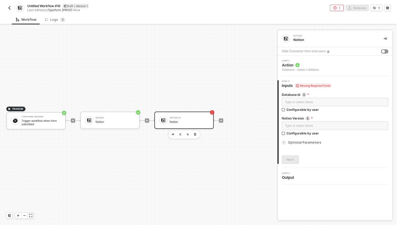
click at [306, 64] on span "Action" at bounding box center [300, 65] width 37 height 5
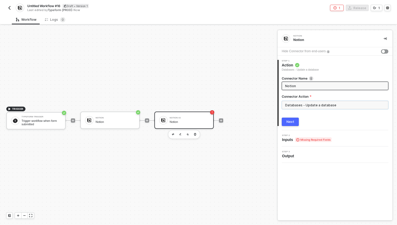
click at [307, 106] on input "Databases - Update a database" at bounding box center [335, 105] width 107 height 8
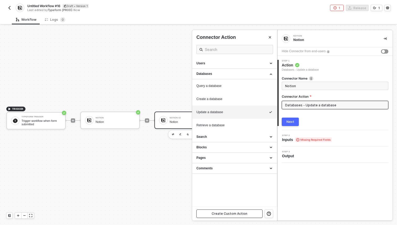
click at [233, 212] on div "Create Custom Action" at bounding box center [230, 214] width 36 height 4
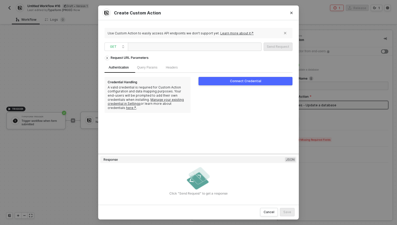
click at [220, 45] on div at bounding box center [195, 47] width 134 height 8
click at [119, 47] on span "GET" at bounding box center [117, 47] width 15 height 8
click at [118, 64] on div "POST" at bounding box center [116, 66] width 19 height 6
click at [182, 52] on div "Use Custom Action to easily access API endpoints we don’t support yet. Learn mo…" at bounding box center [199, 113] width 188 height 172
paste div
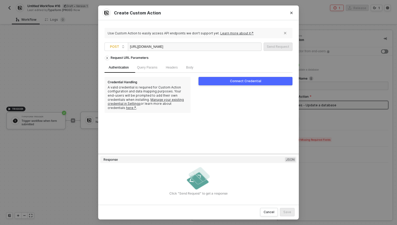
click at [176, 58] on div "Request URL Parameters" at bounding box center [199, 57] width 188 height 9
click at [156, 69] on span "Query Params" at bounding box center [147, 68] width 20 height 4
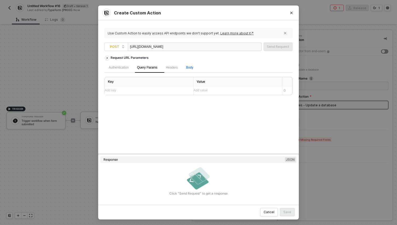
click at [193, 65] on div "Body" at bounding box center [189, 67] width 7 height 5
click at [198, 100] on div "Add value ﻿" at bounding box center [236, 100] width 84 height 5
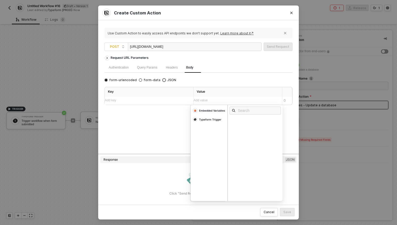
click at [166, 82] on span "JSON" at bounding box center [171, 80] width 11 height 4
click at [166, 82] on input "JSON" at bounding box center [164, 80] width 3 height 3
radio input "true"
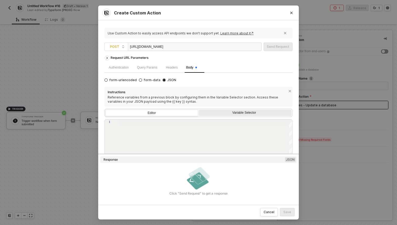
click at [224, 115] on div "Variable Selector" at bounding box center [245, 113] width 86 height 4
click at [199, 110] on input "Variable Selector" at bounding box center [199, 110] width 0 height 0
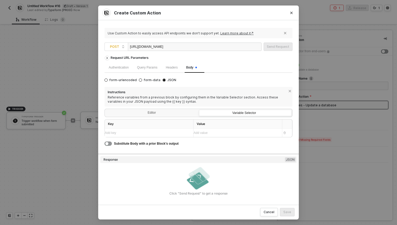
click at [172, 135] on div "Add key ﻿" at bounding box center [147, 133] width 84 height 5
click at [171, 143] on span "Substitute Body with a prior Block’s output" at bounding box center [146, 144] width 65 height 4
click at [152, 145] on span "Substitute Body with a prior Block’s output" at bounding box center [146, 144] width 65 height 4
click at [105, 142] on div "button" at bounding box center [106, 143] width 3 height 3
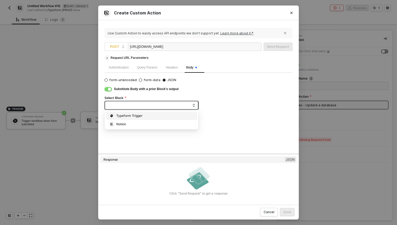
click at [147, 104] on span at bounding box center [152, 105] width 85 height 8
click at [139, 129] on body "Alloy Untitled Workflow #16 Draft • Version 1 Last edited by Typeform [PROD] - …" at bounding box center [198, 112] width 397 height 225
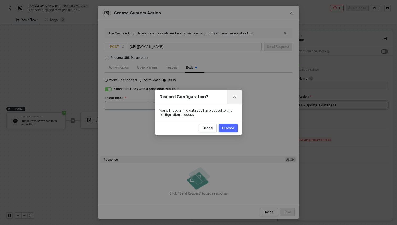
click at [236, 96] on icon "Close" at bounding box center [234, 96] width 3 height 3
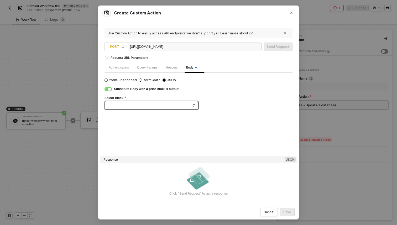
click at [169, 104] on span at bounding box center [152, 105] width 85 height 8
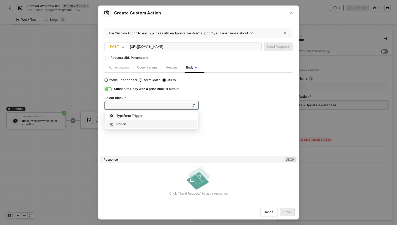
click at [150, 126] on div "Notion" at bounding box center [151, 124] width 85 height 6
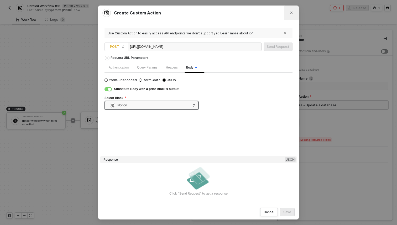
click at [295, 12] on button "Close" at bounding box center [292, 13] width 8 height 8
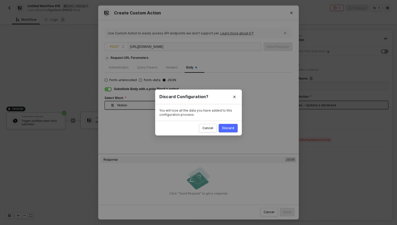
click at [225, 129] on div "Discard" at bounding box center [228, 128] width 12 height 4
radio input "true"
radio input "false"
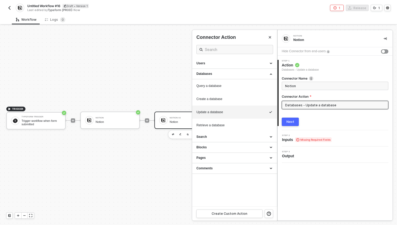
click at [127, 120] on div at bounding box center [198, 125] width 397 height 200
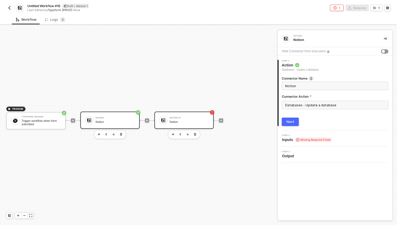
click at [119, 120] on div "Notion" at bounding box center [115, 121] width 39 height 3
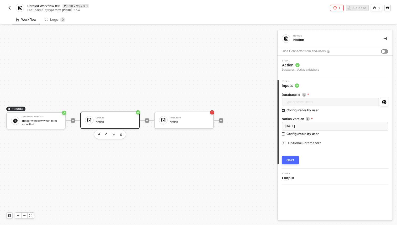
click at [303, 74] on div "Step 1 Action Databases - Update a database" at bounding box center [335, 66] width 115 height 20
click at [303, 70] on div "Databases - Update a database" at bounding box center [300, 70] width 37 height 4
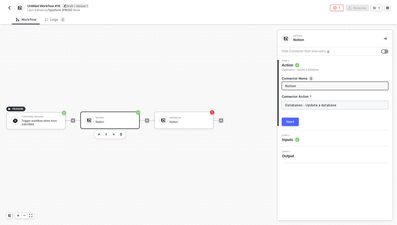
click at [303, 106] on input "Databases - Update a database" at bounding box center [335, 105] width 107 height 8
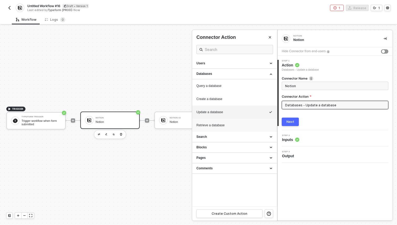
click at [226, 128] on li "Retrieve a database" at bounding box center [234, 125] width 85 height 13
type input "Databases - Retrieve a database"
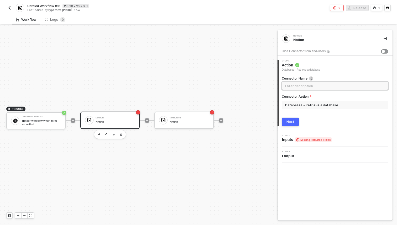
click at [302, 88] on input "text" at bounding box center [334, 86] width 99 height 6
type input "Notion - get database"
click at [287, 123] on div "Next" at bounding box center [291, 122] width 8 height 4
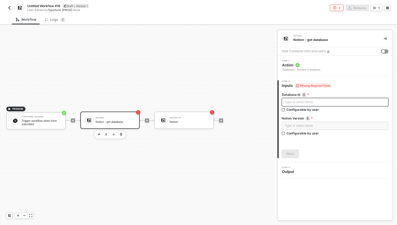
click at [303, 106] on div "Type or select items ﻿" at bounding box center [335, 102] width 107 height 8
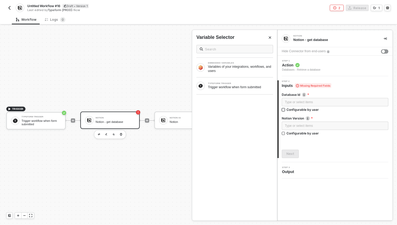
click at [311, 110] on div "Configurable by user" at bounding box center [303, 109] width 32 height 4
click at [286, 110] on input "Configurable by user" at bounding box center [284, 110] width 4 height 4
checkbox input "true"
click at [307, 126] on div "Type or select items ﻿" at bounding box center [335, 126] width 100 height 5
click at [307, 119] on img at bounding box center [308, 119] width 4 height 4
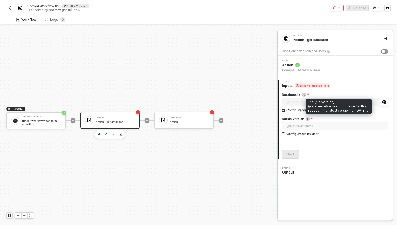
drag, startPoint x: 313, startPoint y: 111, endPoint x: 331, endPoint y: 111, distance: 18.4
click at [331, 111] on div "The [API version](/reference/versioning) to use for this request. The latest ve…" at bounding box center [339, 106] width 66 height 15
copy div "2022-06-28"
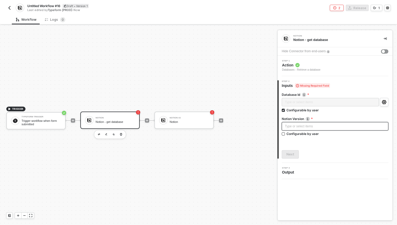
click at [313, 126] on div "Type or select items ﻿" at bounding box center [335, 126] width 100 height 5
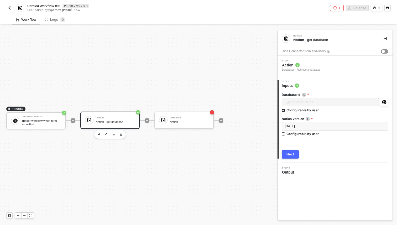
click at [293, 154] on div "Next" at bounding box center [291, 154] width 8 height 4
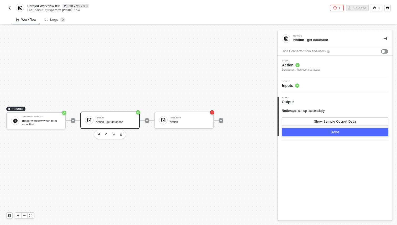
click at [309, 135] on button "Done" at bounding box center [335, 132] width 107 height 8
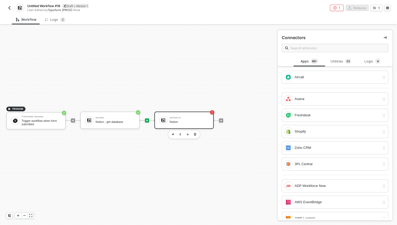
click at [198, 128] on div "Notion #2 Notion" at bounding box center [184, 120] width 59 height 17
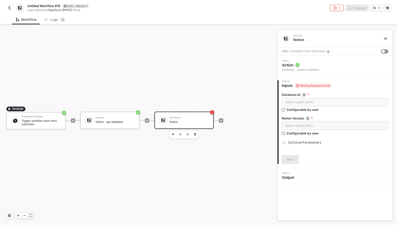
click at [310, 72] on div "Step 1 Action Databases - Update a database" at bounding box center [335, 66] width 115 height 20
click at [307, 68] on div "Databases - Update a database" at bounding box center [300, 70] width 37 height 4
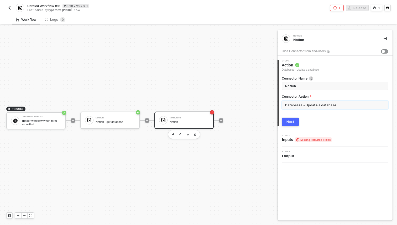
click at [295, 108] on input "Databases - Update a database" at bounding box center [335, 105] width 107 height 8
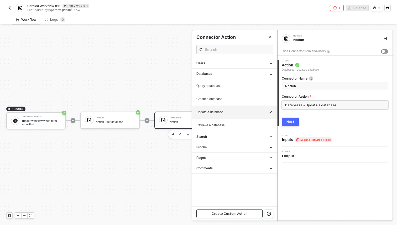
click at [230, 215] on div "Create Custom Action" at bounding box center [230, 214] width 36 height 4
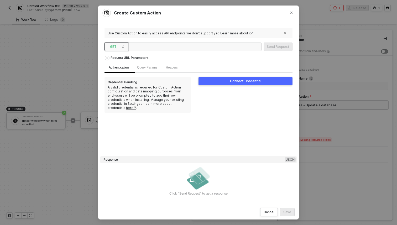
click at [121, 50] on span "GET" at bounding box center [117, 47] width 15 height 8
click at [121, 63] on div "POST" at bounding box center [116, 66] width 19 height 6
click at [181, 47] on div at bounding box center [156, 47] width 53 height 8
paste div
click at [258, 51] on div "https://api.notion.com/v1/data_sources" at bounding box center [195, 47] width 134 height 8
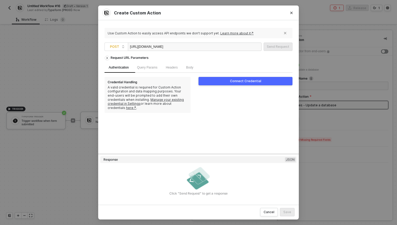
click at [270, 57] on div "Request URL Parameters" at bounding box center [199, 57] width 188 height 9
click at [192, 69] on span "Body" at bounding box center [189, 68] width 7 height 4
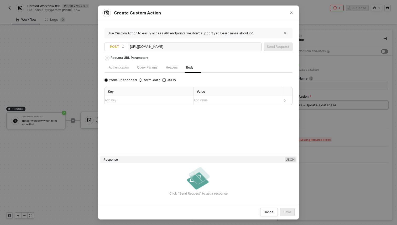
click at [168, 79] on span "JSON" at bounding box center [171, 80] width 11 height 4
click at [166, 79] on input "JSON" at bounding box center [164, 80] width 3 height 3
radio input "true"
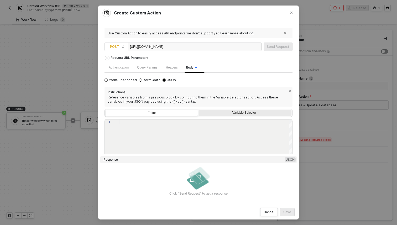
click at [221, 112] on div "Variable Selector" at bounding box center [245, 113] width 86 height 4
click at [199, 110] on input "Variable Selector" at bounding box center [199, 110] width 0 height 0
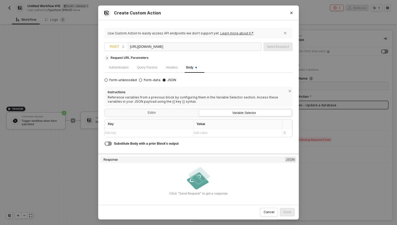
click at [153, 144] on span "Substitute Body with a prior Block’s output" at bounding box center [146, 144] width 65 height 4
click at [125, 133] on div "Add key ﻿" at bounding box center [144, 133] width 79 height 5
click at [109, 145] on button "button" at bounding box center [108, 144] width 7 height 4
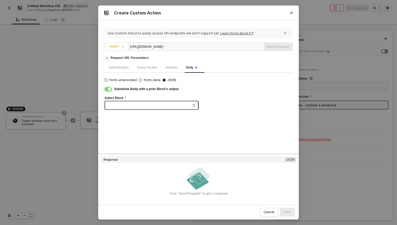
click at [144, 105] on span at bounding box center [152, 105] width 85 height 8
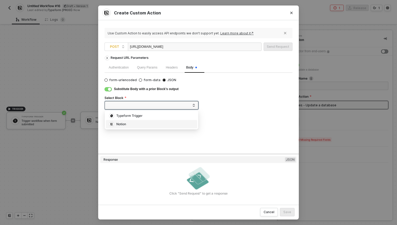
click at [135, 125] on div "Notion" at bounding box center [151, 124] width 85 height 6
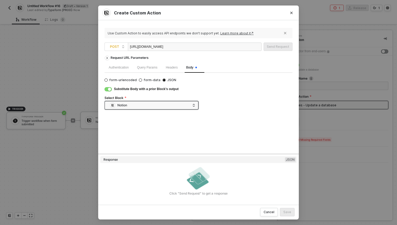
click at [157, 89] on span "Substitute Body with a prior Block’s output" at bounding box center [146, 89] width 65 height 4
click at [163, 81] on input "JSON" at bounding box center [164, 80] width 3 height 3
click at [107, 92] on div "Substitute Body with a prior Block’s output Select Block Notion" at bounding box center [199, 98] width 188 height 24
click at [107, 90] on button "button" at bounding box center [108, 89] width 7 height 4
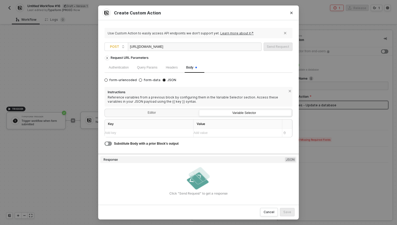
click at [220, 113] on div "Variable Selector" at bounding box center [244, 113] width 85 height 4
click at [199, 110] on input "Variable Selector" at bounding box center [199, 110] width 0 height 0
click at [167, 134] on div "Add key ﻿" at bounding box center [147, 133] width 84 height 5
click at [219, 132] on div "Add value ﻿" at bounding box center [236, 133] width 84 height 5
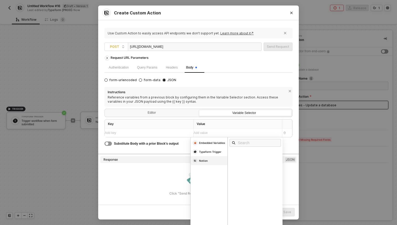
click at [207, 163] on div "Notion" at bounding box center [209, 160] width 37 height 9
click at [243, 159] on div "Id" at bounding box center [256, 160] width 55 height 6
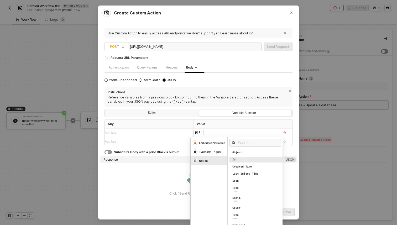
click at [240, 161] on div "Id" at bounding box center [256, 160] width 55 height 6
click at [292, 14] on icon "Close" at bounding box center [291, 12] width 3 height 3
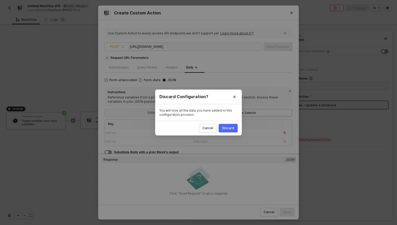
click at [231, 127] on div "Discard" at bounding box center [228, 128] width 12 height 4
radio input "true"
radio input "false"
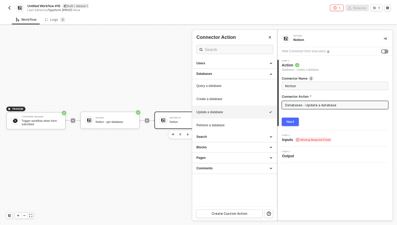
click at [126, 125] on div at bounding box center [198, 125] width 397 height 200
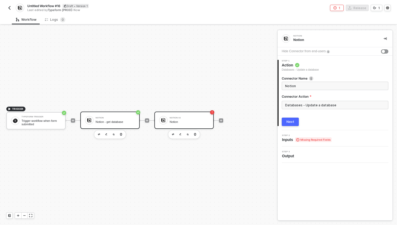
click at [113, 119] on div "Notion" at bounding box center [115, 118] width 39 height 2
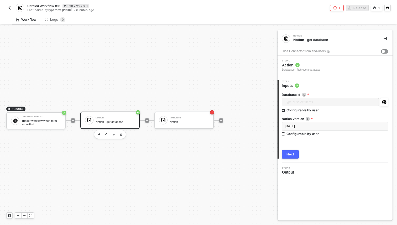
click at [309, 69] on div "Databases - Retrieve a database" at bounding box center [301, 70] width 38 height 4
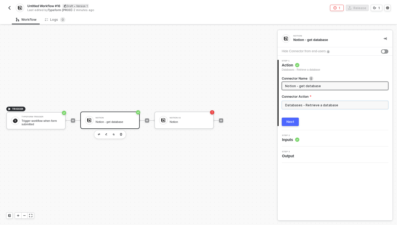
click at [312, 105] on input "Databases - Retrieve a database" at bounding box center [335, 105] width 107 height 8
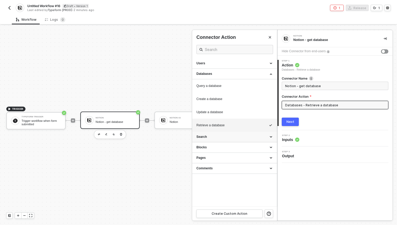
click at [224, 137] on div "Search" at bounding box center [235, 137] width 76 height 4
click at [219, 170] on div "Pages" at bounding box center [235, 171] width 76 height 4
click at [218, 162] on div "Blocks" at bounding box center [235, 160] width 76 height 4
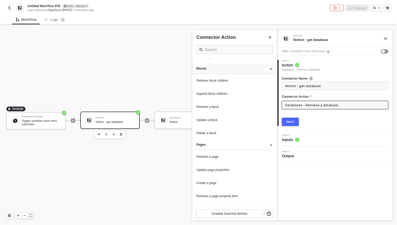
scroll to position [99, 0]
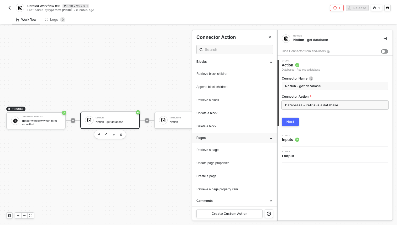
click at [219, 141] on div "Pages" at bounding box center [234, 138] width 85 height 11
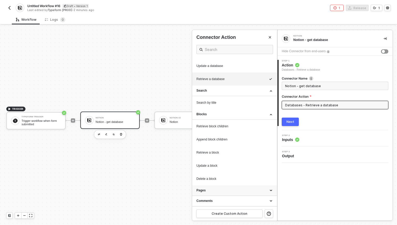
scroll to position [46, 0]
click at [231, 113] on div "Blocks" at bounding box center [235, 114] width 76 height 4
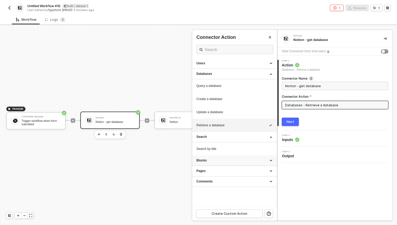
scroll to position [0, 0]
click at [222, 65] on div "Users" at bounding box center [235, 63] width 76 height 4
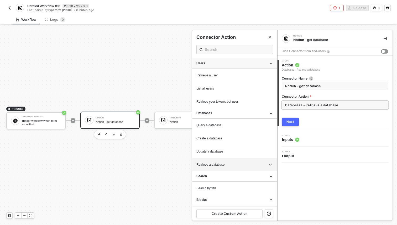
click at [222, 65] on div "Users" at bounding box center [235, 63] width 76 height 4
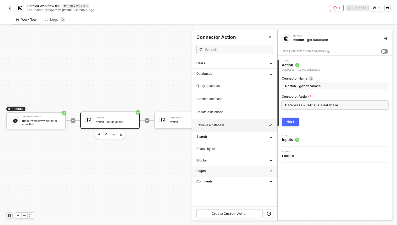
click at [214, 169] on div "Pages" at bounding box center [235, 171] width 76 height 4
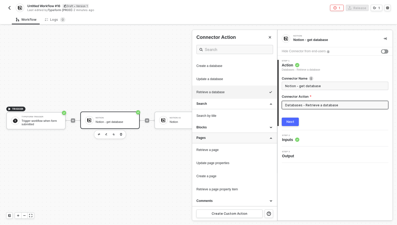
click at [222, 139] on div "Pages" at bounding box center [235, 138] width 76 height 4
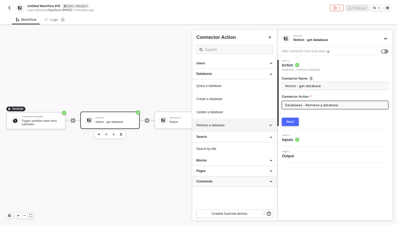
scroll to position [0, 0]
click at [217, 150] on div "Search by title" at bounding box center [235, 149] width 76 height 4
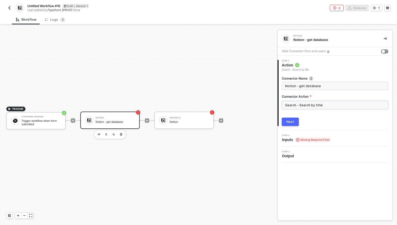
click at [304, 101] on input "Search - Search by title" at bounding box center [335, 105] width 107 height 8
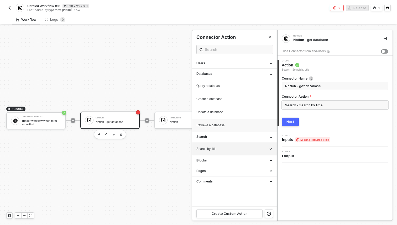
click at [250, 127] on li "Retrieve a database" at bounding box center [234, 125] width 85 height 13
type input "Databases - Retrieve a database"
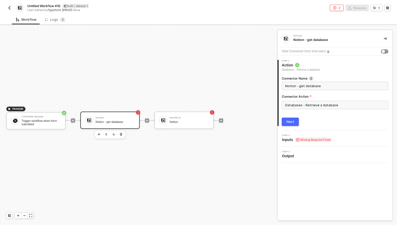
click at [291, 123] on div "Next" at bounding box center [291, 122] width 8 height 4
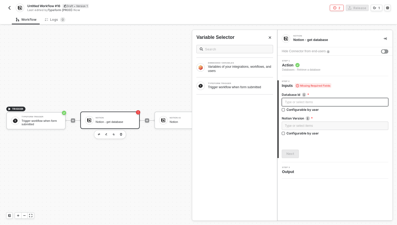
click at [300, 103] on div "Type or select items ﻿" at bounding box center [335, 102] width 100 height 5
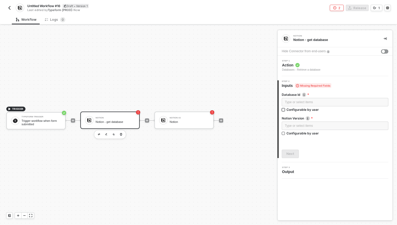
click at [292, 110] on div "Configurable by user" at bounding box center [303, 109] width 32 height 4
click at [286, 110] on input "Configurable by user" at bounding box center [284, 110] width 4 height 4
checkbox input "true"
click at [298, 126] on div "Type or select items ﻿" at bounding box center [335, 126] width 100 height 5
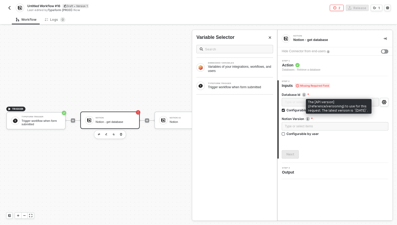
click at [308, 118] on img at bounding box center [308, 119] width 4 height 4
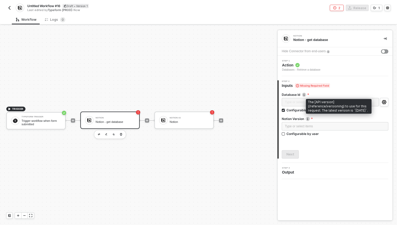
drag, startPoint x: 312, startPoint y: 111, endPoint x: 330, endPoint y: 111, distance: 17.9
click at [330, 111] on div "The [API version](/reference/versioning) to use for this request. The latest ve…" at bounding box center [339, 106] width 66 height 15
copy div "2022-06-28"
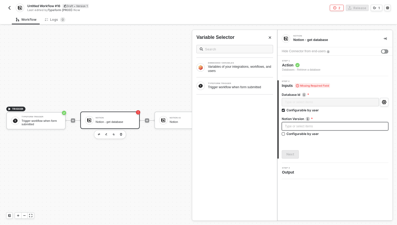
click at [317, 124] on div "Type or select items ﻿" at bounding box center [335, 126] width 100 height 5
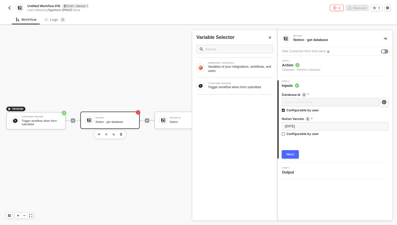
click at [290, 154] on div "Next" at bounding box center [291, 154] width 8 height 4
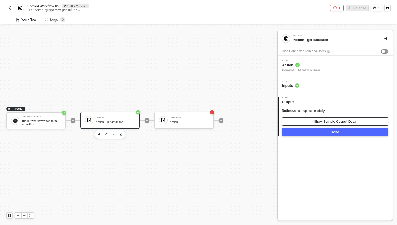
click at [342, 121] on div "Show Sample Output Data" at bounding box center [335, 122] width 42 height 4
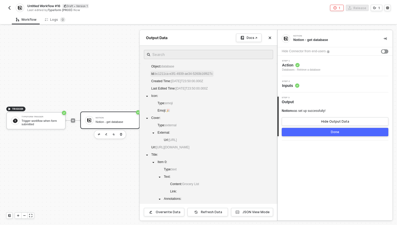
drag, startPoint x: 221, startPoint y: 76, endPoint x: 156, endPoint y: 75, distance: 65.2
click at [156, 75] on div "Object : database Id : bc1211ca-e3f1-4939-ae34-5260b16f627c Created Time : 2021…" at bounding box center [208, 173] width 129 height 221
click at [305, 86] on div "Step 2 Inputs" at bounding box center [336, 84] width 114 height 8
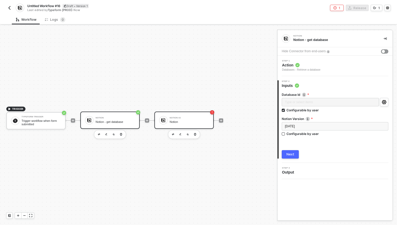
click at [193, 123] on div "Notion" at bounding box center [189, 121] width 39 height 3
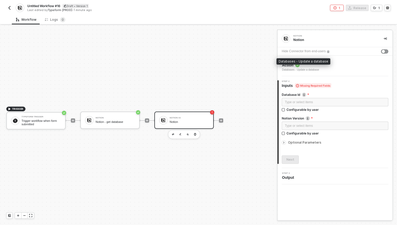
click at [307, 70] on div "Databases - Update a database" at bounding box center [300, 70] width 37 height 4
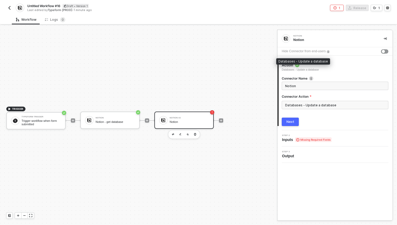
click at [300, 70] on div "Databases - Update a database" at bounding box center [300, 70] width 37 height 4
click at [299, 105] on input "Databases - Update a database" at bounding box center [335, 105] width 107 height 8
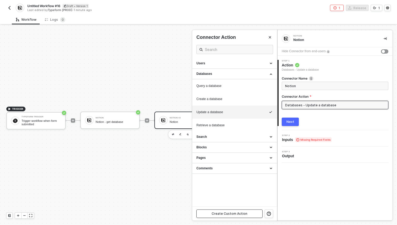
click at [233, 216] on button "Create Custom Action" at bounding box center [230, 214] width 66 height 8
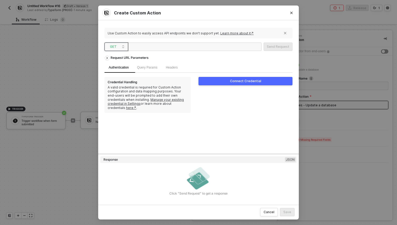
click at [118, 45] on span "GET" at bounding box center [117, 47] width 15 height 8
click at [121, 65] on div "POST" at bounding box center [116, 66] width 19 height 6
click at [206, 47] on div at bounding box center [195, 47] width 134 height 8
paste div
click at [152, 64] on div "Query Params" at bounding box center [147, 68] width 29 height 10
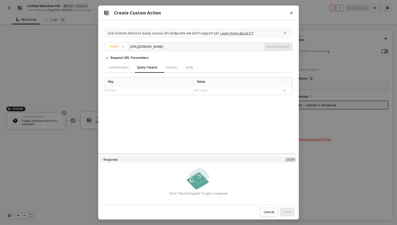
click at [176, 71] on div "Headers" at bounding box center [172, 68] width 20 height 10
click at [193, 71] on div "Body" at bounding box center [190, 68] width 16 height 10
click at [171, 80] on span "JSON" at bounding box center [171, 80] width 11 height 4
click at [166, 80] on input "JSON" at bounding box center [164, 80] width 3 height 3
radio input "true"
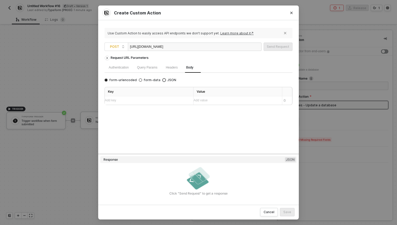
radio input "false"
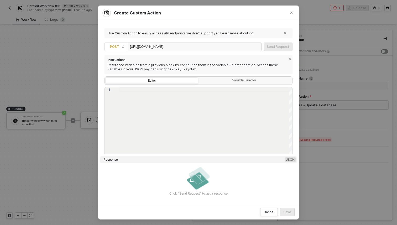
scroll to position [34, 0]
click at [218, 78] on div "Variable Selector" at bounding box center [245, 79] width 86 height 4
click at [199, 76] on input "Variable Selector" at bounding box center [199, 76] width 0 height 0
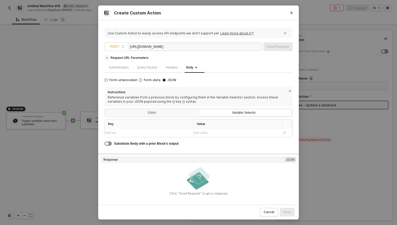
scroll to position [0, 0]
click at [164, 134] on div "Add key ﻿" at bounding box center [147, 133] width 84 height 5
click at [160, 143] on span "Substitute Body with a prior Block’s output" at bounding box center [146, 144] width 65 height 4
click at [108, 144] on div "button" at bounding box center [106, 143] width 3 height 3
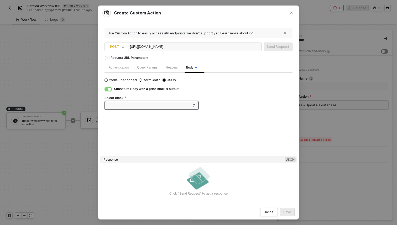
click at [109, 90] on div "button" at bounding box center [109, 89] width 3 height 3
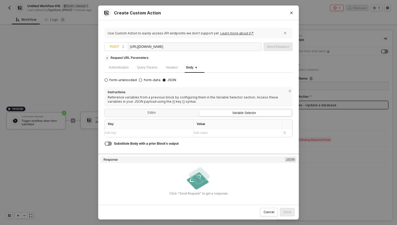
click at [198, 133] on div "Add value ﻿" at bounding box center [236, 133] width 84 height 5
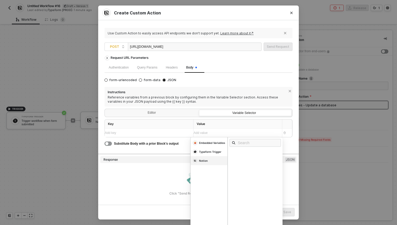
click at [206, 163] on div "Notion" at bounding box center [209, 160] width 37 height 9
click at [239, 160] on div "Id" at bounding box center [256, 160] width 55 height 6
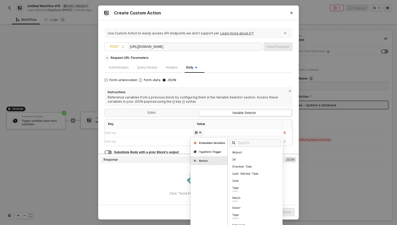
click at [167, 131] on div "Add key ﻿" at bounding box center [147, 133] width 84 height 5
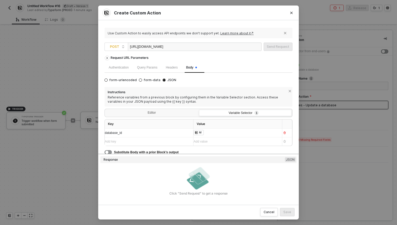
scroll to position [1, 0]
click at [196, 175] on img at bounding box center [199, 178] width 26 height 26
click at [205, 149] on div "Substitute Body with a prior Block’s output" at bounding box center [199, 151] width 188 height 6
click at [179, 113] on div "Editor" at bounding box center [152, 112] width 93 height 7
click at [106, 109] on input "Editor" at bounding box center [106, 109] width 0 height 0
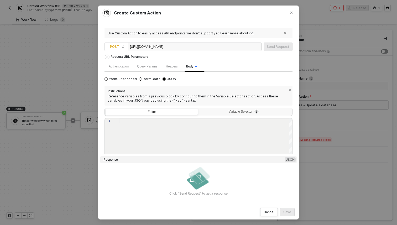
click at [211, 124] on div at bounding box center [206, 155] width 173 height 73
click at [182, 126] on div at bounding box center [206, 155] width 173 height 73
paste textarea "] }"
drag, startPoint x: 199, startPoint y: 136, endPoint x: 147, endPoint y: 135, distance: 52.8
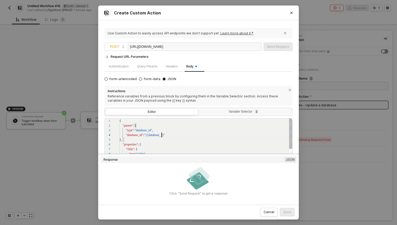
scroll to position [14, 45]
click at [131, 132] on span ""Title"" at bounding box center [130, 133] width 8 height 4
click at [131, 129] on span ""Title"" at bounding box center [130, 128] width 8 height 4
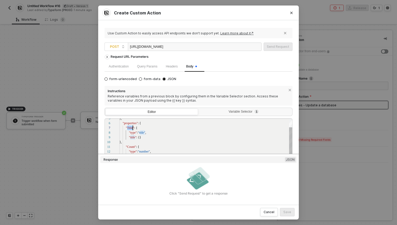
paste textarea "Contact Nam"
drag, startPoint x: 135, startPoint y: 141, endPoint x: 119, endPoint y: 127, distance: 20.5
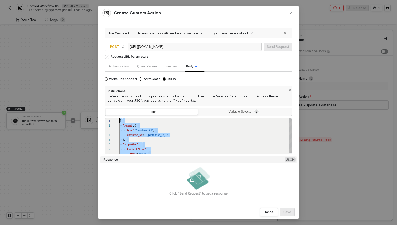
drag, startPoint x: 131, startPoint y: 148, endPoint x: 114, endPoint y: 98, distance: 53.6
click at [114, 98] on div "Instructions Reference variables from a previous block by configuring them in t…" at bounding box center [199, 143] width 188 height 114
paste textarea "}}"
type textarea "}} ] }"
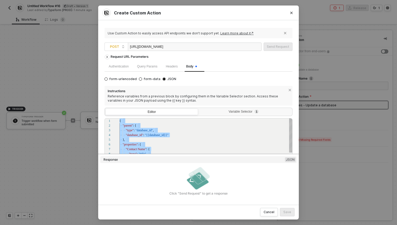
scroll to position [19, 2]
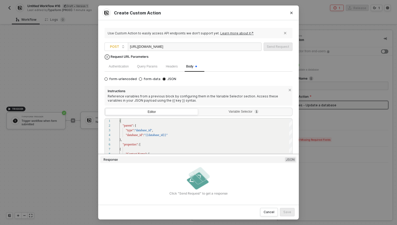
click at [138, 57] on div "Request URL Parameters" at bounding box center [129, 56] width 43 height 9
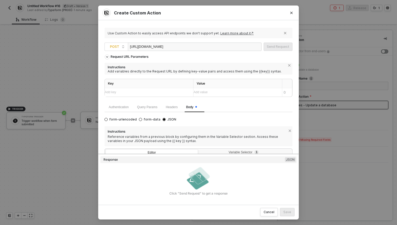
click at [202, 48] on div "https://api.notion.com/v1/data_sources" at bounding box center [195, 47] width 134 height 8
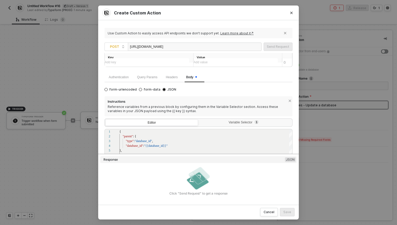
scroll to position [87, 0]
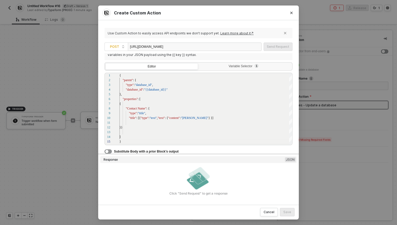
click at [192, 47] on div "https://api.notion.com/v1/data_sources" at bounding box center [195, 47] width 134 height 8
click at [196, 43] on div "https://api.notion.com/v1/data_sources" at bounding box center [195, 47] width 134 height 8
click at [196, 45] on div "https://api.notion.com/v1/data_sources" at bounding box center [195, 47] width 134 height 8
click at [191, 46] on div "https://api.notion.com/v1/data_sources" at bounding box center [195, 47] width 134 height 8
click at [176, 54] on div "Reference variables from a previous block by configuring them in the Variable S…" at bounding box center [199, 53] width 182 height 8
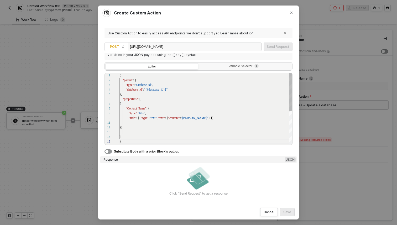
scroll to position [0, 0]
click at [222, 124] on div at bounding box center [206, 122] width 173 height 5
click at [246, 67] on div "Variable Selector 1" at bounding box center [245, 66] width 86 height 4
click at [199, 63] on input "Variable Selector 1" at bounding box center [199, 63] width 0 height 0
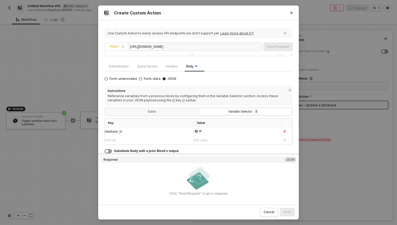
scroll to position [42, 0]
click at [221, 139] on div "Add value ﻿" at bounding box center [236, 140] width 84 height 5
click at [228, 78] on div "form-urlencoded form-data JSON Instructions Reference variables from a previous…" at bounding box center [199, 115] width 188 height 78
click at [187, 109] on div "Editor" at bounding box center [152, 112] width 93 height 7
click at [106, 109] on input "Editor" at bounding box center [106, 109] width 0 height 0
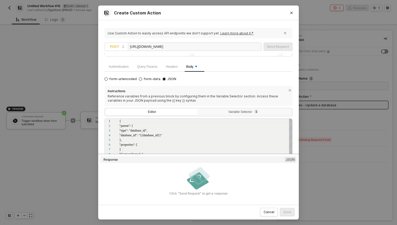
scroll to position [47, 0]
type textarea "}} ] }"
click at [193, 141] on div "}" at bounding box center [206, 122] width 173 height 139
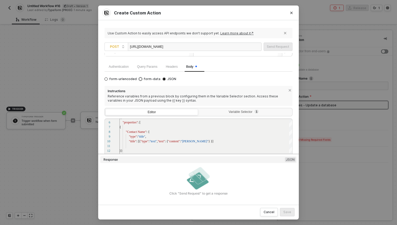
click at [142, 80] on span "form-data" at bounding box center [151, 79] width 18 height 4
click at [142, 80] on input "form-data" at bounding box center [140, 79] width 3 height 3
radio input "true"
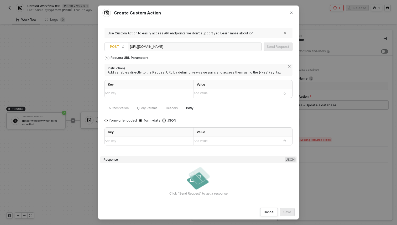
click at [167, 121] on span "JSON" at bounding box center [171, 121] width 11 height 4
click at [166, 121] on input "JSON" at bounding box center [164, 120] width 3 height 3
radio input "true"
radio input "false"
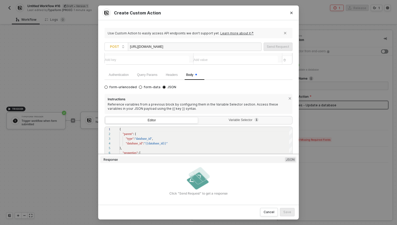
scroll to position [87, 0]
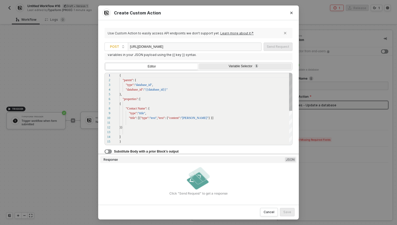
click at [224, 69] on div "Variable Selector 1" at bounding box center [245, 66] width 93 height 7
click at [199, 63] on input "Variable Selector 1" at bounding box center [199, 63] width 0 height 0
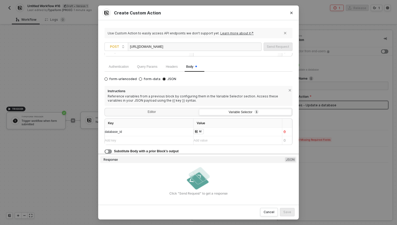
click at [158, 131] on div "database_id" at bounding box center [144, 132] width 79 height 5
click at [173, 106] on div "Instructions Reference variables from a previous block by configuring them in t…" at bounding box center [199, 120] width 188 height 68
click at [171, 112] on div "Editor" at bounding box center [152, 112] width 93 height 7
click at [106, 109] on input "Editor" at bounding box center [106, 109] width 0 height 0
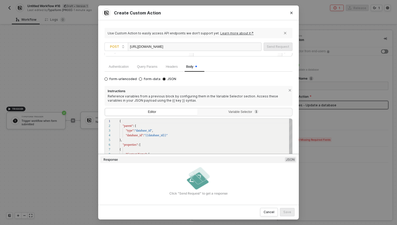
scroll to position [47, 0]
click at [225, 109] on div "Variable Selector 1" at bounding box center [245, 112] width 93 height 7
click at [199, 109] on input "Variable Selector 1" at bounding box center [199, 109] width 0 height 0
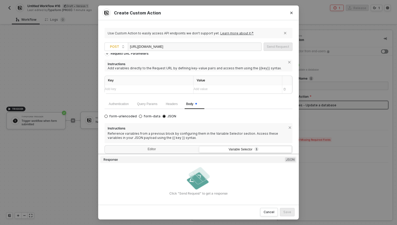
scroll to position [0, 0]
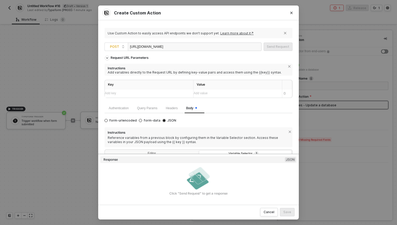
click at [196, 47] on div "https://api.notion.com/v1/data_sources" at bounding box center [195, 47] width 134 height 8
click at [172, 92] on div "Add key ﻿" at bounding box center [147, 93] width 84 height 5
click at [289, 66] on icon "icon-close" at bounding box center [290, 66] width 2 height 2
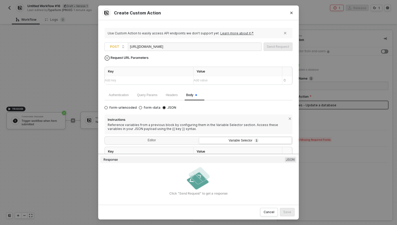
click at [141, 54] on div "Request URL Parameters" at bounding box center [129, 57] width 43 height 9
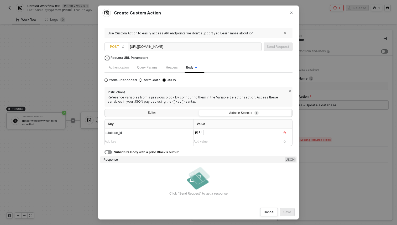
click at [141, 60] on div "Request URL Parameters" at bounding box center [129, 57] width 43 height 9
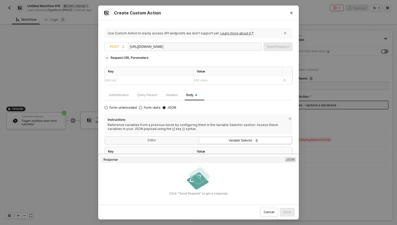
scroll to position [28, 0]
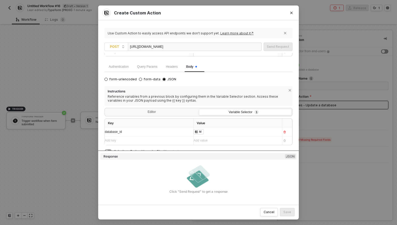
drag, startPoint x: 185, startPoint y: 154, endPoint x: 198, endPoint y: 204, distance: 51.9
click at [198, 204] on div "Use Custom Action to easily access API endpoints we don’t support yet. Learn mo…" at bounding box center [198, 112] width 201 height 184
drag, startPoint x: 209, startPoint y: 151, endPoint x: 208, endPoint y: 198, distance: 46.8
click at [208, 198] on div "Use Custom Action to easily access API endpoints we don’t support yet. Learn mo…" at bounding box center [199, 113] width 188 height 172
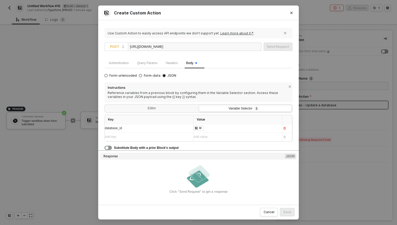
click at [173, 147] on span "Substitute Body with a prior Block’s output" at bounding box center [146, 148] width 65 height 4
click at [173, 148] on span "Substitute Body with a prior Block’s output" at bounding box center [146, 148] width 65 height 4
click at [166, 149] on span "Substitute Body with a prior Block’s output" at bounding box center [146, 148] width 65 height 4
click at [106, 149] on div "button" at bounding box center [106, 147] width 3 height 3
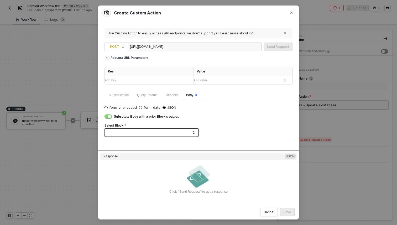
click at [120, 132] on span at bounding box center [152, 133] width 85 height 8
click at [108, 116] on button "button" at bounding box center [108, 117] width 7 height 4
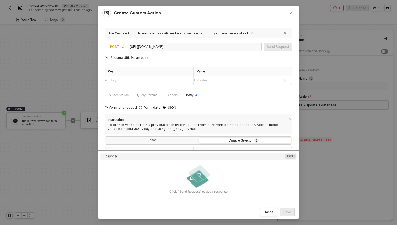
scroll to position [32, 0]
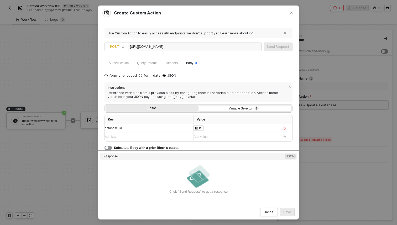
click at [157, 107] on div "Editor" at bounding box center [152, 108] width 93 height 7
click at [106, 105] on input "Editor" at bounding box center [106, 105] width 0 height 0
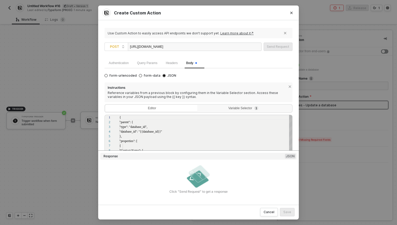
scroll to position [47, 0]
click at [224, 95] on div "Reference variables from a previous block by configuring them in the Variable S…" at bounding box center [199, 95] width 182 height 8
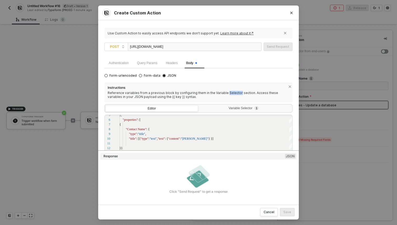
click at [224, 95] on div "Reference variables from a previous block by configuring them in the Variable S…" at bounding box center [199, 95] width 182 height 8
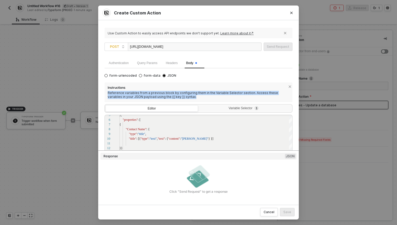
click at [224, 95] on div "Reference variables from a previous block by configuring them in the Variable S…" at bounding box center [199, 95] width 182 height 8
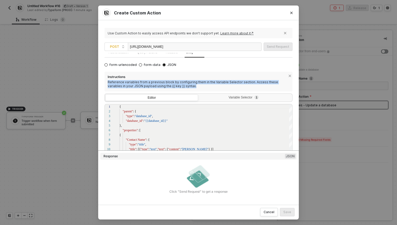
scroll to position [0, 0]
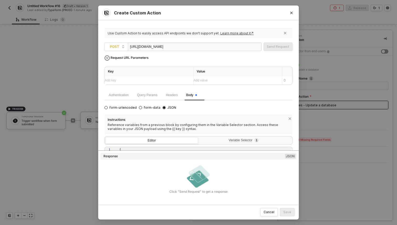
click at [138, 59] on div "Request URL Parameters" at bounding box center [129, 57] width 43 height 9
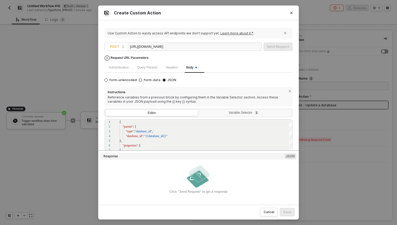
click at [138, 59] on div "Request URL Parameters" at bounding box center [129, 57] width 43 height 9
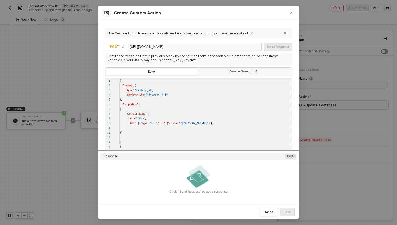
scroll to position [78, 0]
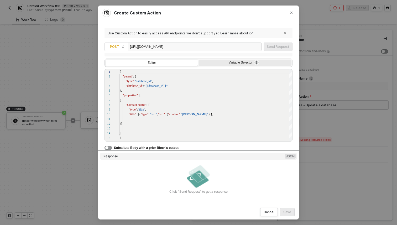
click at [258, 61] on span "1" at bounding box center [257, 62] width 2 height 5
click at [199, 60] on input "Variable Selector 1" at bounding box center [199, 60] width 0 height 0
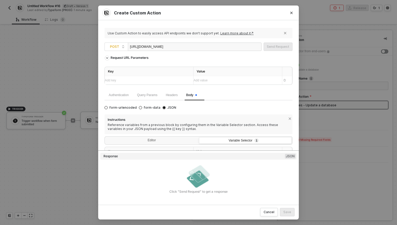
scroll to position [32, 0]
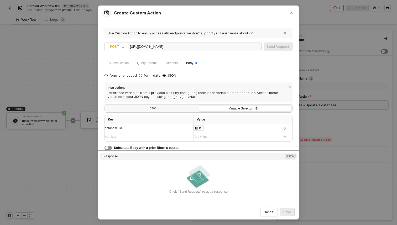
click at [160, 129] on div "database_id" at bounding box center [144, 128] width 79 height 5
click at [287, 33] on button "button" at bounding box center [285, 33] width 8 height 8
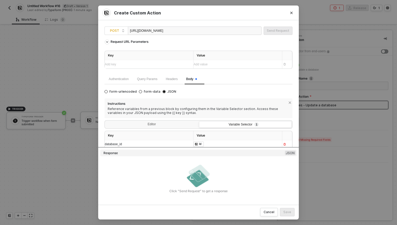
scroll to position [19, 0]
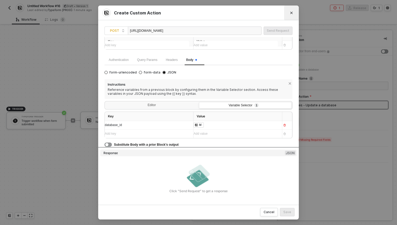
click at [290, 14] on button "Close" at bounding box center [292, 13] width 8 height 8
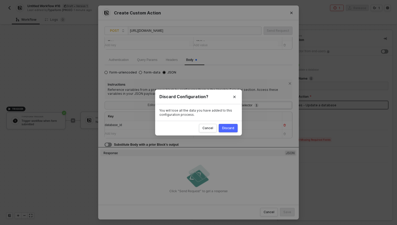
click at [234, 132] on button "Discard" at bounding box center [228, 128] width 19 height 8
radio input "true"
radio input "false"
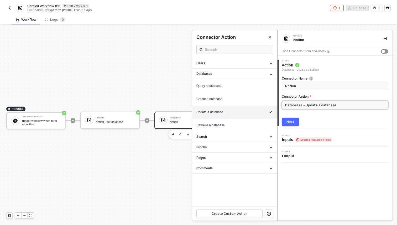
click at [9, 9] on img "button" at bounding box center [9, 8] width 4 height 4
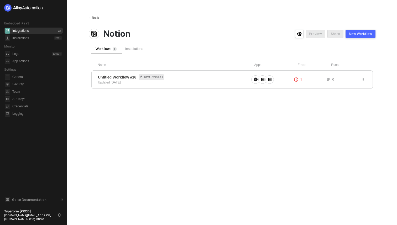
click at [90, 19] on span "←" at bounding box center [90, 18] width 3 height 4
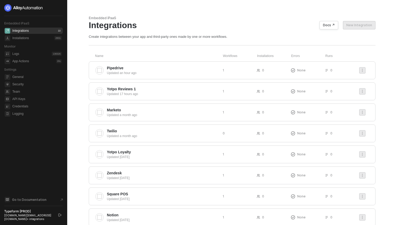
click at [255, 30] on div "Embedded iPaaS Integrations Docs ↗ New Integration Create integrations between …" at bounding box center [232, 27] width 287 height 23
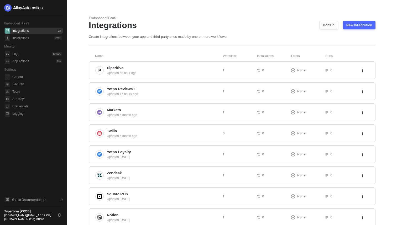
click at [358, 28] on button "New Integration" at bounding box center [359, 25] width 33 height 8
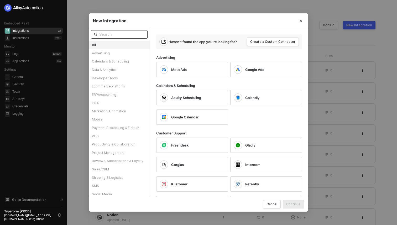
click at [134, 35] on input "text" at bounding box center [121, 35] width 45 height 6
click at [271, 42] on div "Create a Custom Connector" at bounding box center [272, 42] width 45 height 4
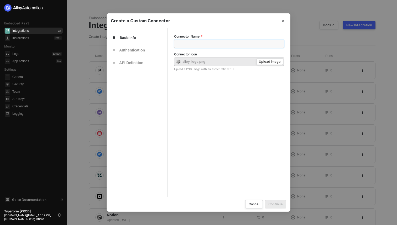
click at [190, 44] on input "Connector Name" at bounding box center [229, 44] width 110 height 8
type input "test"
click at [278, 201] on button "Continue" at bounding box center [275, 204] width 21 height 8
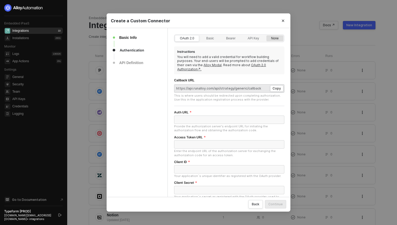
click at [270, 40] on div "None" at bounding box center [275, 41] width 13 height 8
click at [267, 35] on input "None" at bounding box center [267, 35] width 0 height 0
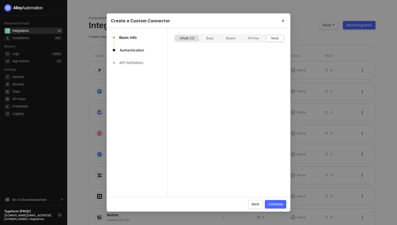
click at [190, 37] on div "OAuth 2.0" at bounding box center [187, 41] width 20 height 8
click at [175, 35] on input "OAuth 2.0" at bounding box center [175, 35] width 0 height 0
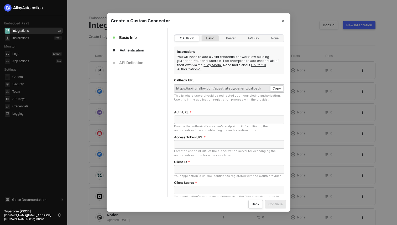
click at [212, 37] on div "Basic" at bounding box center [210, 41] width 13 height 8
click at [202, 35] on input "Basic" at bounding box center [202, 35] width 0 height 0
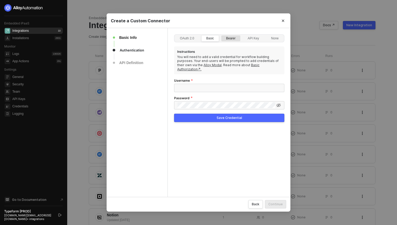
click at [227, 39] on div "Bearer" at bounding box center [230, 41] width 15 height 8
click at [222, 35] on input "Bearer" at bounding box center [222, 35] width 0 height 0
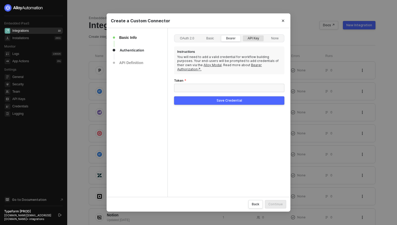
click at [254, 37] on div "API Key" at bounding box center [253, 41] width 17 height 8
click at [243, 35] on input "API Key" at bounding box center [243, 35] width 0 height 0
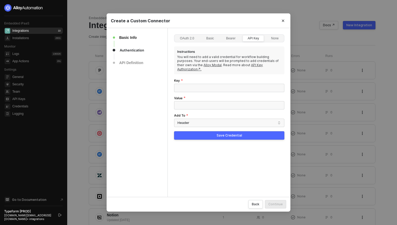
click at [218, 79] on div "Key" at bounding box center [229, 81] width 110 height 5
click at [218, 84] on input "Key" at bounding box center [229, 88] width 110 height 8
click at [231, 38] on div "Bearer" at bounding box center [230, 41] width 15 height 8
click at [222, 35] on input "Bearer" at bounding box center [222, 35] width 0 height 0
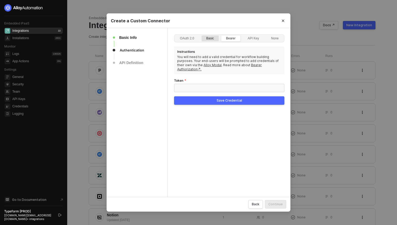
click at [211, 38] on div "Basic" at bounding box center [210, 41] width 13 height 8
click at [202, 35] on input "Basic" at bounding box center [202, 35] width 0 height 0
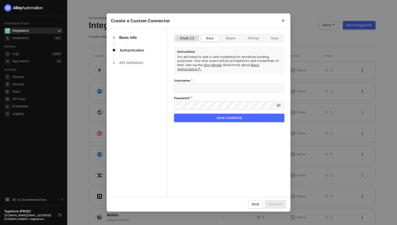
click at [191, 39] on div "OAuth 2.0" at bounding box center [187, 41] width 20 height 8
click at [175, 35] on input "OAuth 2.0" at bounding box center [175, 35] width 0 height 0
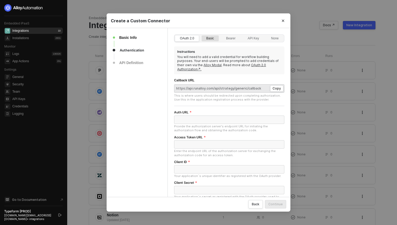
click at [214, 41] on div "Basic" at bounding box center [210, 41] width 13 height 8
click at [202, 35] on input "Basic" at bounding box center [202, 35] width 0 height 0
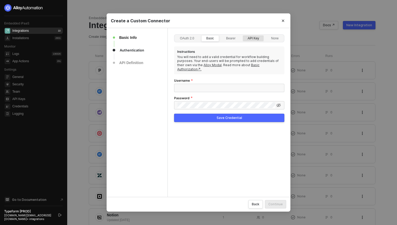
click at [255, 38] on div "API Key" at bounding box center [253, 41] width 17 height 8
click at [243, 35] on input "API Key" at bounding box center [243, 35] width 0 height 0
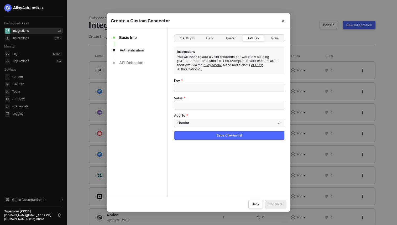
click at [245, 127] on div "OAuth 2.0 Basic Bearer API Key None Instructions You will need to add a valid c…" at bounding box center [229, 86] width 110 height 105
click at [245, 133] on button "Save Credential" at bounding box center [229, 135] width 110 height 8
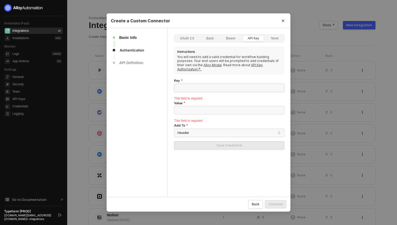
click at [250, 85] on input "Key" at bounding box center [229, 88] width 110 height 8
click at [243, 106] on input "Value" at bounding box center [229, 110] width 110 height 8
click at [276, 42] on div "None" at bounding box center [275, 41] width 13 height 8
click at [267, 35] on input "None" at bounding box center [267, 35] width 0 height 0
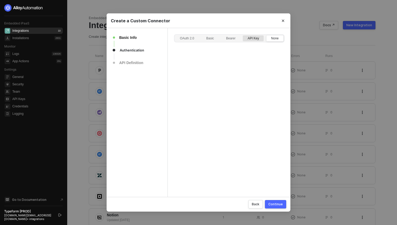
click at [256, 39] on div "API Key" at bounding box center [253, 41] width 17 height 8
click at [243, 35] on input "API Key" at bounding box center [243, 35] width 0 height 0
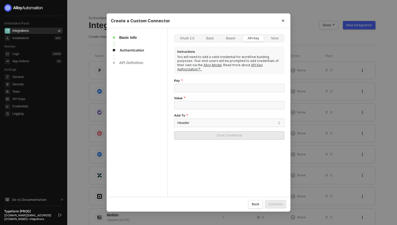
click at [247, 65] on link "API Key Authorization↗." at bounding box center [220, 67] width 86 height 8
click at [286, 24] on button "Close" at bounding box center [283, 21] width 8 height 8
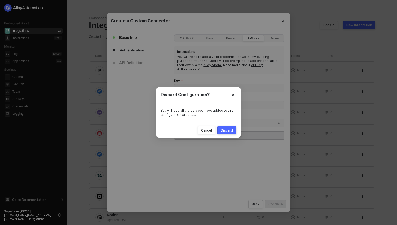
click at [232, 132] on div "Discard" at bounding box center [227, 130] width 12 height 4
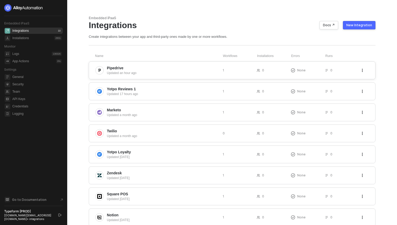
scroll to position [117, 0]
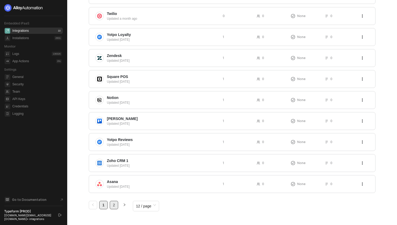
click at [116, 205] on link "2" at bounding box center [114, 205] width 8 height 8
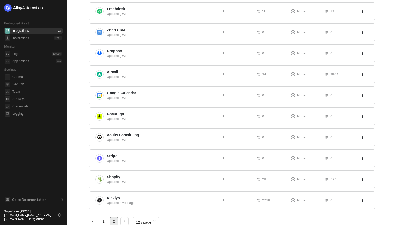
scroll to position [58, 0]
click at [104, 223] on link "1" at bounding box center [104, 223] width 8 height 8
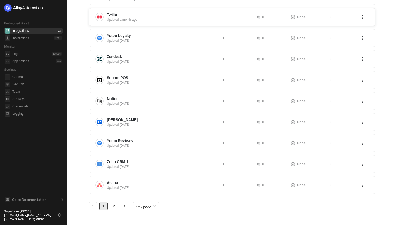
scroll to position [117, 0]
click at [127, 142] on span "Yotpo Reviews" at bounding box center [120, 139] width 26 height 5
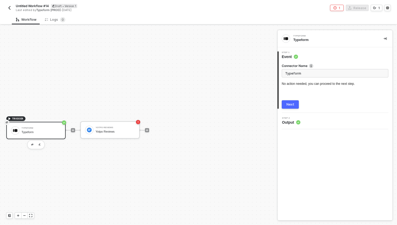
scroll to position [10, 0]
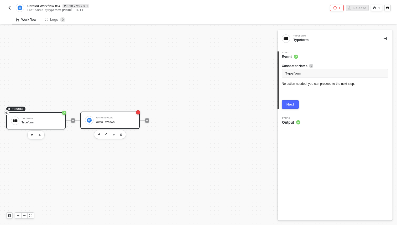
click at [121, 120] on div "Yotpo Reviews Yotpo Reviews" at bounding box center [115, 120] width 39 height 10
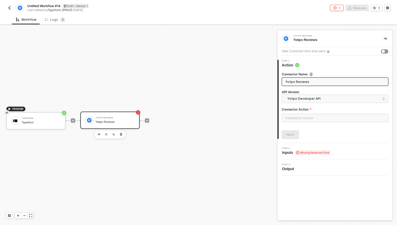
click at [320, 79] on input "Yotpo Reviews" at bounding box center [334, 82] width 99 height 6
click at [321, 118] on input "text" at bounding box center [335, 118] width 107 height 8
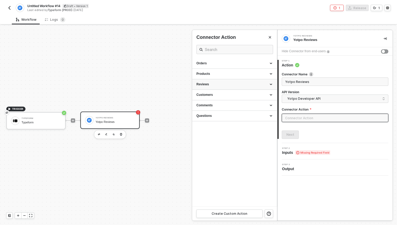
click at [246, 84] on div "Reviews" at bounding box center [235, 84] width 76 height 4
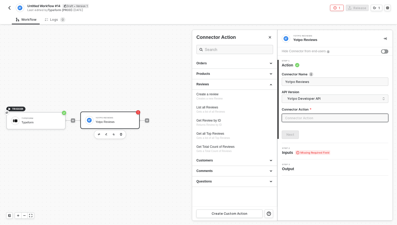
click at [171, 97] on div at bounding box center [198, 125] width 397 height 200
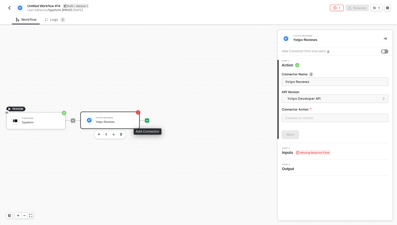
click at [147, 121] on icon "icon-play" at bounding box center [147, 120] width 2 height 2
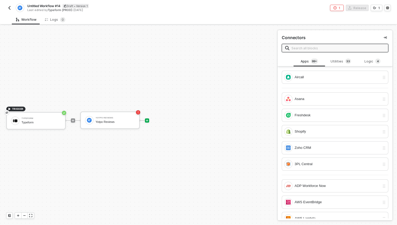
click at [330, 50] on input "text" at bounding box center [339, 48] width 94 height 6
click at [317, 48] on input "text" at bounding box center [339, 48] width 94 height 6
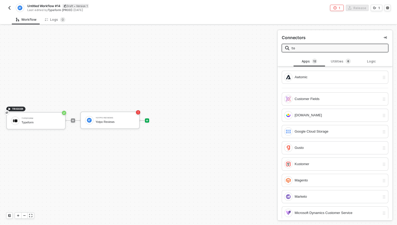
type input "t"
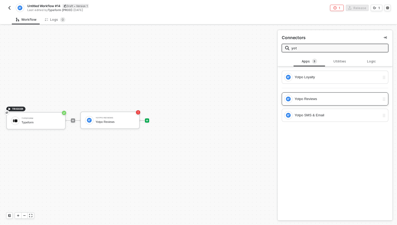
type input "yot"
click at [333, 100] on div "Yotpo Reviews" at bounding box center [337, 99] width 85 height 6
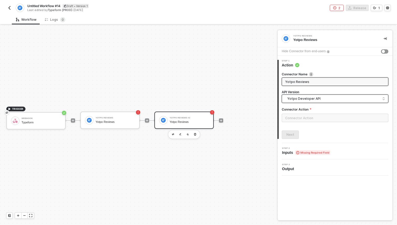
click at [327, 99] on span "Yotpo Developer API" at bounding box center [337, 99] width 98 height 6
click at [333, 130] on div "Connector Name Yotpo Reviews API Version Yotpo Developer API yotpoDeveloper yot…" at bounding box center [335, 103] width 107 height 71
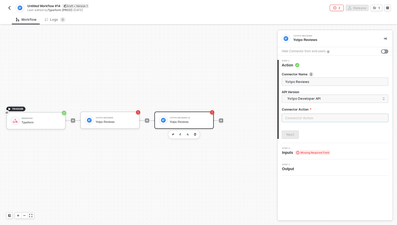
click at [323, 118] on input "text" at bounding box center [335, 118] width 107 height 8
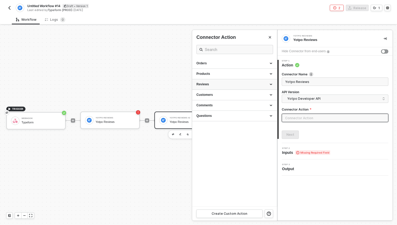
click at [248, 83] on div "Reviews" at bounding box center [235, 84] width 76 height 4
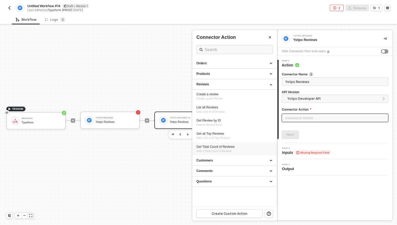
click at [226, 150] on span "Gets a Total Count of Reviews" at bounding box center [214, 151] width 35 height 3
type input "Gets a Total Count of Reviews"
type input "Reviews - Get Total Count of Reviews"
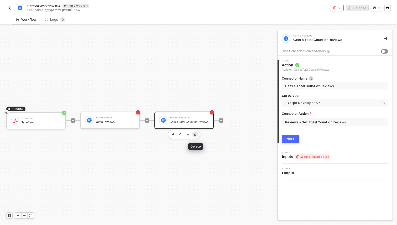
click at [195, 133] on icon "button" at bounding box center [195, 134] width 2 height 3
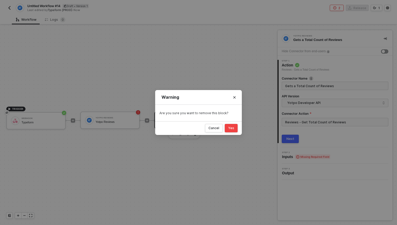
click at [233, 129] on div "Yes" at bounding box center [231, 128] width 6 height 4
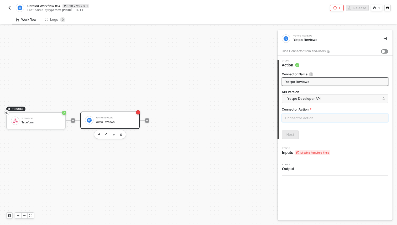
click at [332, 116] on input "text" at bounding box center [335, 118] width 107 height 8
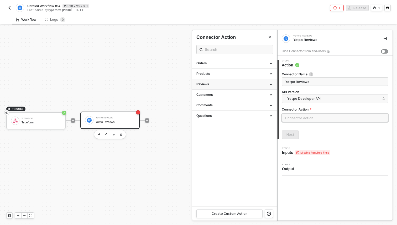
click at [253, 83] on div "Reviews" at bounding box center [235, 84] width 76 height 4
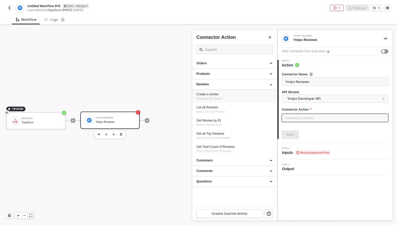
click at [239, 96] on div "Create a review" at bounding box center [235, 94] width 76 height 4
type input "Creates a new Review"
type input "Reviews - Create a review"
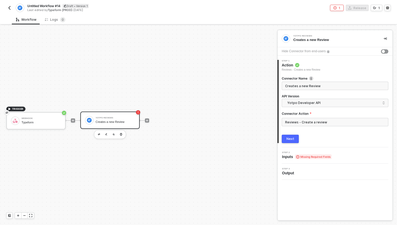
click at [293, 139] on div "Next" at bounding box center [291, 139] width 8 height 4
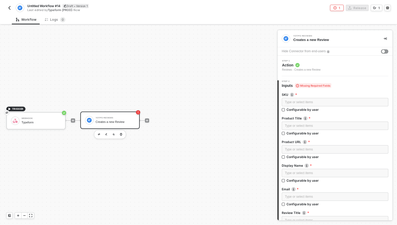
scroll to position [30, 0]
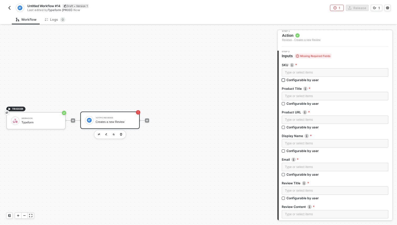
click at [304, 80] on div "Configurable by user" at bounding box center [303, 80] width 32 height 4
click at [286, 80] on input "Configurable by user" at bounding box center [284, 81] width 4 height 4
checkbox input "true"
click at [301, 105] on div "Configurable by user" at bounding box center [303, 104] width 32 height 4
click at [286, 105] on input "Configurable by user" at bounding box center [284, 105] width 4 height 4
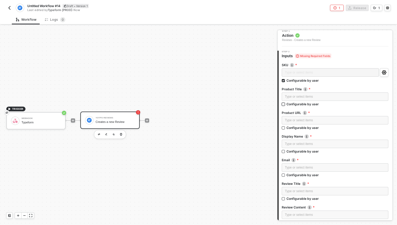
checkbox input "true"
click at [300, 131] on div "Type or select items ﻿ Configurable by user" at bounding box center [335, 125] width 107 height 16
click at [300, 130] on div "Configurable by user" at bounding box center [303, 128] width 32 height 4
click at [286, 130] on input "Configurable by user" at bounding box center [284, 129] width 4 height 4
checkbox input "true"
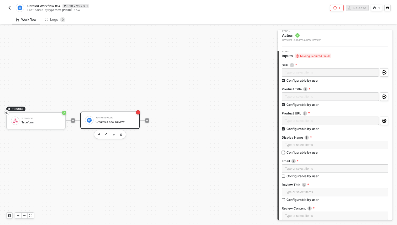
click at [306, 153] on div "Configurable by user" at bounding box center [303, 152] width 32 height 4
click at [286, 153] on input "Configurable by user" at bounding box center [284, 153] width 4 height 4
checkbox input "true"
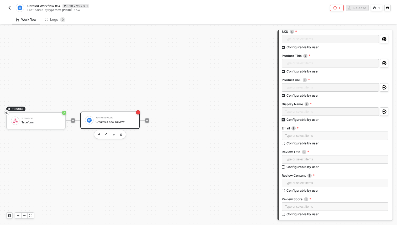
scroll to position [73, 0]
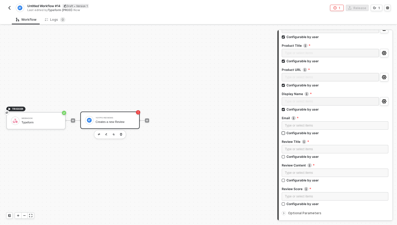
click at [306, 134] on div "Configurable by user" at bounding box center [303, 133] width 32 height 4
click at [286, 134] on input "Configurable by user" at bounding box center [284, 134] width 4 height 4
checkbox input "true"
click at [306, 159] on div "Configurable by user" at bounding box center [303, 157] width 32 height 4
click at [286, 159] on input "Configurable by user" at bounding box center [284, 158] width 4 height 4
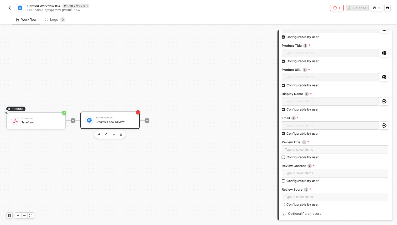
checkbox input "true"
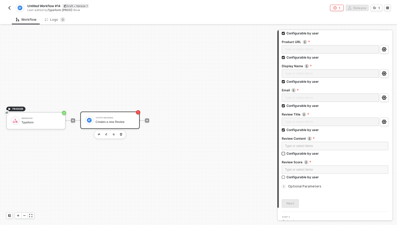
click at [306, 155] on div "Configurable by user" at bounding box center [303, 153] width 32 height 4
click at [286, 155] on input "Configurable by user" at bounding box center [284, 154] width 4 height 4
checkbox input "true"
click at [306, 175] on div "Configurable by user" at bounding box center [303, 177] width 32 height 4
click at [286, 176] on input "Configurable by user" at bounding box center [284, 178] width 4 height 4
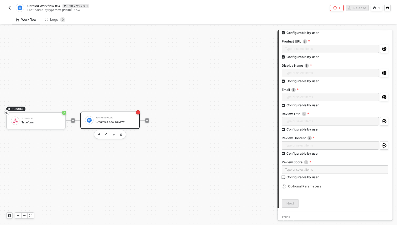
checkbox input "true"
click at [299, 188] on div "Optional Parameters" at bounding box center [335, 187] width 107 height 6
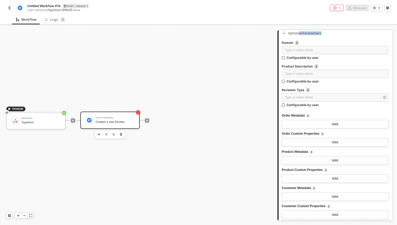
scroll to position [236, 0]
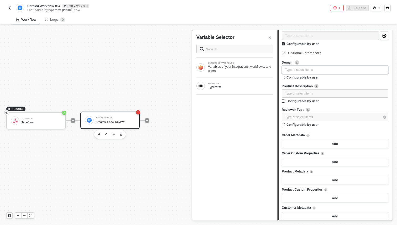
click at [305, 68] on div "Type or select items ﻿" at bounding box center [335, 70] width 100 height 5
click at [272, 37] on button "Close" at bounding box center [270, 37] width 6 height 6
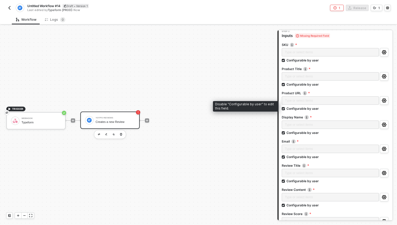
scroll to position [27, 0]
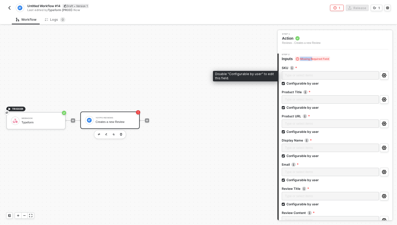
click at [312, 60] on span "Missing Required Field" at bounding box center [312, 59] width 35 height 5
click at [305, 75] on div "Type or select items ﻿" at bounding box center [330, 75] width 97 height 9
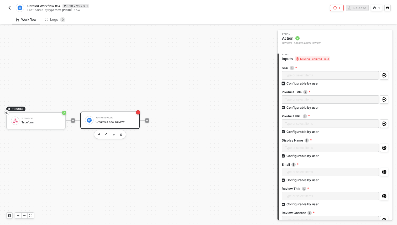
click at [304, 81] on div "Configurable by user" at bounding box center [303, 83] width 32 height 4
click at [286, 82] on input "Configurable by user" at bounding box center [284, 84] width 4 height 4
checkbox input "false"
click at [305, 78] on div "Type or select items ﻿" at bounding box center [335, 75] width 100 height 5
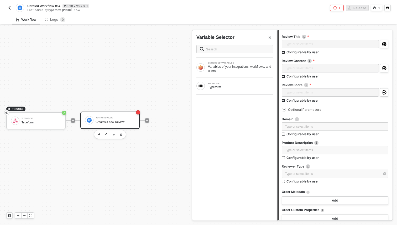
scroll to position [0, 0]
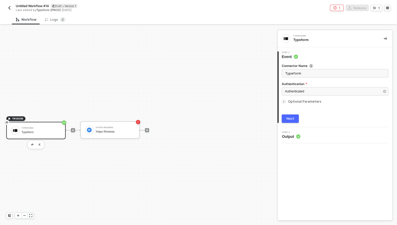
scroll to position [10, 0]
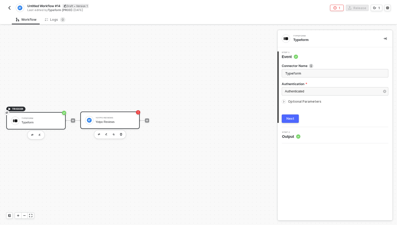
click at [117, 119] on div "Yotpo Reviews Yotpo Reviews" at bounding box center [115, 120] width 39 height 10
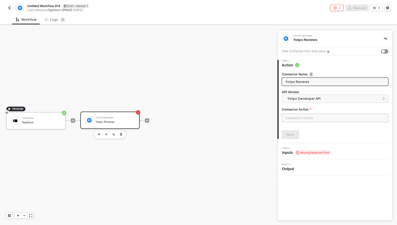
click at [313, 121] on input "text" at bounding box center [335, 118] width 107 height 8
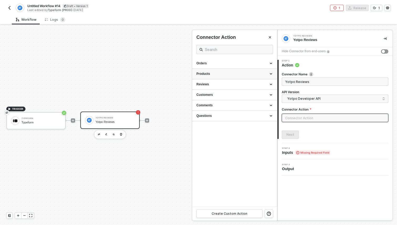
click at [244, 74] on div "Products" at bounding box center [235, 74] width 76 height 4
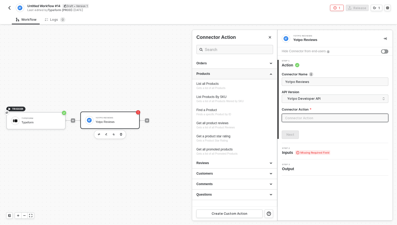
click at [244, 74] on div "Products" at bounding box center [235, 74] width 76 height 4
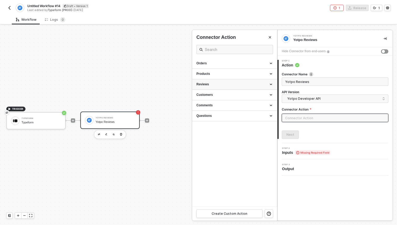
click at [233, 86] on div "Reviews" at bounding box center [235, 84] width 76 height 4
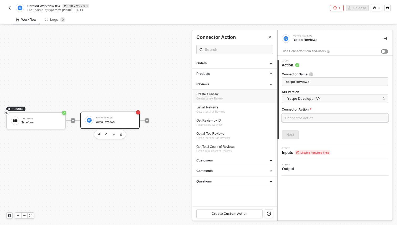
click at [226, 98] on div "Create a review Creates a new Review" at bounding box center [235, 96] width 76 height 9
type input "Creates a new Review"
type input "Reviews - Create a review"
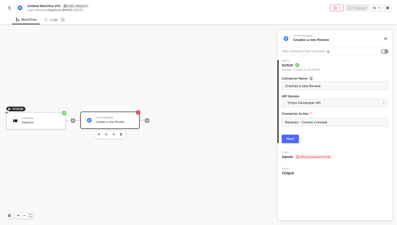
click at [293, 141] on div "Next" at bounding box center [291, 139] width 8 height 4
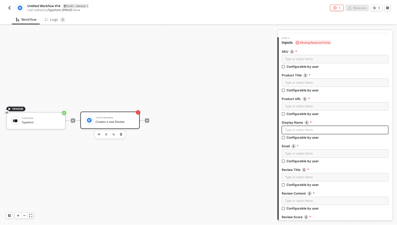
scroll to position [106, 0]
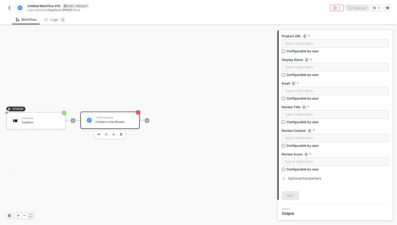
click at [292, 211] on span "Output" at bounding box center [289, 213] width 14 height 5
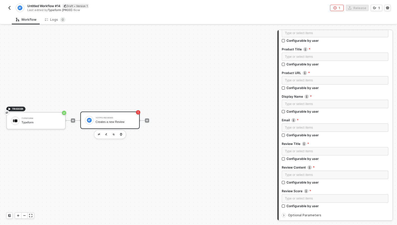
scroll to position [0, 0]
